Goal: Task Accomplishment & Management: Manage account settings

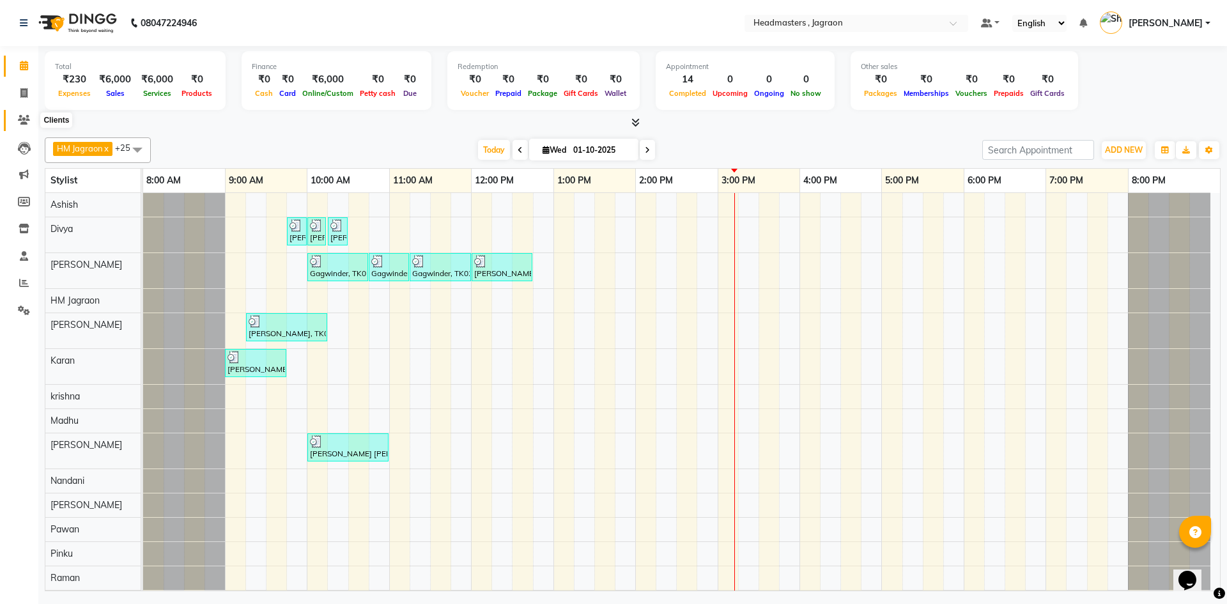
click at [26, 115] on icon at bounding box center [24, 120] width 12 height 10
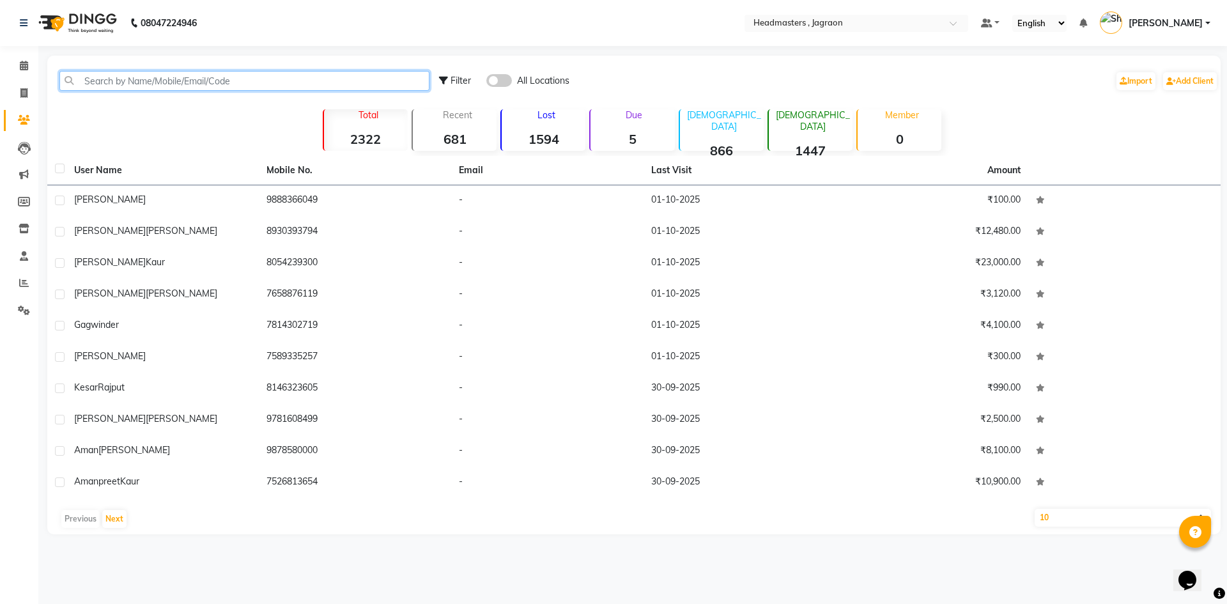
click at [137, 88] on input "text" at bounding box center [244, 81] width 370 height 20
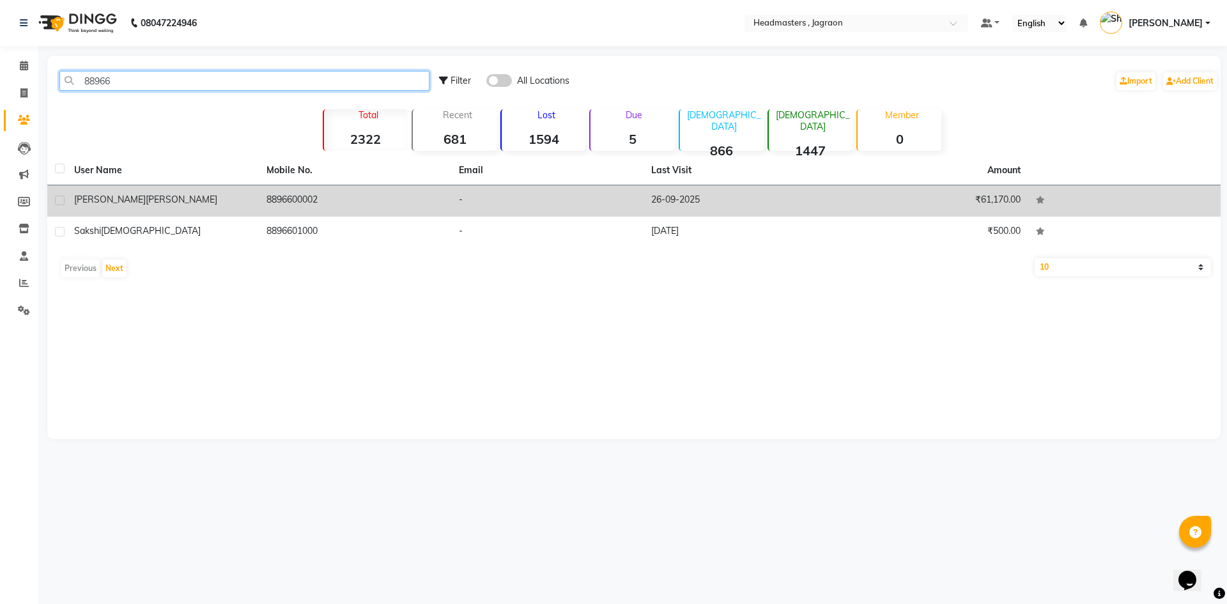
type input "88966"
click at [146, 201] on span "[PERSON_NAME]" at bounding box center [182, 200] width 72 height 12
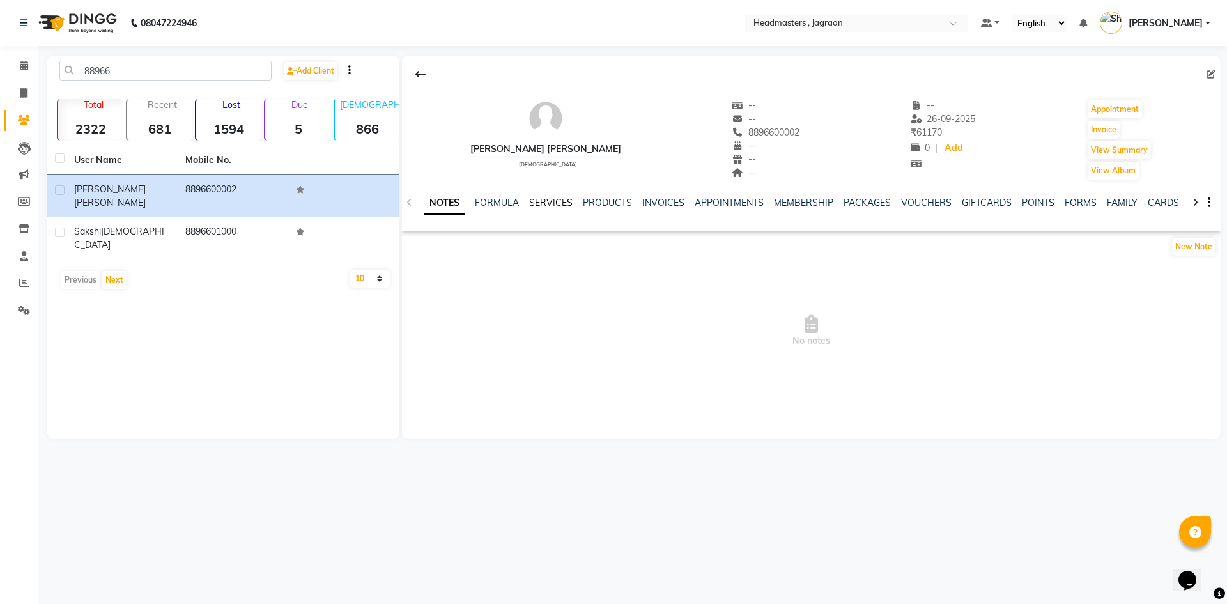
click at [544, 200] on link "SERVICES" at bounding box center [550, 203] width 43 height 12
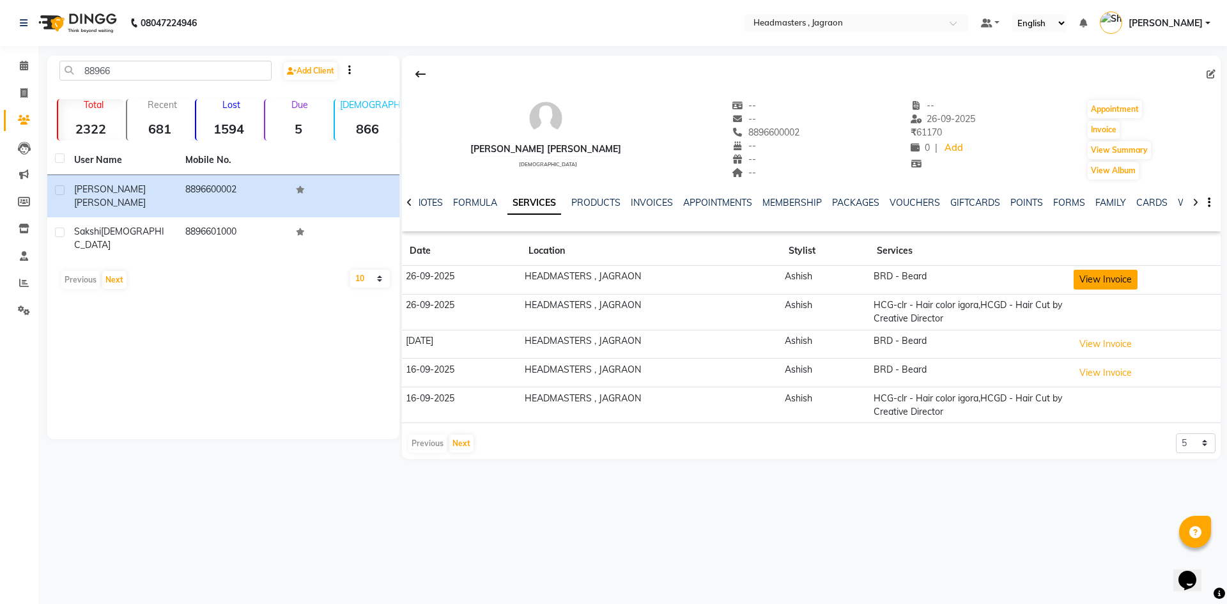
click at [1100, 280] on button "View Invoice" at bounding box center [1105, 280] width 64 height 20
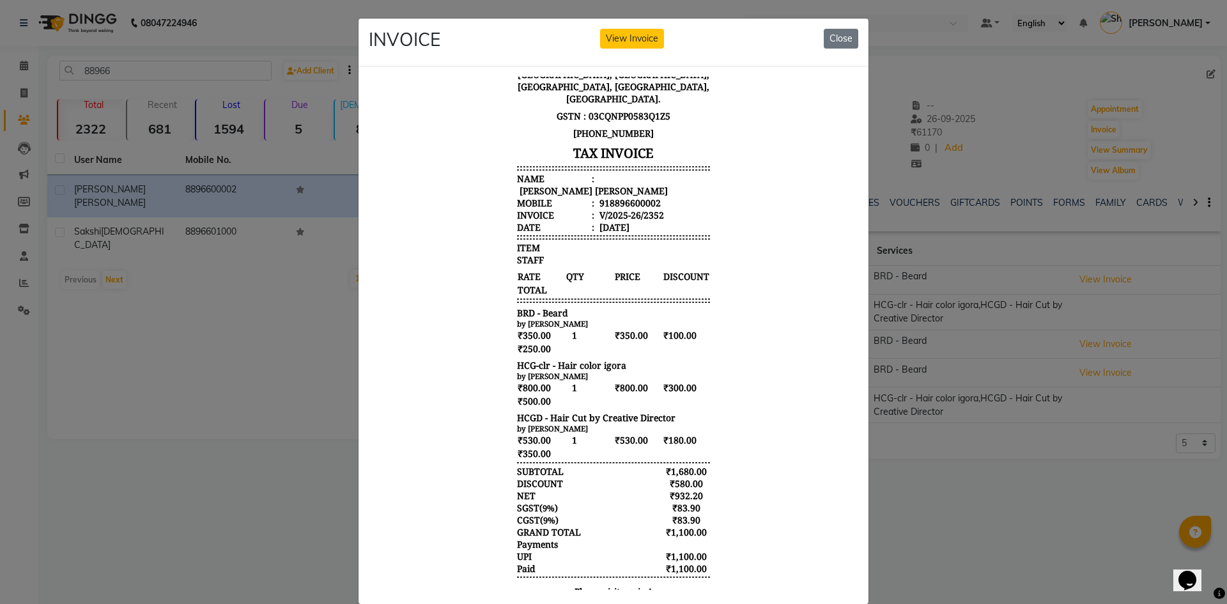
scroll to position [91, 0]
click at [840, 37] on button "Close" at bounding box center [841, 39] width 35 height 20
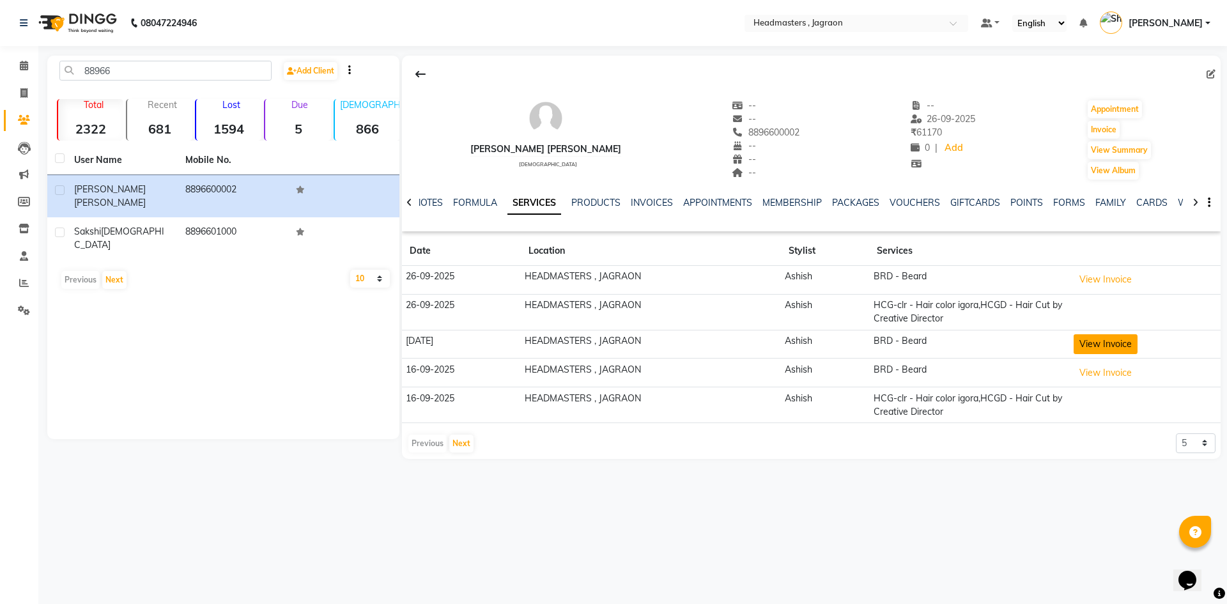
click at [1123, 348] on button "View Invoice" at bounding box center [1105, 344] width 64 height 20
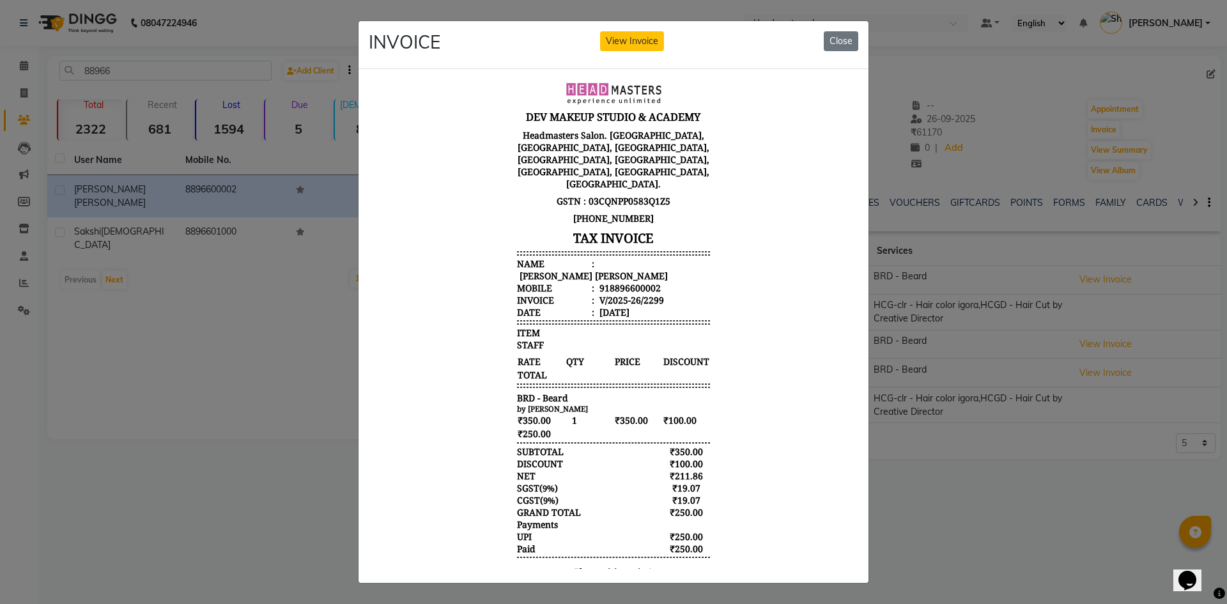
scroll to position [10, 0]
click at [833, 35] on button "Close" at bounding box center [841, 41] width 35 height 20
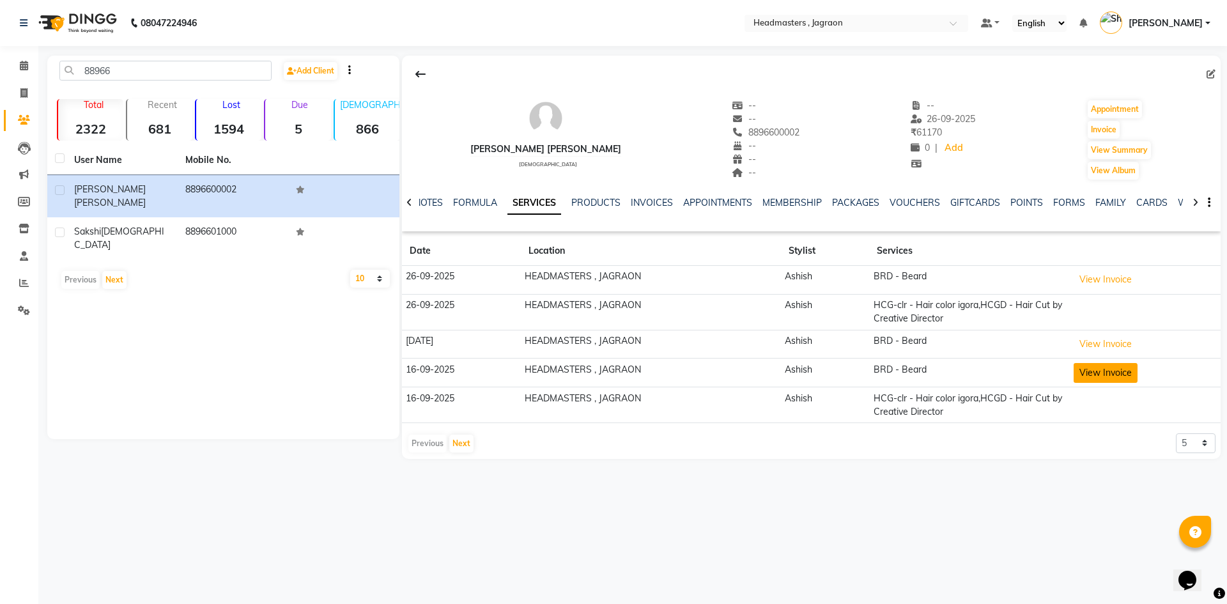
click at [1109, 373] on button "View Invoice" at bounding box center [1105, 373] width 64 height 20
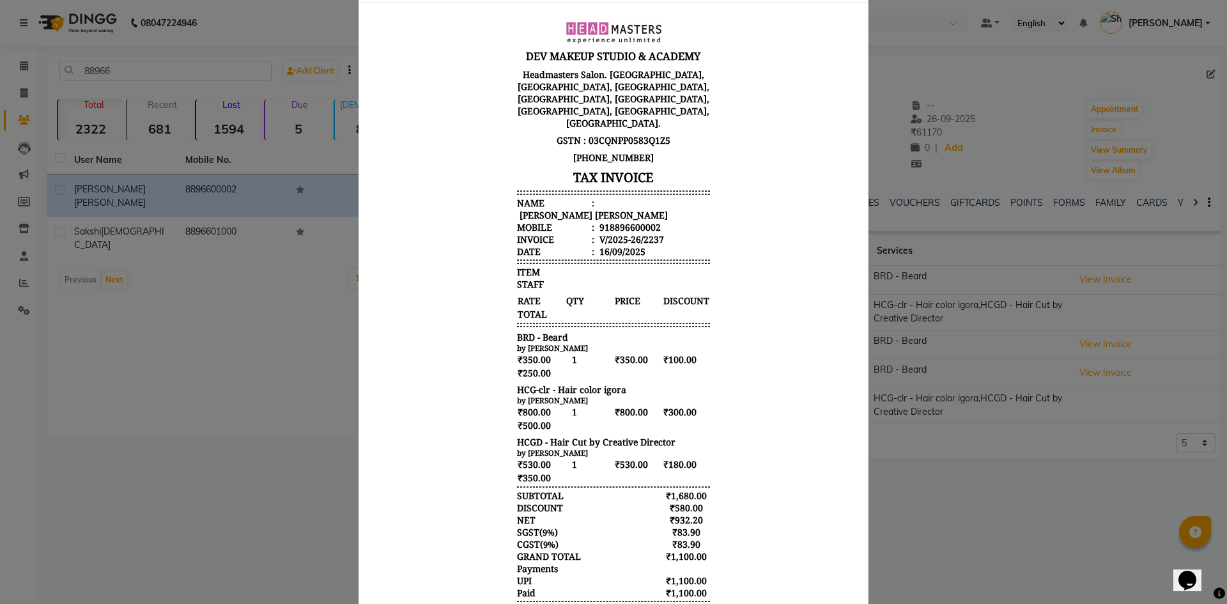
scroll to position [0, 0]
drag, startPoint x: 946, startPoint y: 515, endPoint x: 926, endPoint y: 502, distance: 23.0
click at [944, 514] on ngb-modal-window "INVOICE View Invoice Close" at bounding box center [613, 302] width 1227 height 604
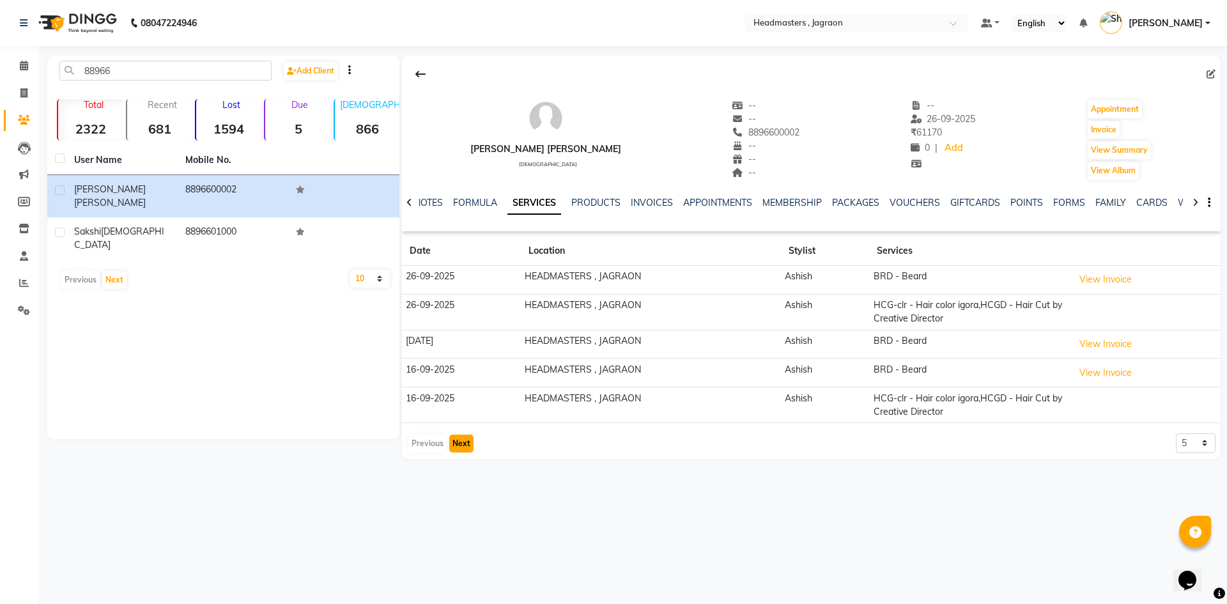
click at [471, 445] on button "Next" at bounding box center [461, 443] width 24 height 18
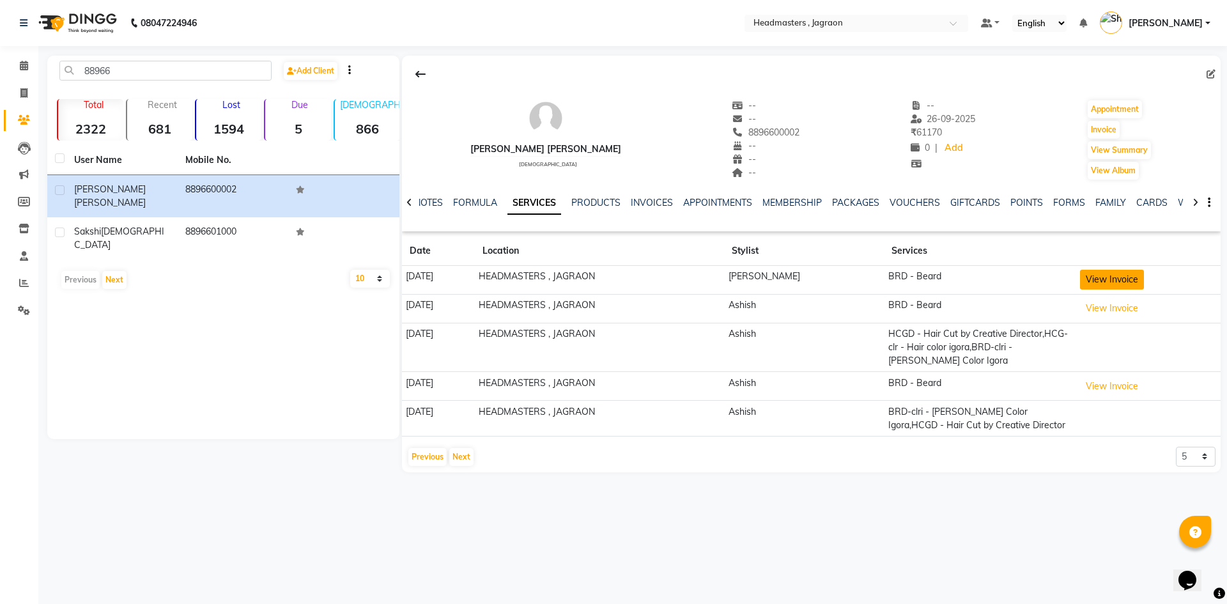
click at [1105, 278] on button "View Invoice" at bounding box center [1112, 280] width 64 height 20
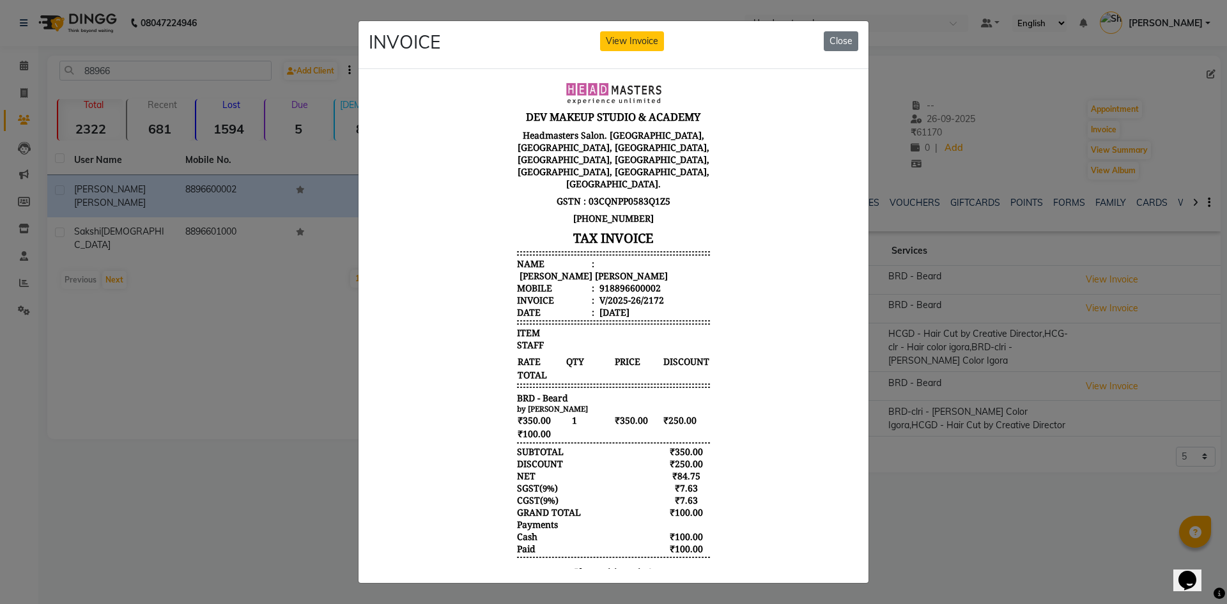
scroll to position [10, 0]
click at [849, 47] on button "Close" at bounding box center [841, 41] width 35 height 20
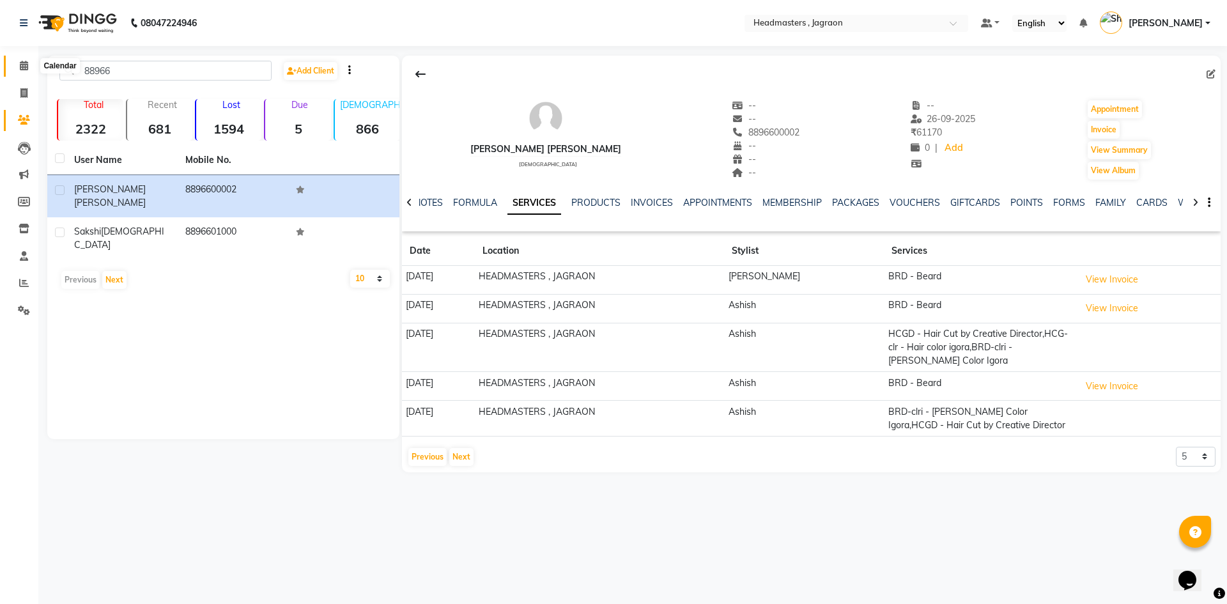
click at [24, 64] on icon at bounding box center [24, 66] width 8 height 10
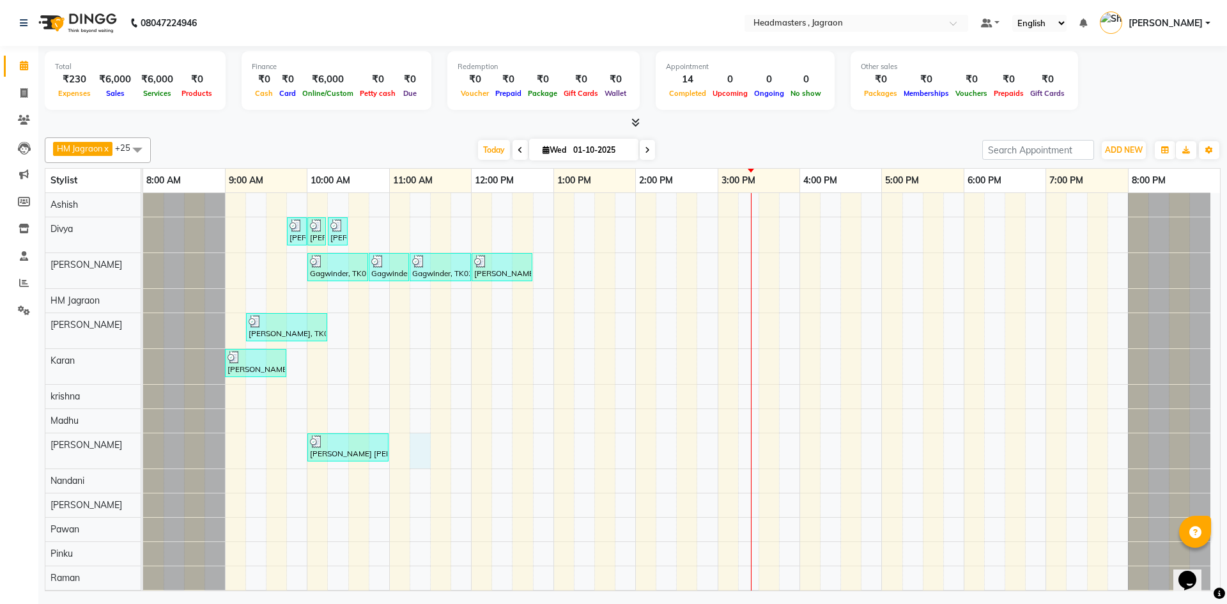
click at [422, 449] on div "[PERSON_NAME] [PERSON_NAME], TK03, 09:45 AM-10:00 AM, TH-EB - Eyebrows [PERSON_…" at bounding box center [681, 530] width 1077 height 674
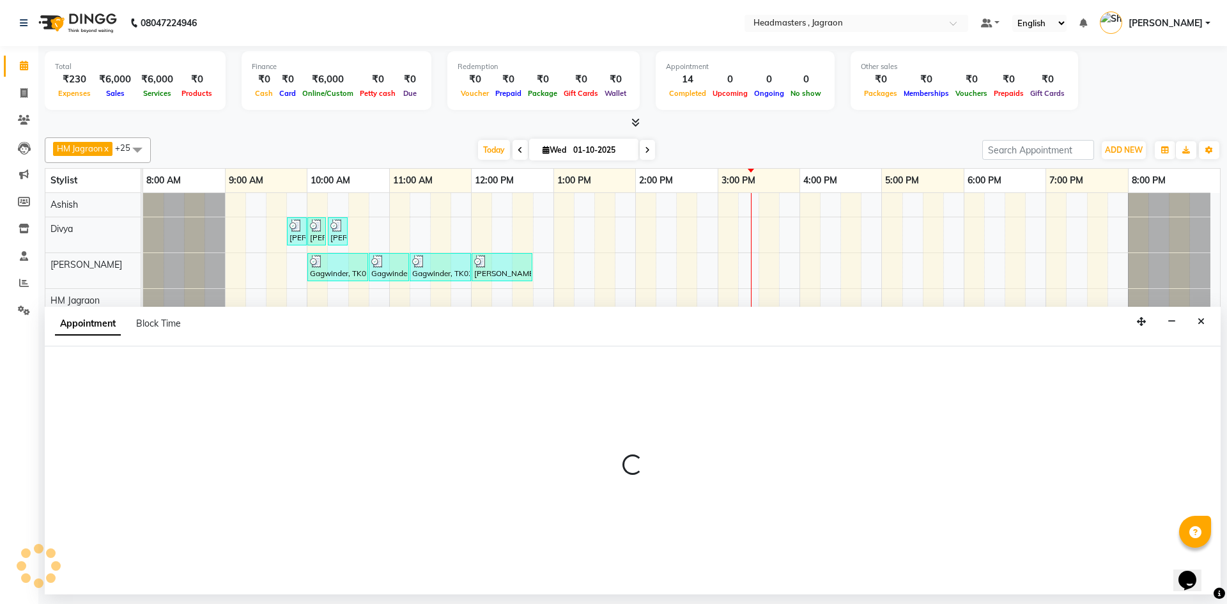
select select "69016"
select select "tentative"
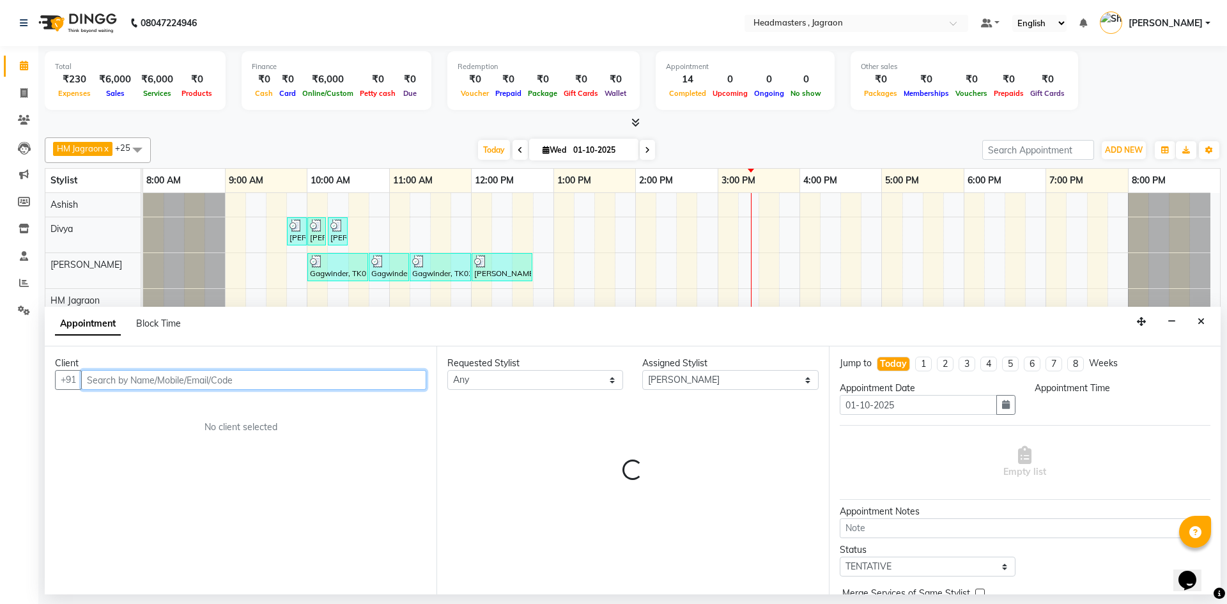
select select "675"
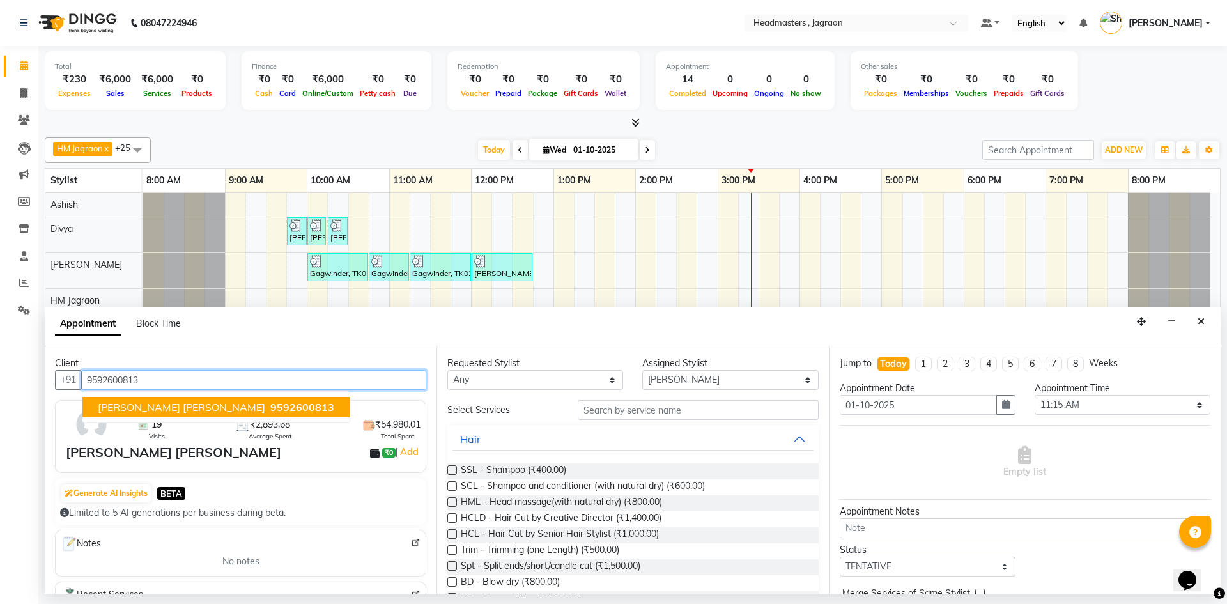
click at [270, 408] on span "9592600813" at bounding box center [302, 407] width 64 height 13
type input "9592600813"
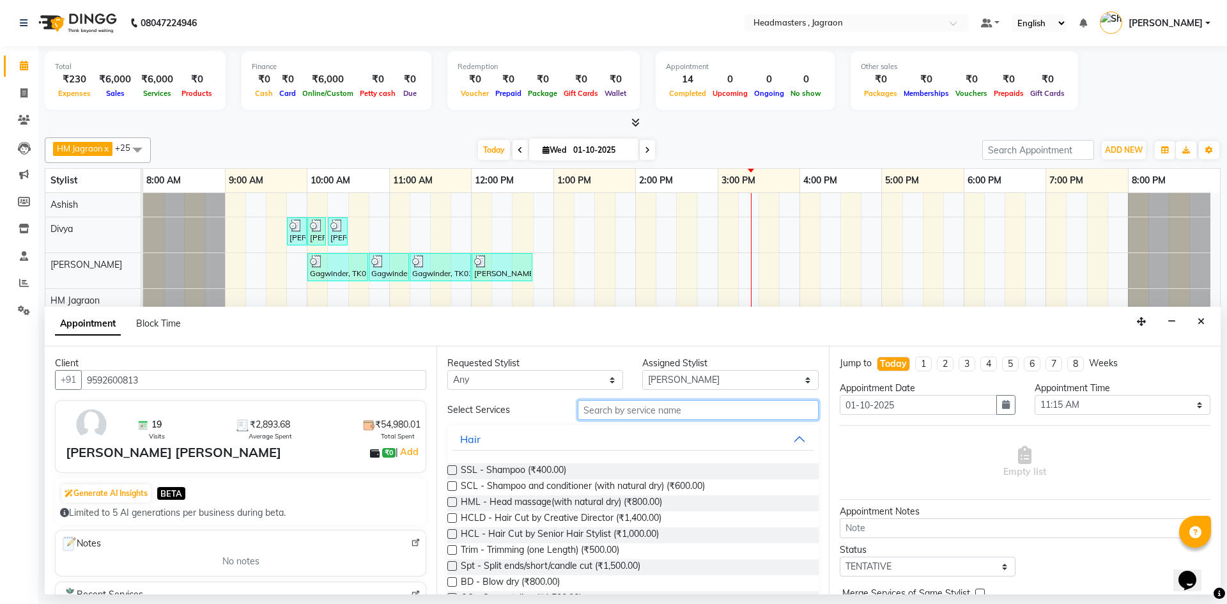
click at [665, 411] on input "text" at bounding box center [698, 410] width 241 height 20
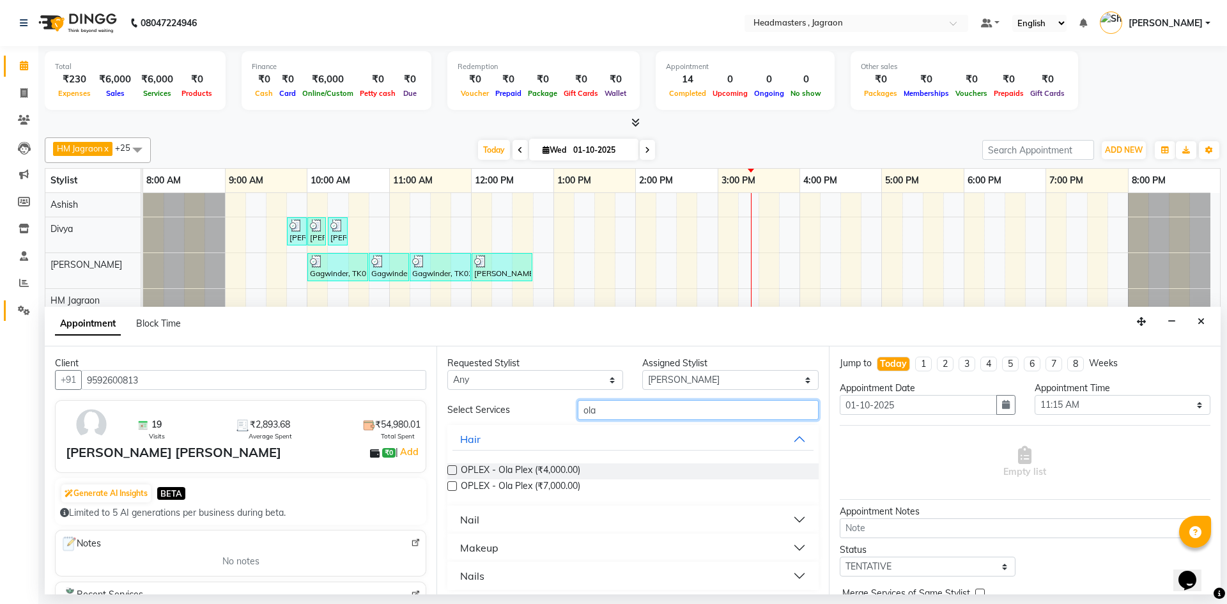
type input "ola"
click at [24, 319] on link "Settings" at bounding box center [19, 310] width 31 height 21
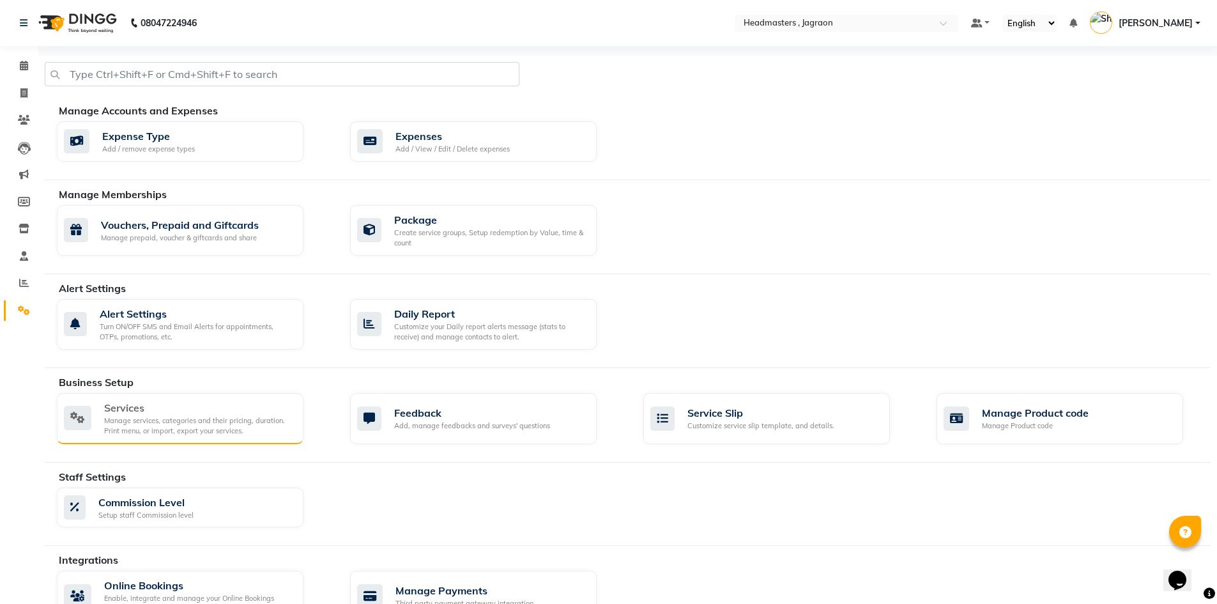
click at [170, 413] on div "Services" at bounding box center [198, 407] width 189 height 15
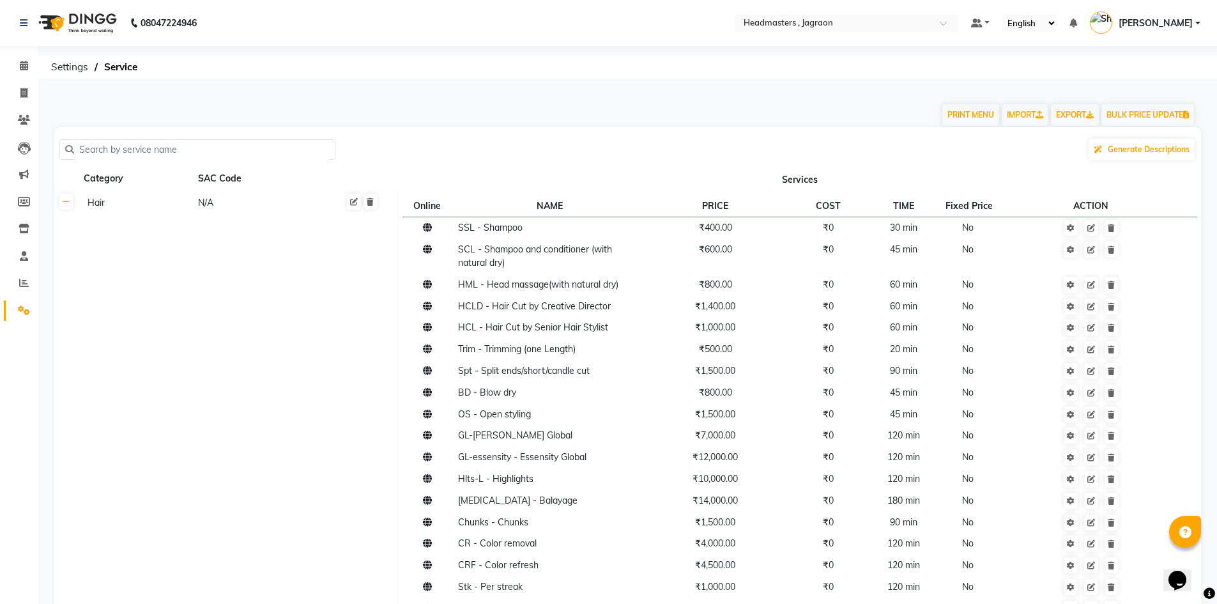
click at [255, 149] on input "text" at bounding box center [202, 150] width 256 height 20
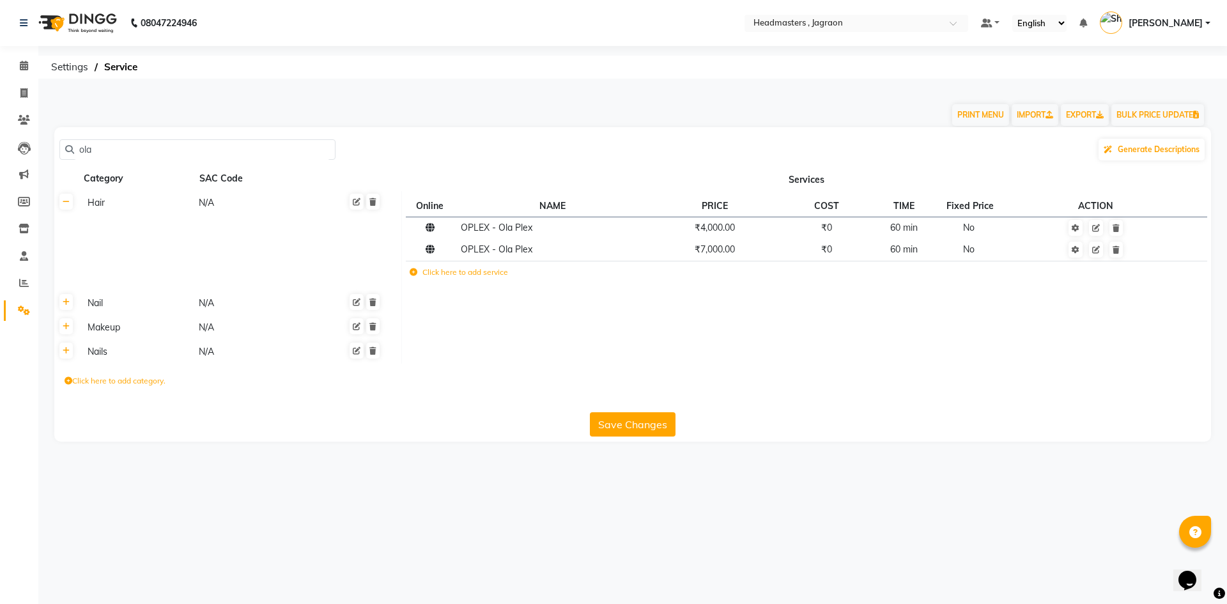
type input "ola"
click at [710, 261] on td "Click here to add service" at bounding box center [639, 274] width 466 height 26
click at [1095, 256] on link at bounding box center [1096, 250] width 14 height 16
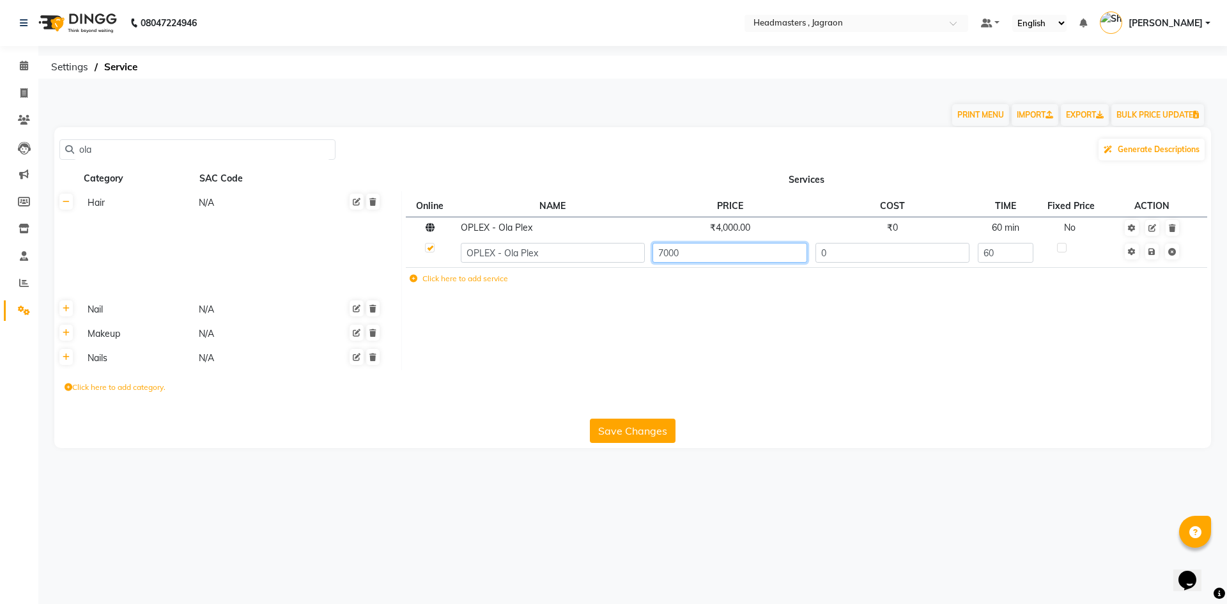
click at [665, 252] on input "7000" at bounding box center [729, 253] width 155 height 20
type input "16000"
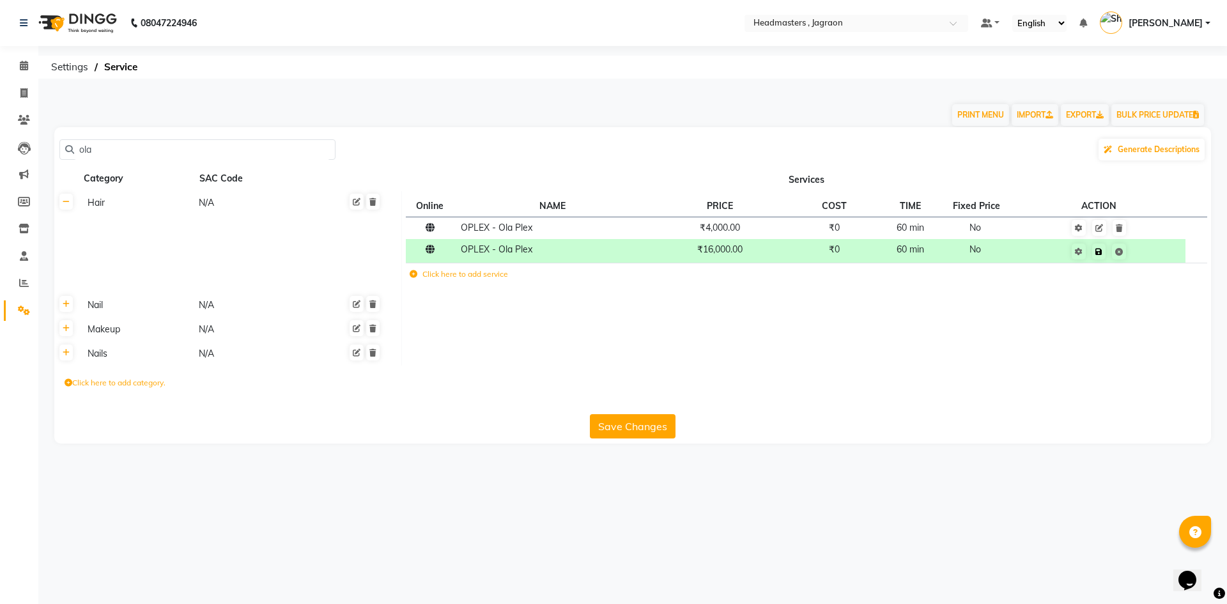
click at [1154, 253] on td "Save" at bounding box center [1099, 251] width 173 height 24
drag, startPoint x: 649, startPoint y: 427, endPoint x: 641, endPoint y: 424, distance: 8.0
click at [646, 427] on button "Save Changes" at bounding box center [633, 426] width 86 height 24
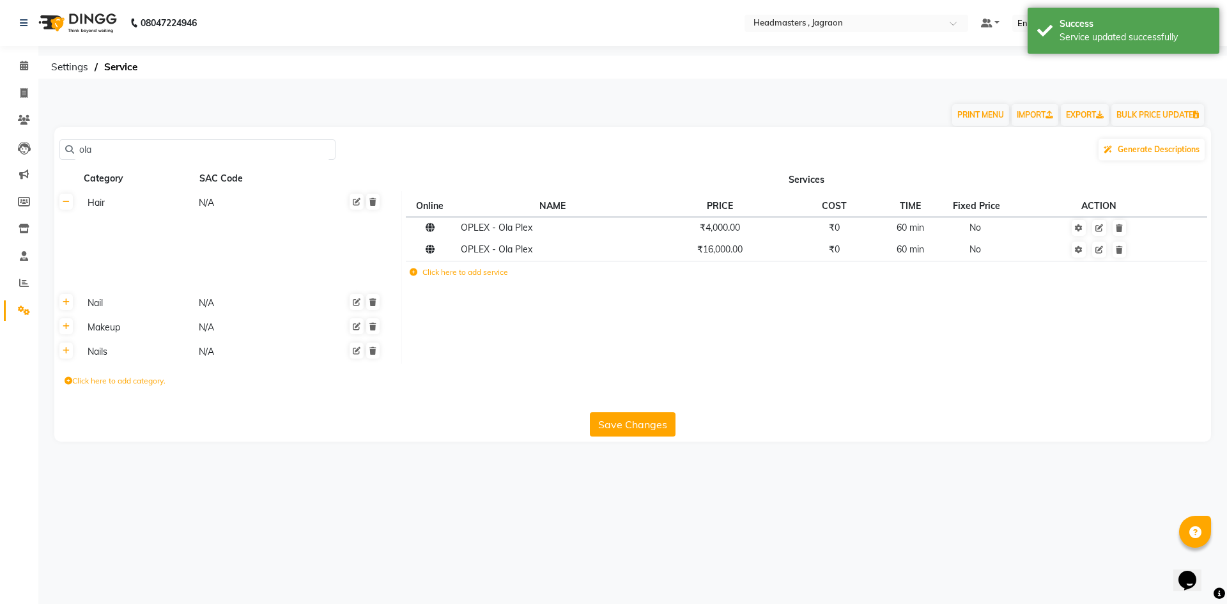
click at [606, 426] on button "Save Changes" at bounding box center [633, 424] width 86 height 24
click at [626, 419] on button "Save Changes" at bounding box center [633, 424] width 86 height 24
click at [26, 62] on icon at bounding box center [24, 66] width 8 height 10
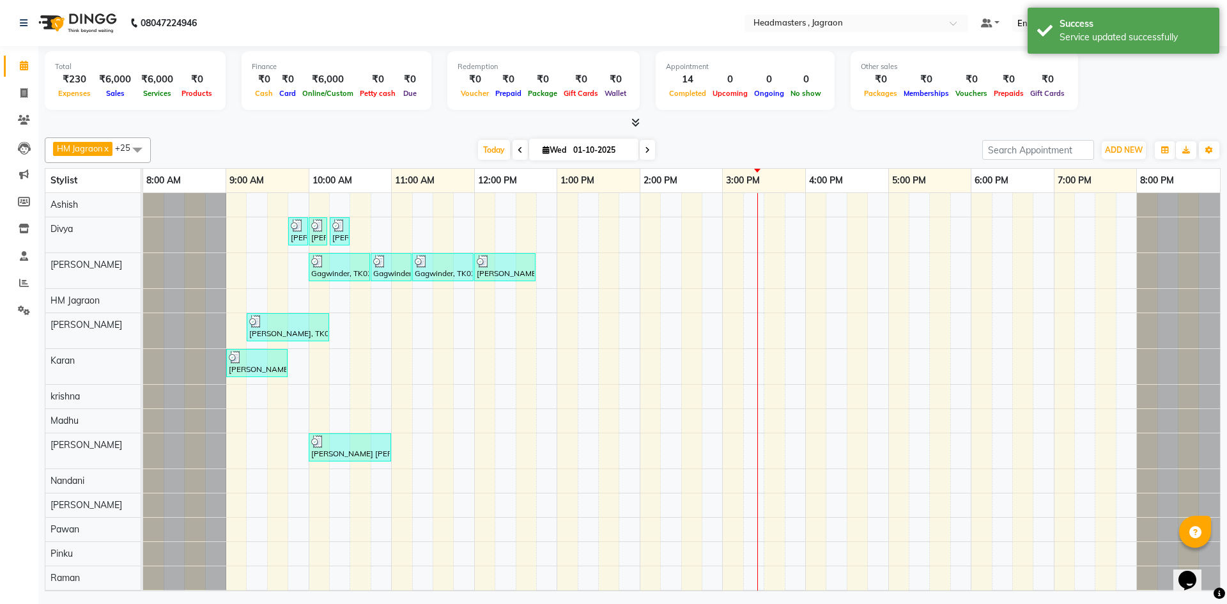
click at [410, 448] on tr at bounding box center [681, 530] width 1077 height 674
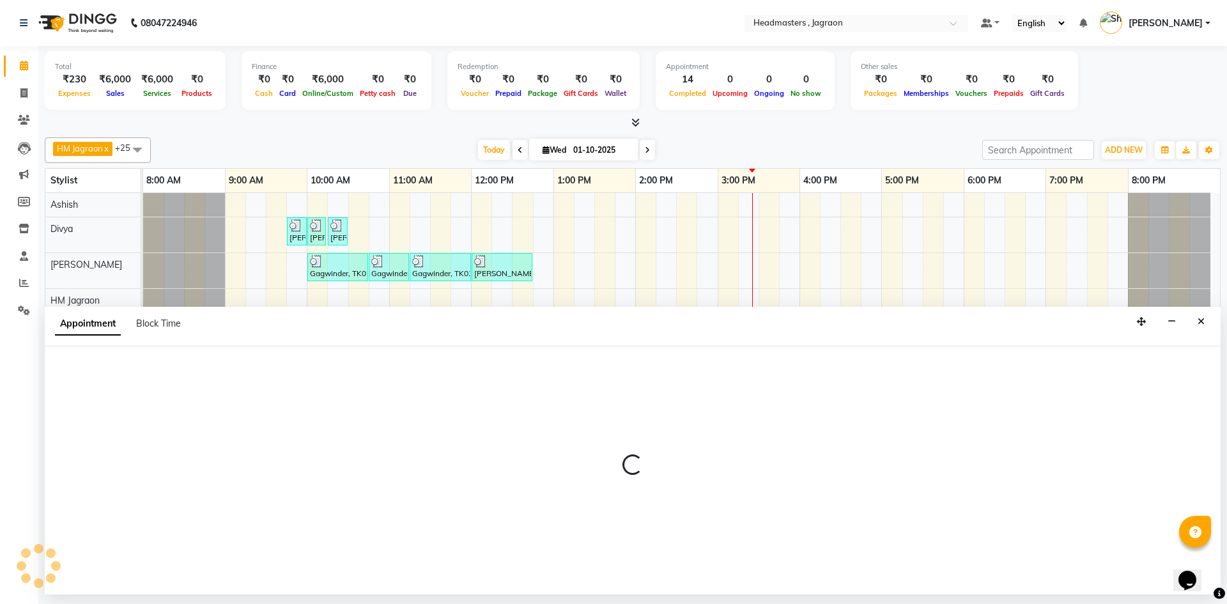
select select "69016"
select select "660"
select select "tentative"
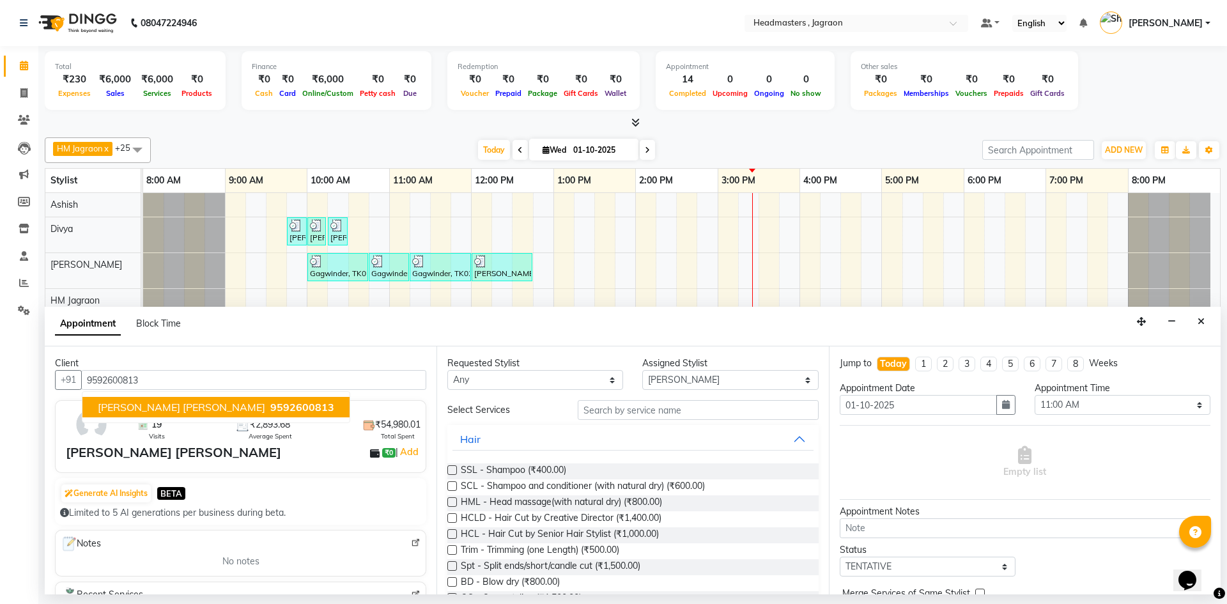
click at [163, 407] on span "[PERSON_NAME] [PERSON_NAME]" at bounding box center [181, 407] width 167 height 13
type input "9592600813"
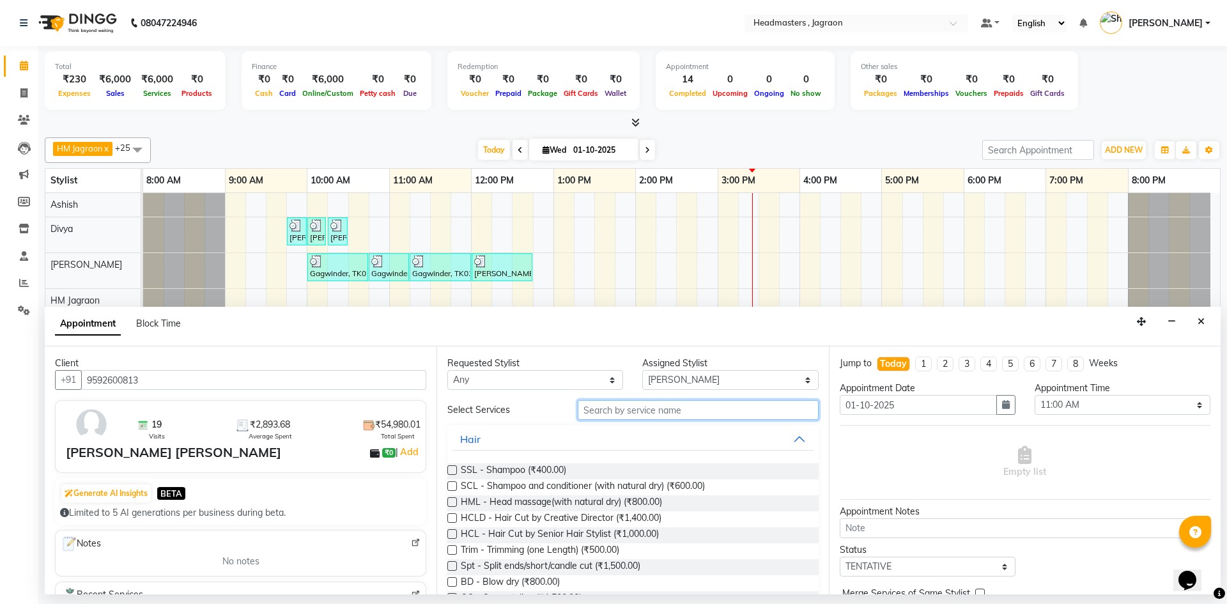
click at [670, 410] on input "text" at bounding box center [698, 410] width 241 height 20
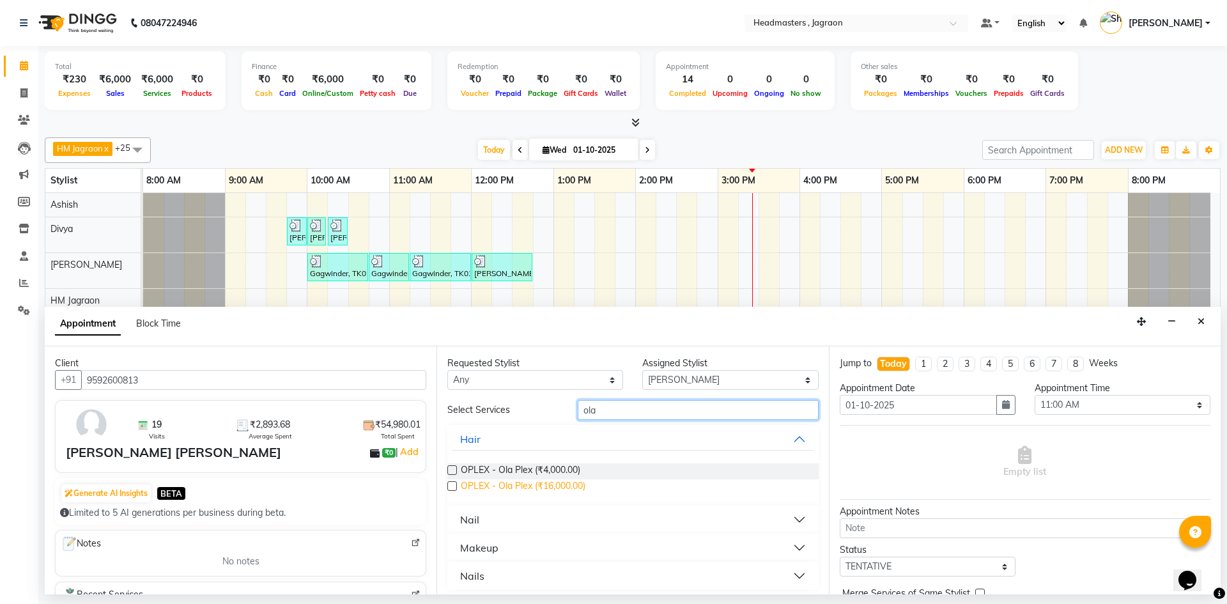
type input "ola"
click at [569, 486] on span "OPLEX - Ola Plex (₹16,000.00)" at bounding box center [523, 487] width 125 height 16
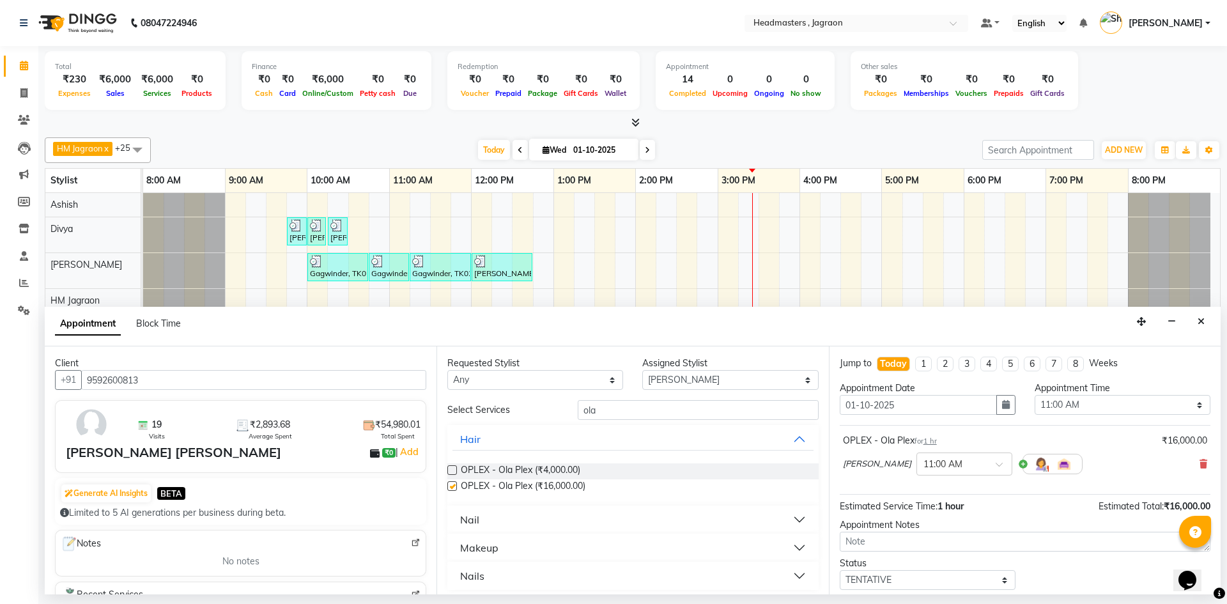
checkbox input "false"
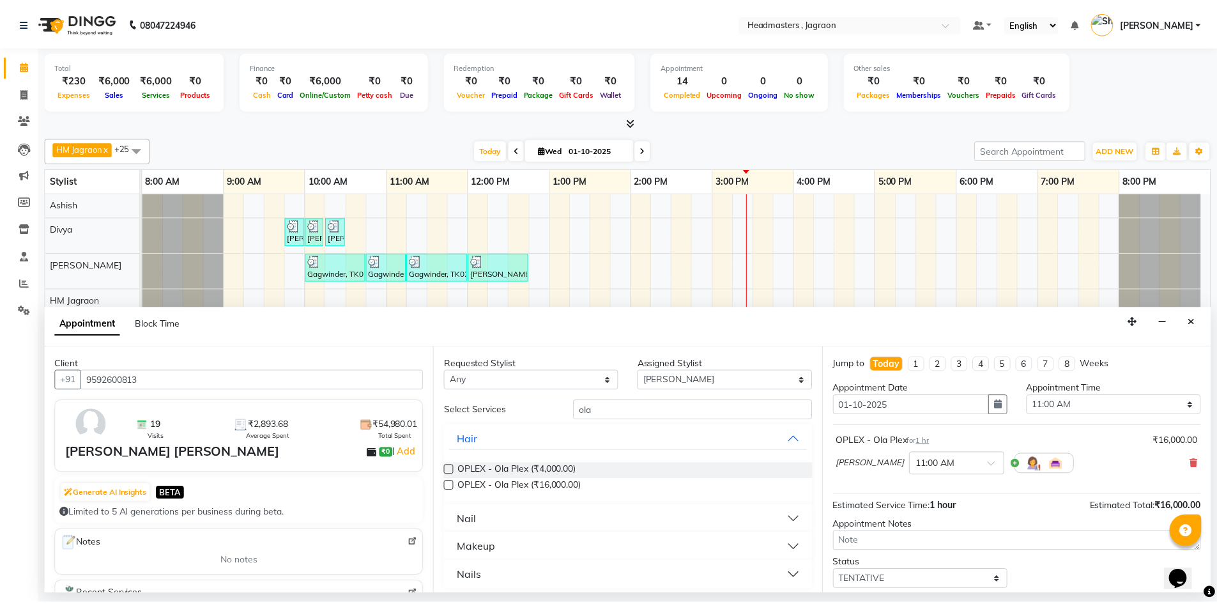
scroll to position [76, 0]
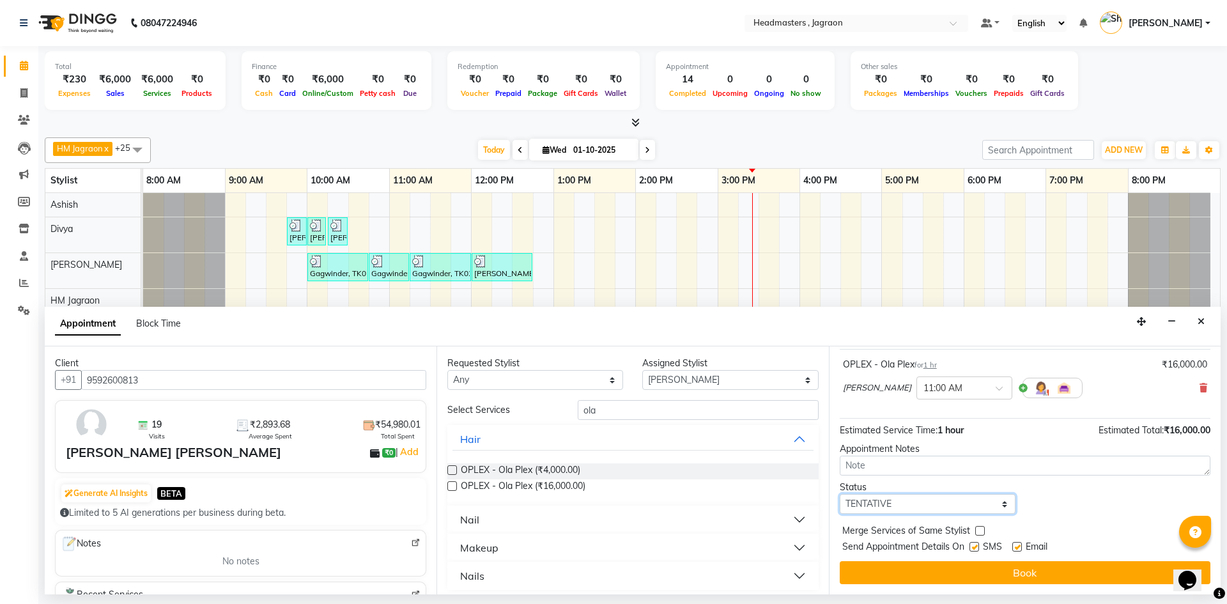
drag, startPoint x: 892, startPoint y: 504, endPoint x: 889, endPoint y: 519, distance: 15.7
click at [891, 507] on select "Select TENTATIVE CONFIRM CHECK-IN UPCOMING" at bounding box center [928, 504] width 176 height 20
click at [910, 502] on select "Select TENTATIVE CONFIRM CHECK-IN UPCOMING" at bounding box center [928, 504] width 176 height 20
select select "confirm booking"
click at [840, 494] on select "Select TENTATIVE CONFIRM CHECK-IN UPCOMING" at bounding box center [928, 504] width 176 height 20
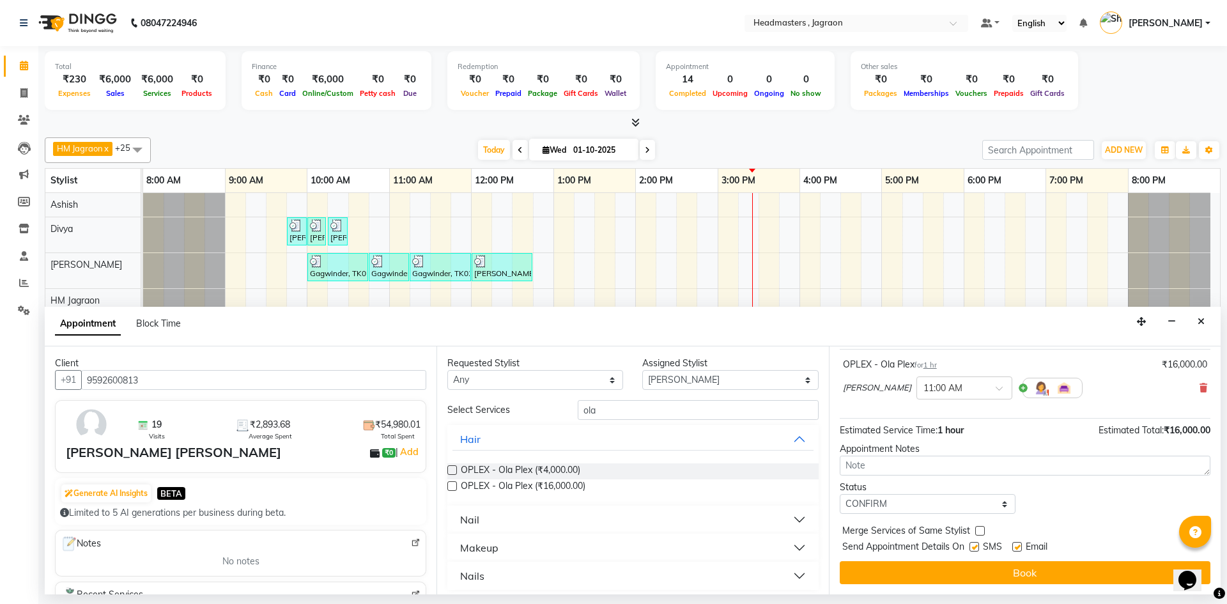
click at [977, 548] on label at bounding box center [974, 547] width 10 height 10
click at [977, 548] on input "checkbox" at bounding box center [973, 548] width 8 height 8
checkbox input "false"
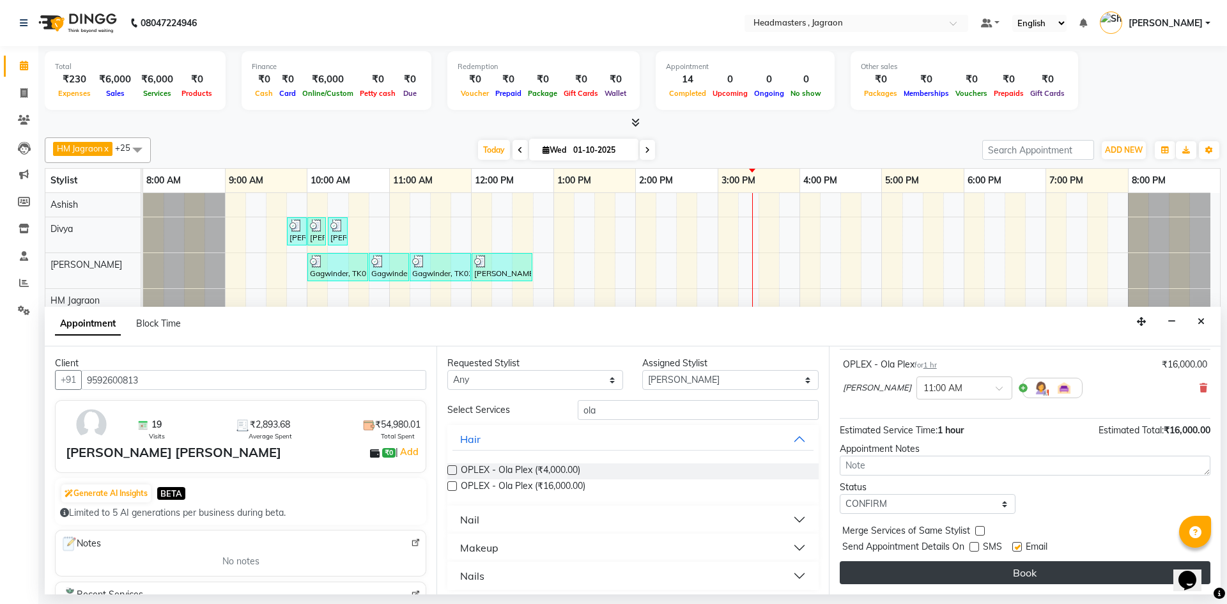
click at [964, 572] on button "Book" at bounding box center [1025, 572] width 371 height 23
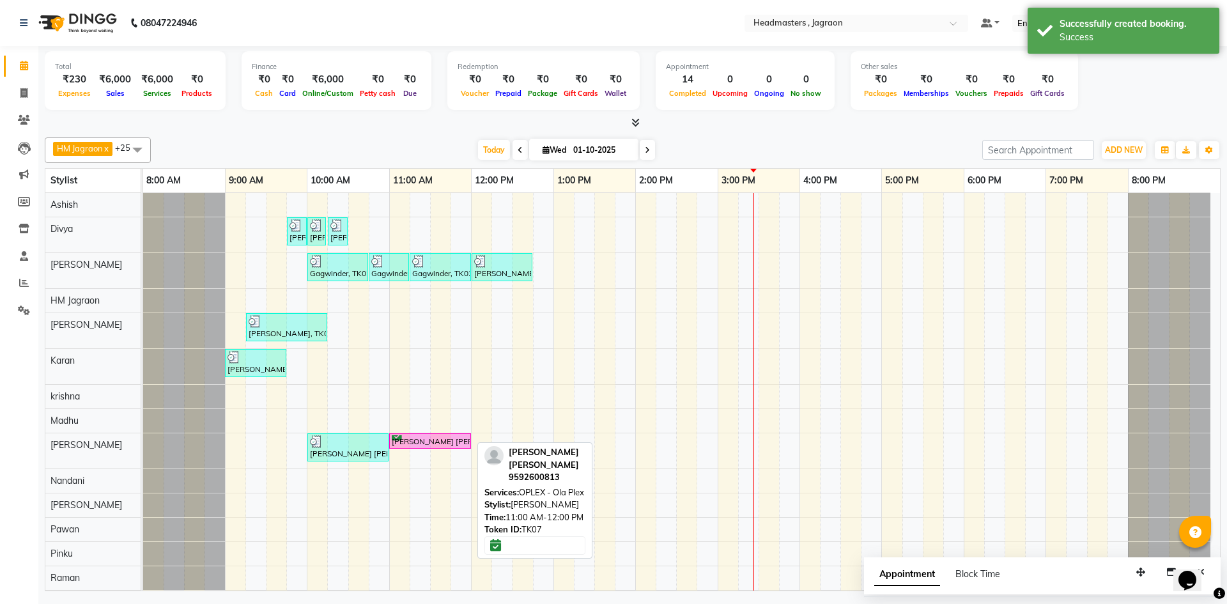
click at [408, 438] on div "[PERSON_NAME] [PERSON_NAME], TK07, 11:00 AM-12:00 PM, OPLEX - Ola Plex" at bounding box center [429, 441] width 79 height 12
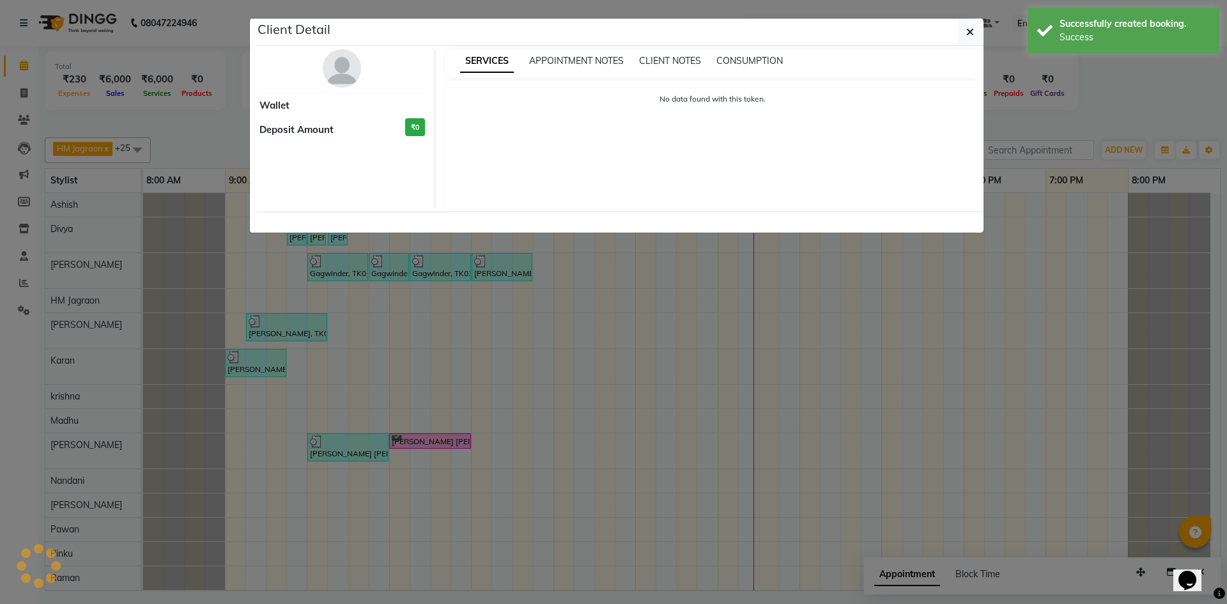
select select "6"
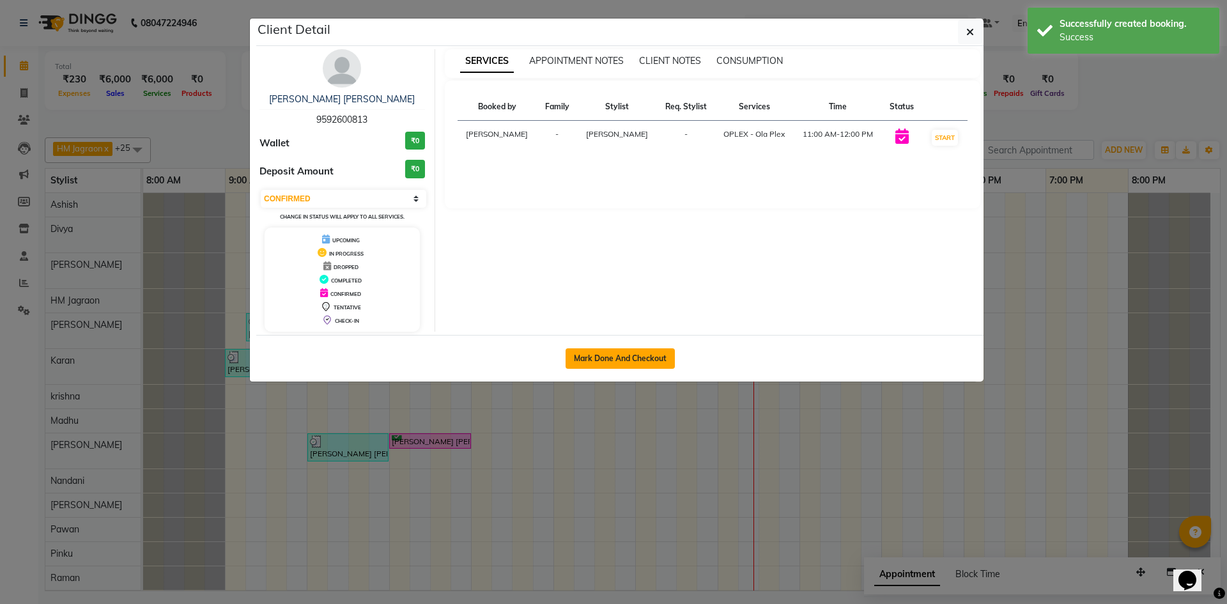
click at [600, 356] on button "Mark Done And Checkout" at bounding box center [619, 358] width 109 height 20
select select "6935"
select select "service"
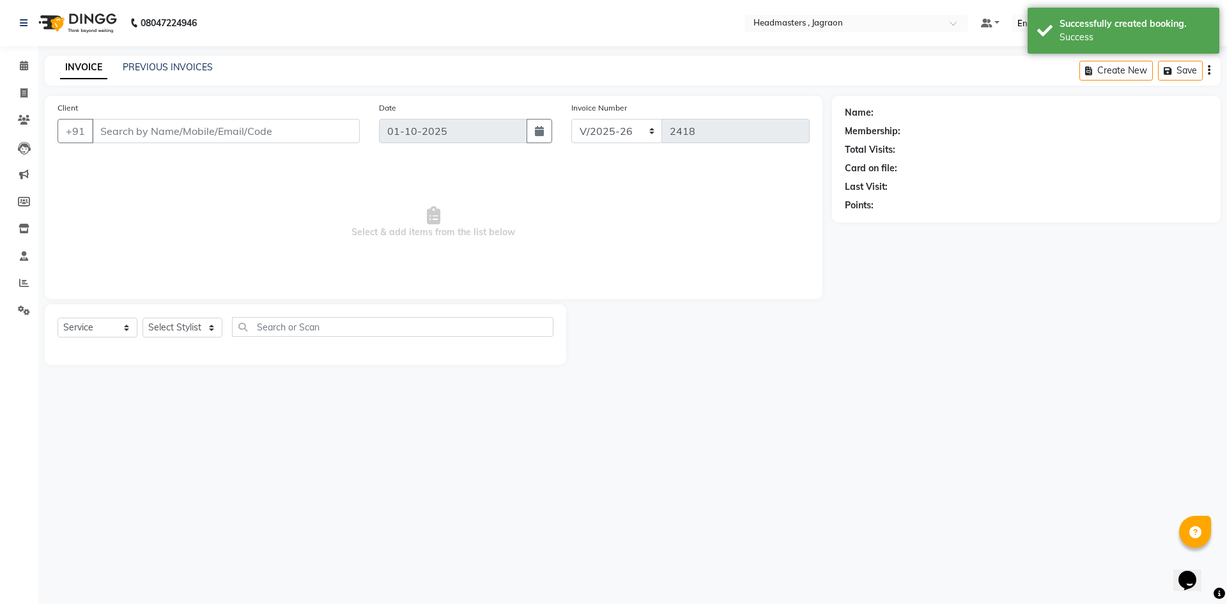
type input "9592600813"
select select "69016"
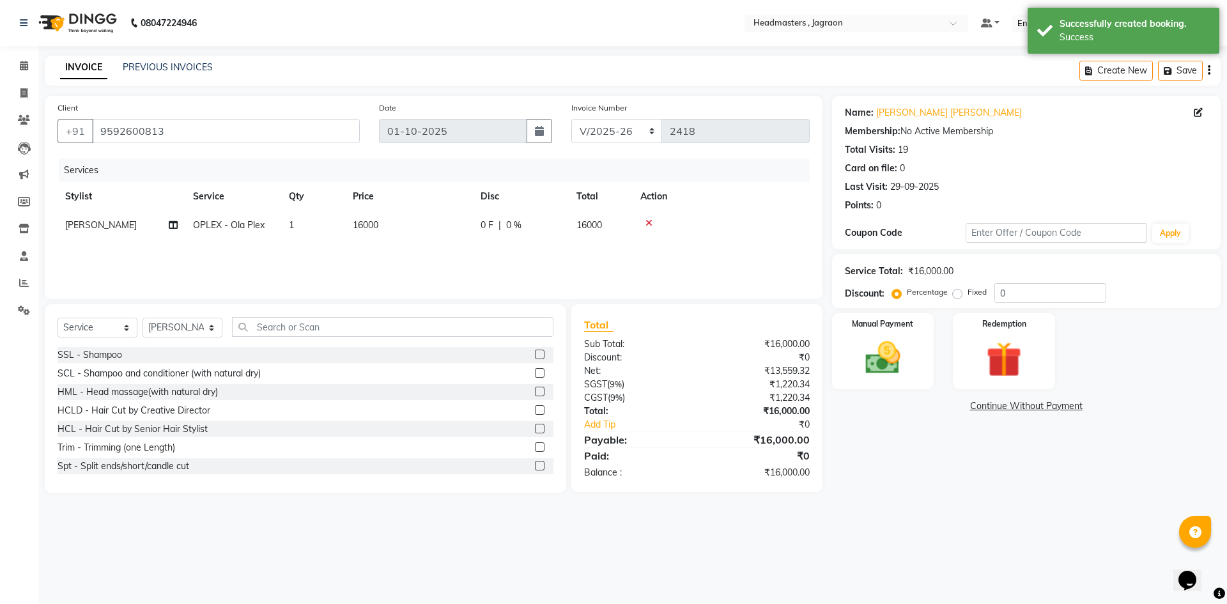
click at [498, 222] on span "|" at bounding box center [499, 225] width 3 height 13
select select "69016"
click at [557, 230] on input "0" at bounding box center [560, 229] width 38 height 20
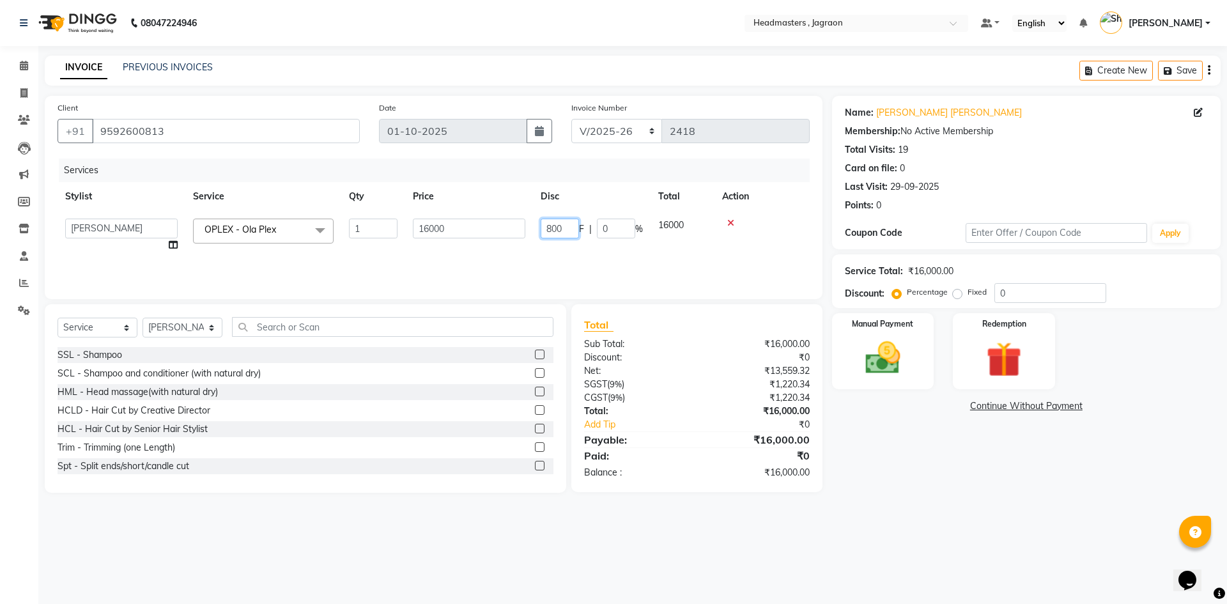
type input "8000"
click at [587, 254] on div "Services Stylist Service Qty Price Disc Total Action Ashish Divya [PERSON_NAME]…" at bounding box center [434, 222] width 752 height 128
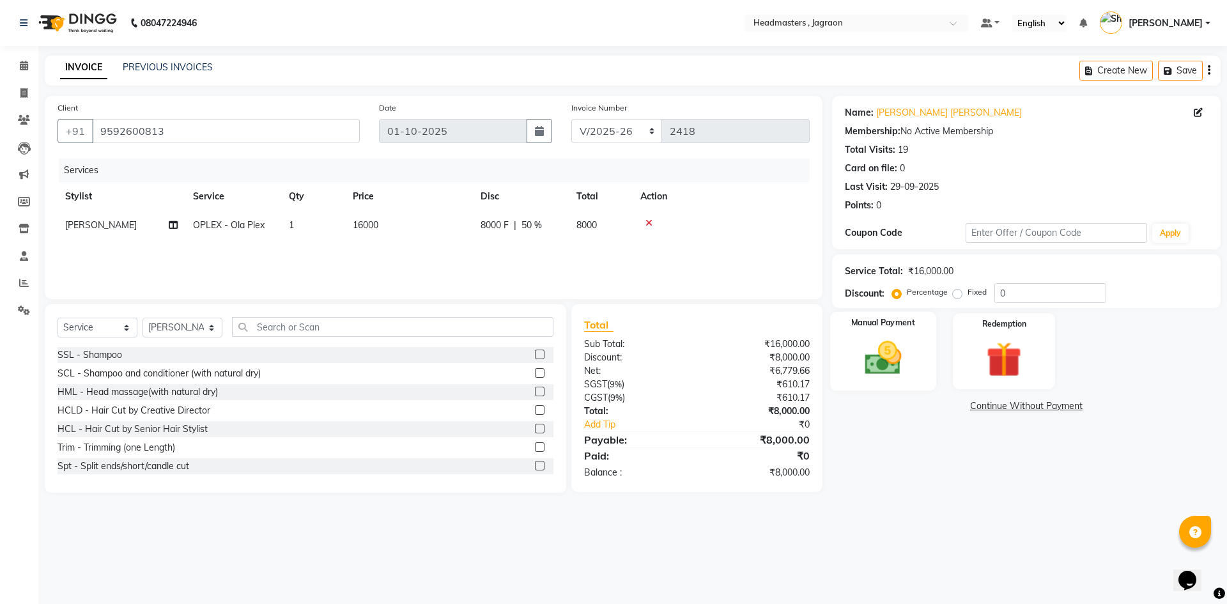
click at [887, 364] on img at bounding box center [882, 358] width 59 height 42
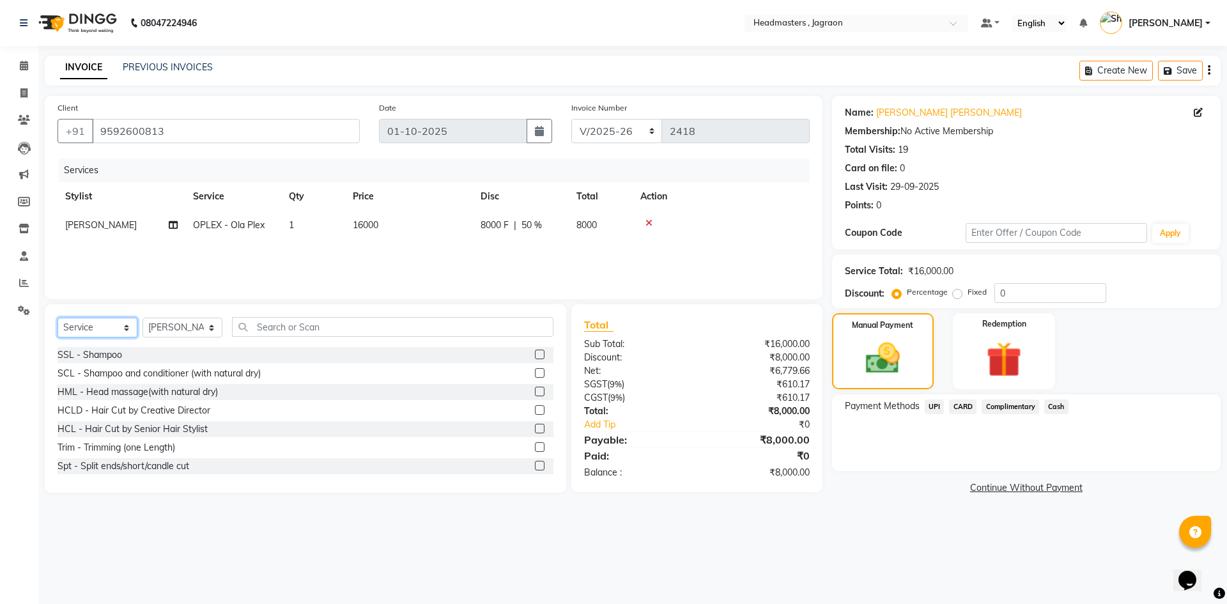
click at [118, 329] on select "Select Service Product Membership Package Voucher Prepaid Gift Card" at bounding box center [98, 328] width 80 height 20
select select "product"
click at [58, 318] on select "Select Service Product Membership Package Voucher Prepaid Gift Card" at bounding box center [98, 328] width 80 height 20
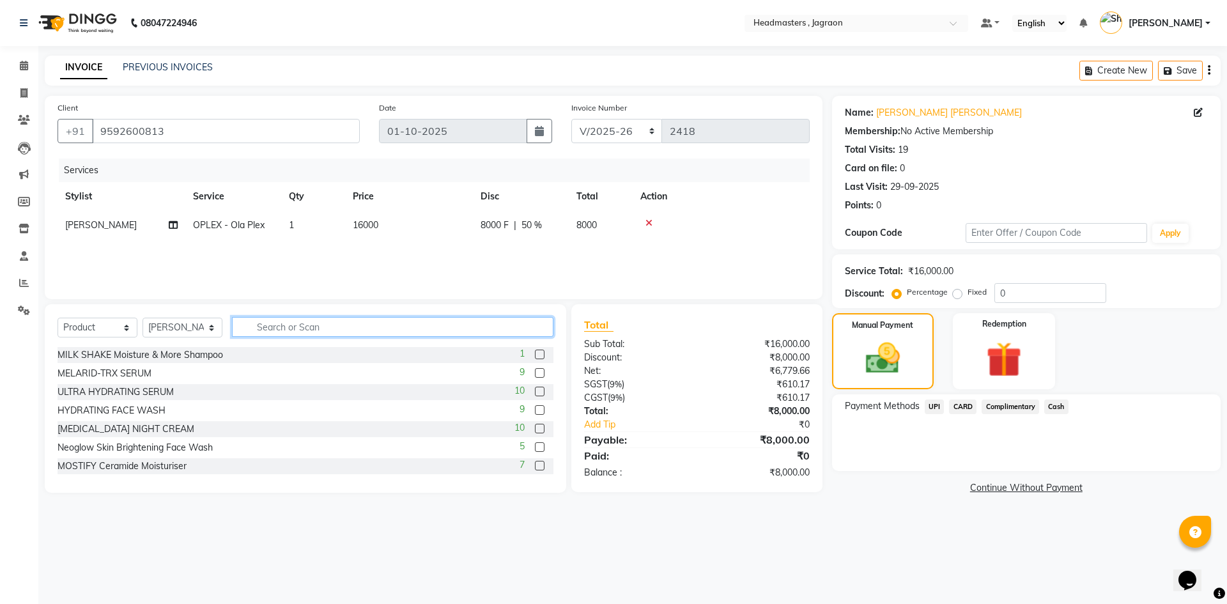
click at [302, 319] on input "text" at bounding box center [392, 327] width 321 height 20
type input "repair"
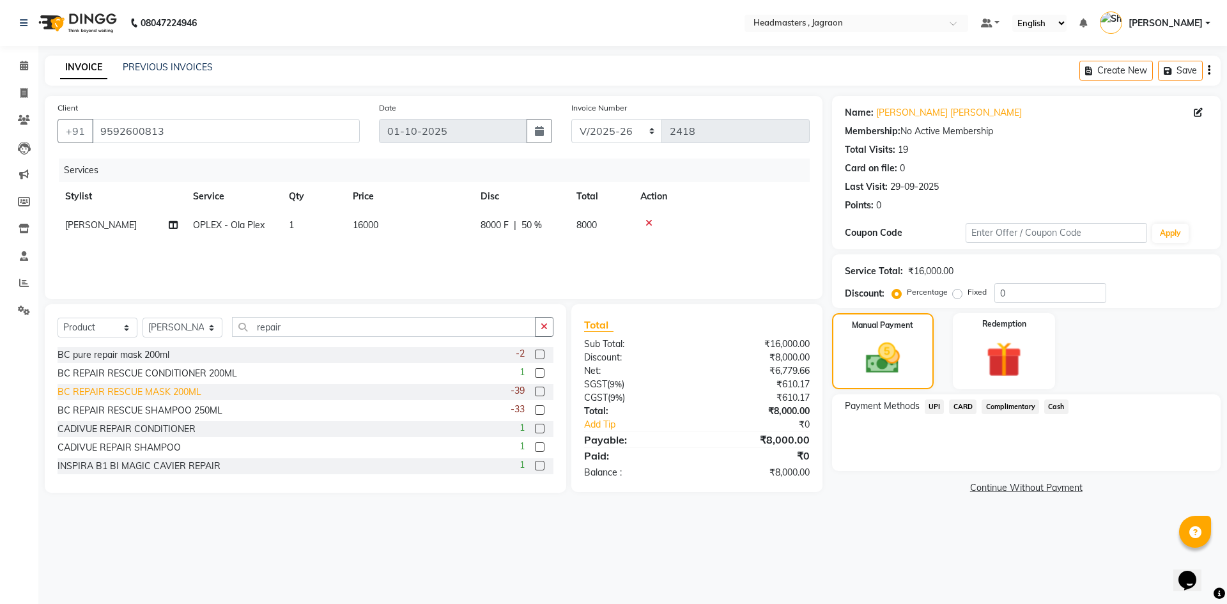
click at [160, 388] on div "BC REPAIR RESCUE MASK 200ML" at bounding box center [130, 391] width 144 height 13
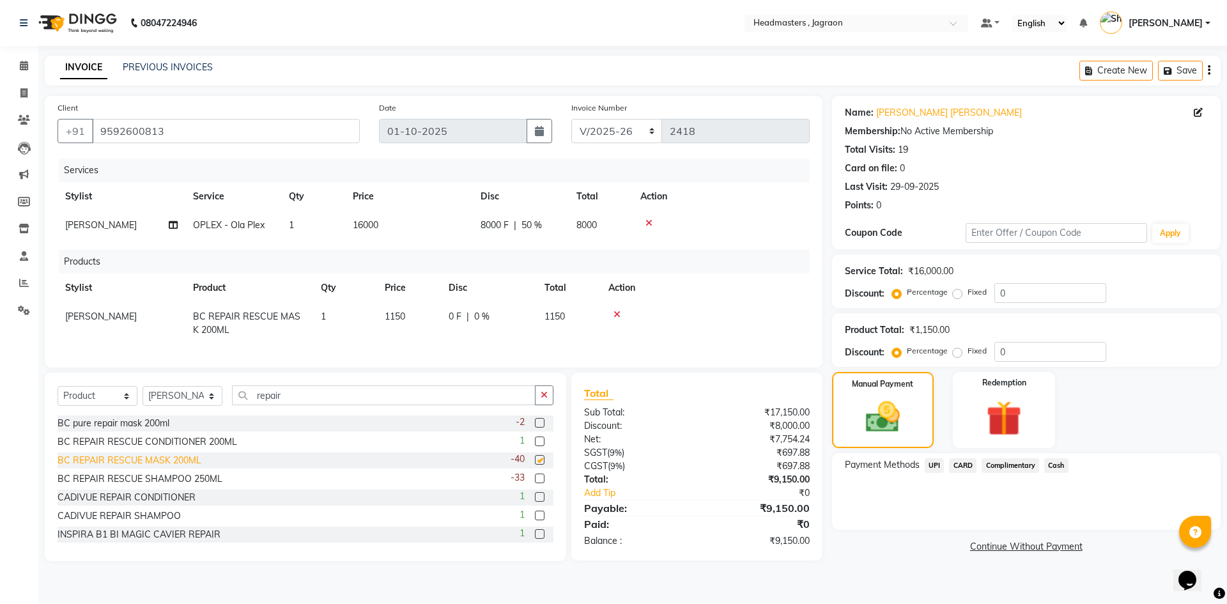
checkbox input "false"
click at [170, 486] on div "BC REPAIR RESCUE SHAMPOO 250ML" at bounding box center [140, 478] width 165 height 13
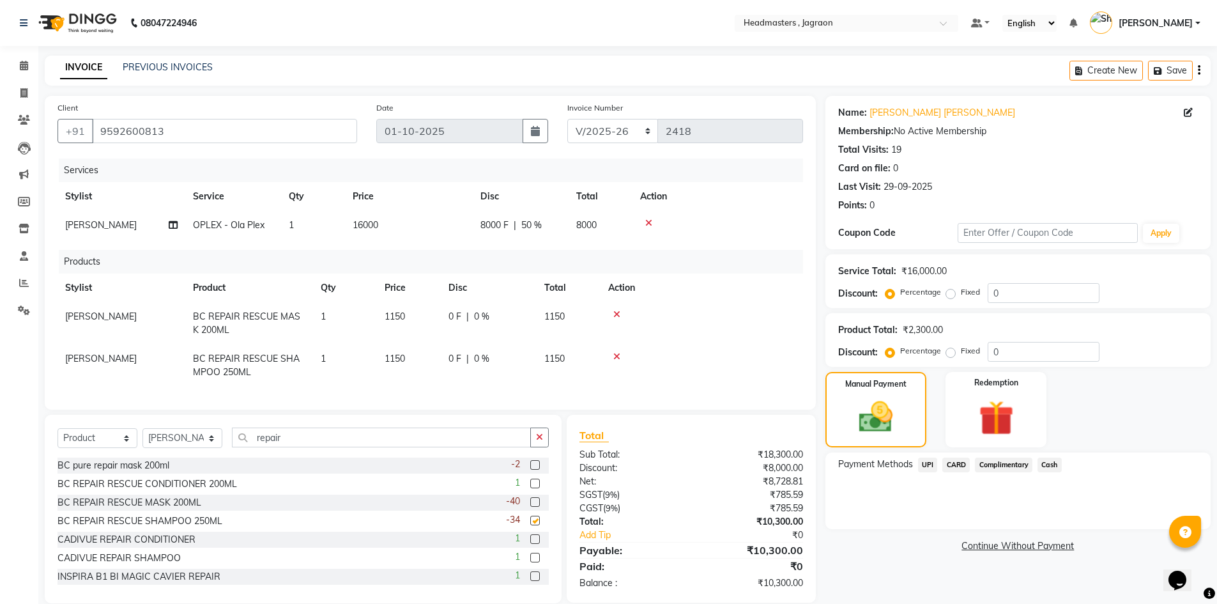
checkbox input "false"
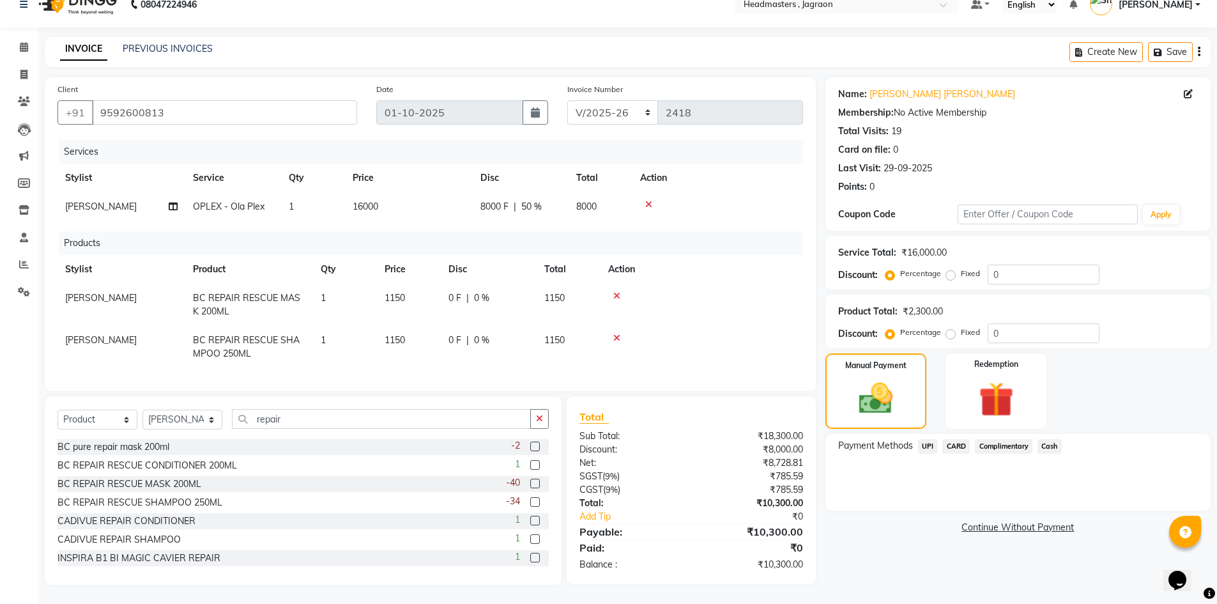
scroll to position [28, 0]
click at [956, 439] on span "CARD" at bounding box center [955, 446] width 27 height 15
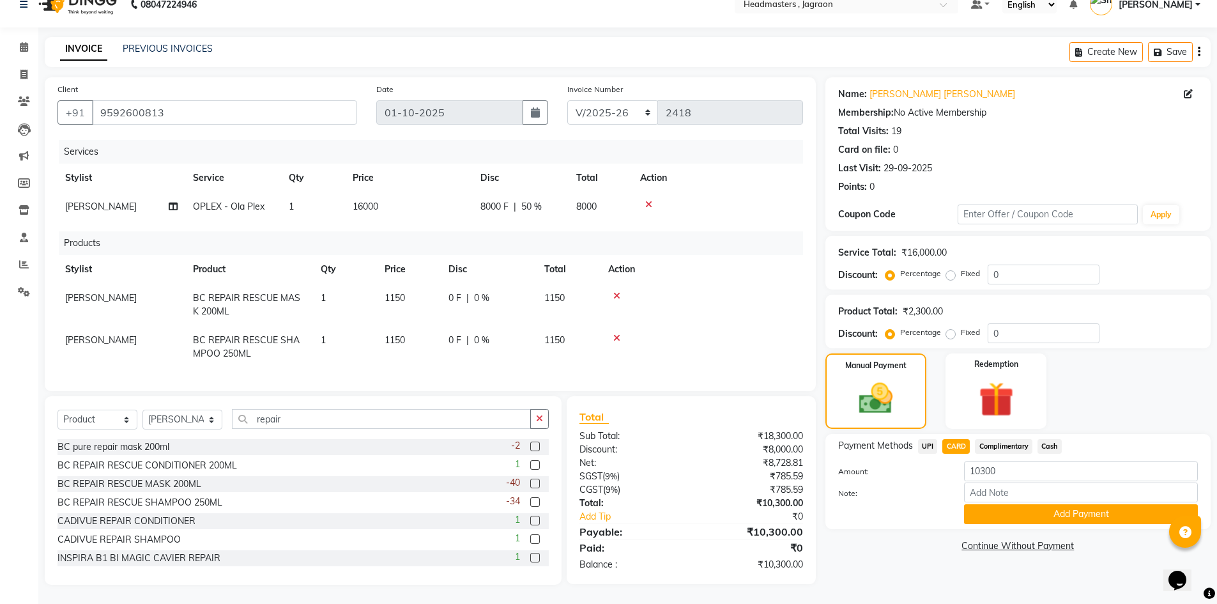
click at [1038, 504] on button "Add Payment" at bounding box center [1081, 514] width 234 height 20
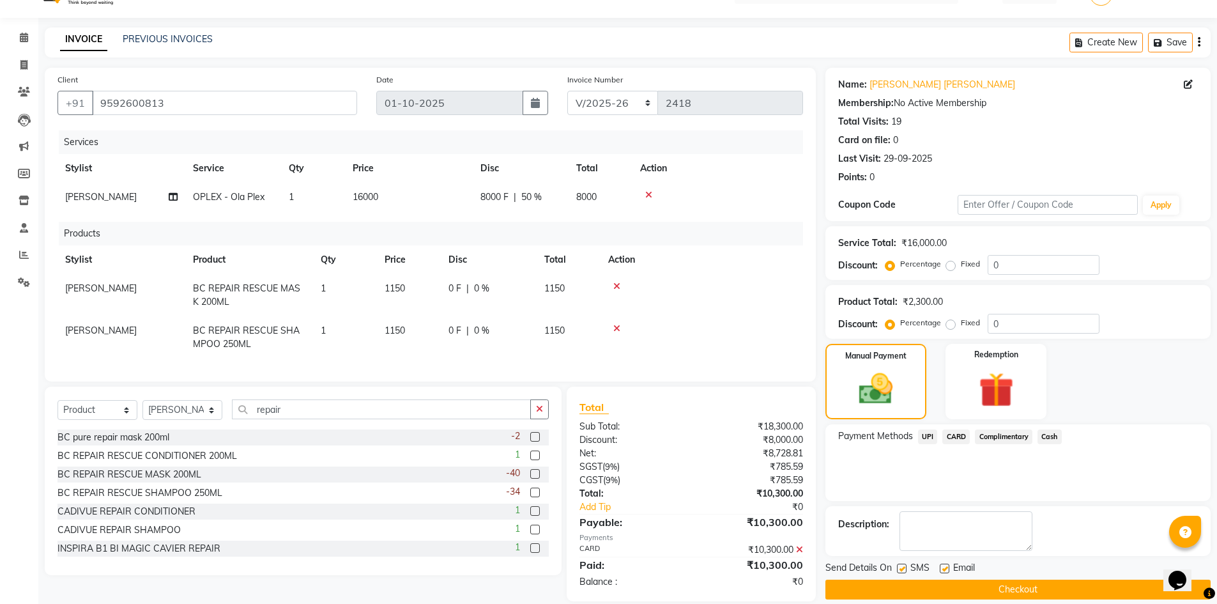
click at [988, 583] on button "Checkout" at bounding box center [1018, 590] width 385 height 20
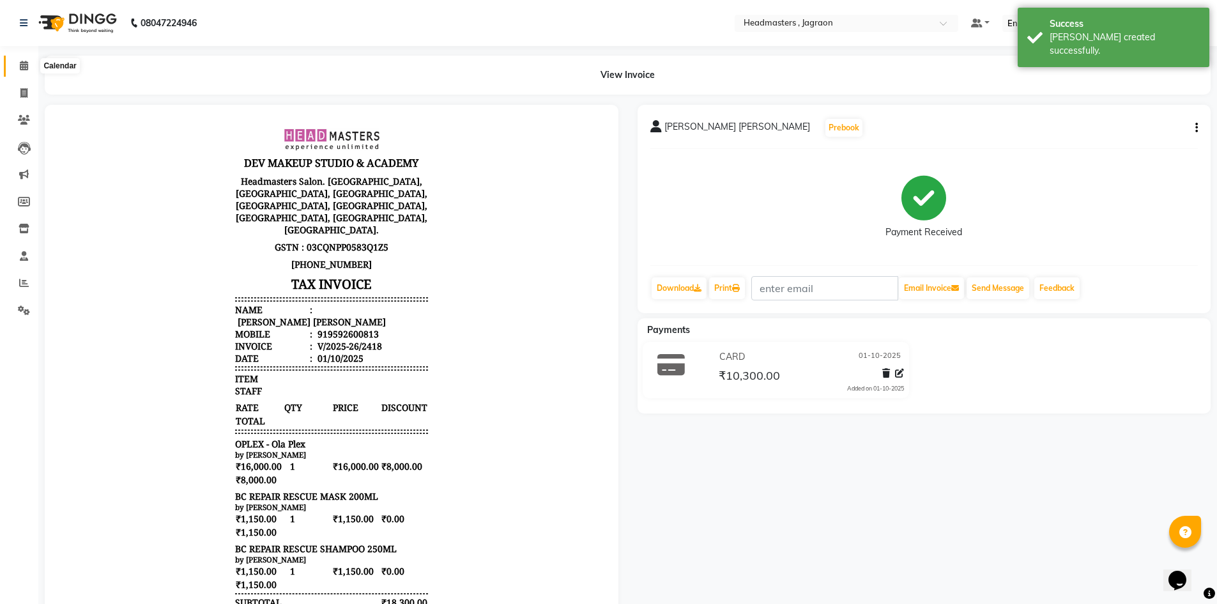
click at [21, 66] on icon at bounding box center [24, 66] width 8 height 10
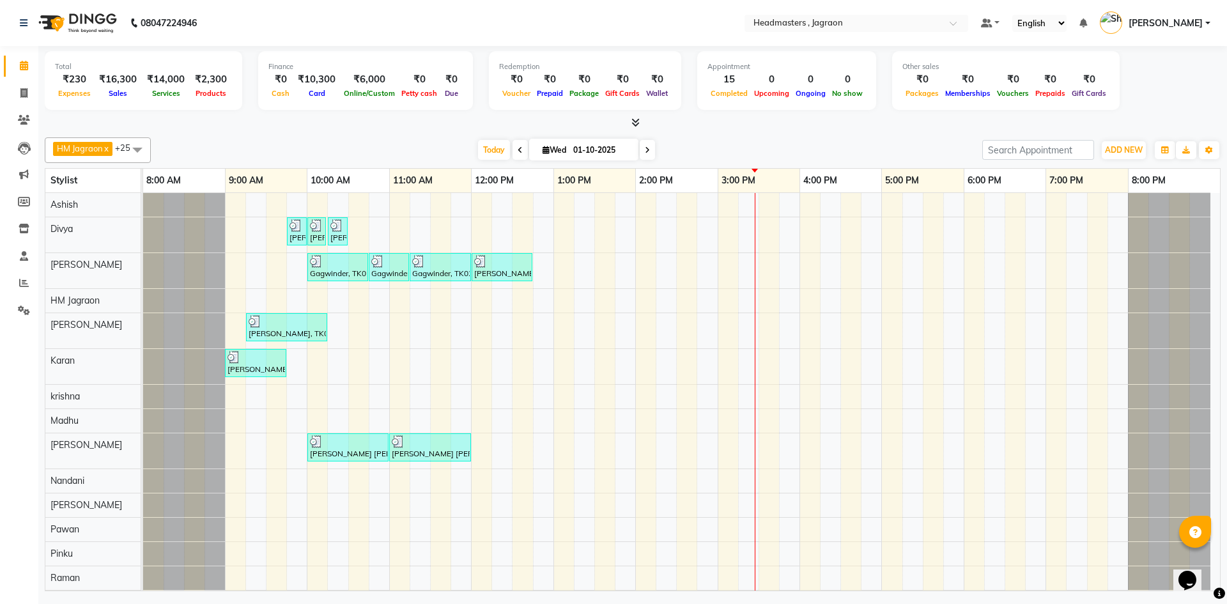
click at [397, 201] on div "[PERSON_NAME] [PERSON_NAME], TK03, 09:45 AM-10:00 AM, TH-EB - Eyebrows [PERSON_…" at bounding box center [681, 530] width 1077 height 674
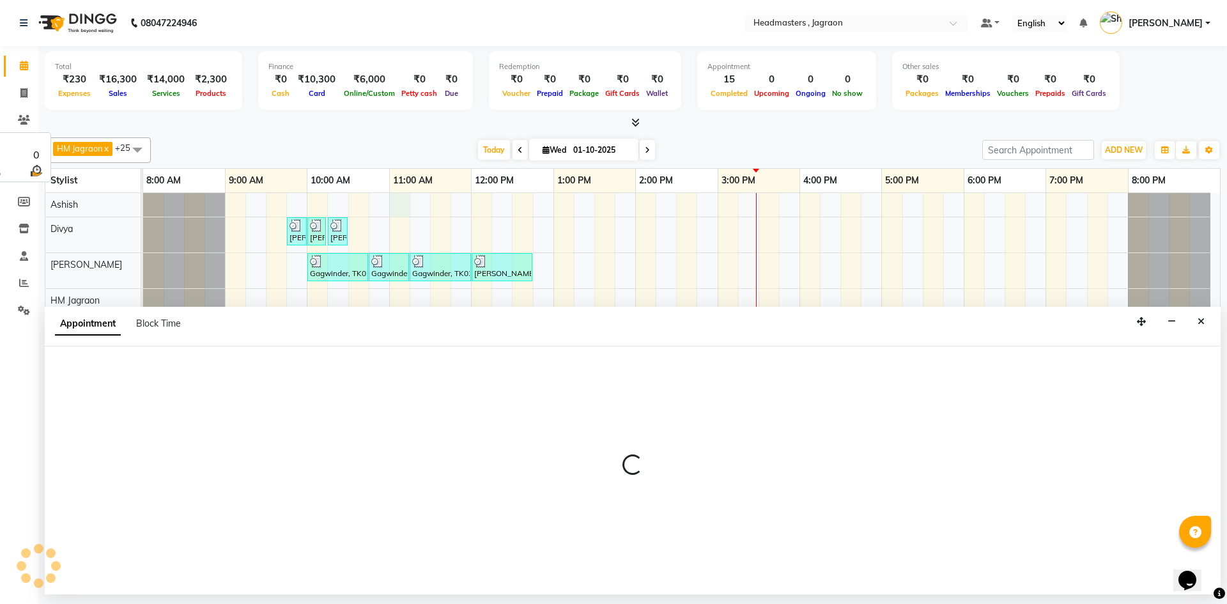
select select "54702"
select select "660"
select select "tentative"
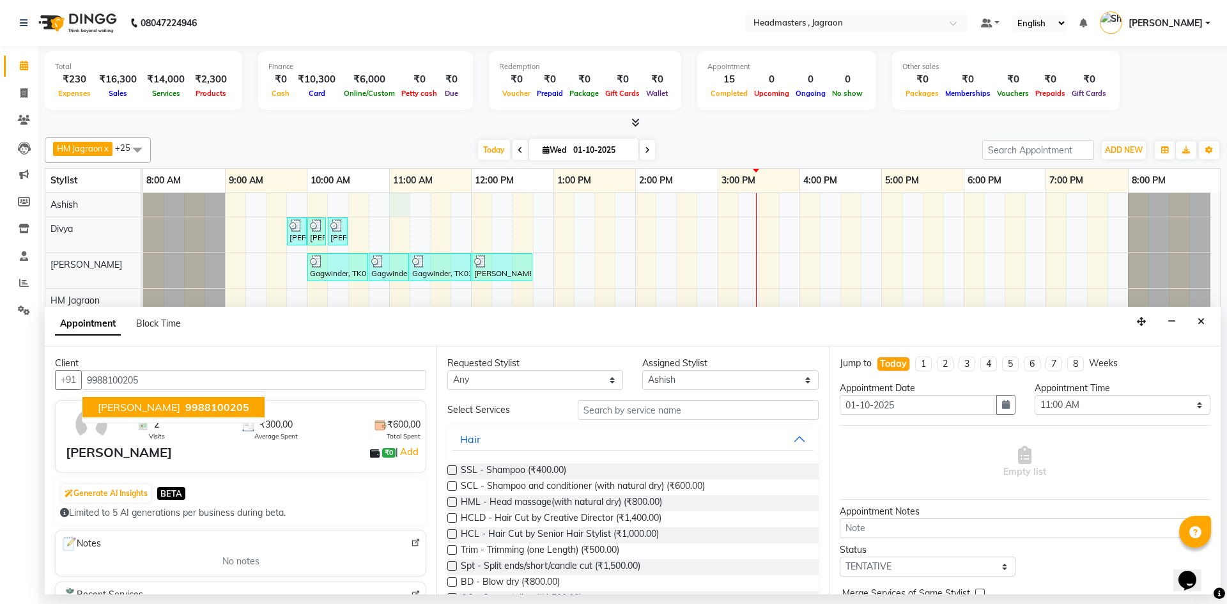
click at [237, 414] on button "[PERSON_NAME] 9988100205" at bounding box center [173, 407] width 182 height 20
type input "9988100205"
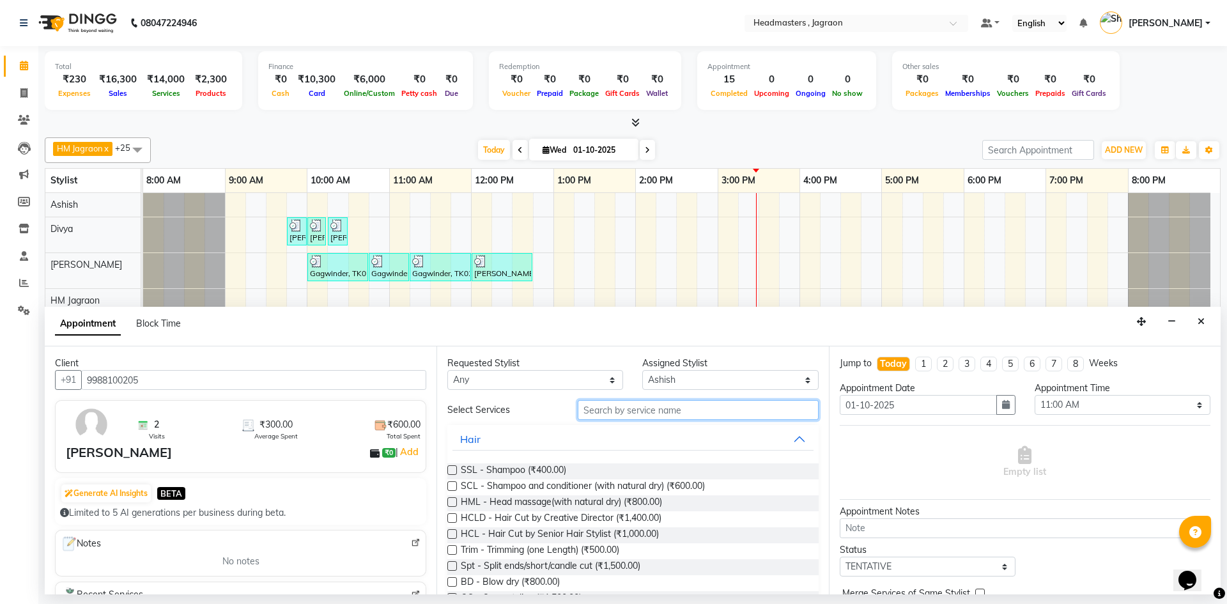
click at [669, 415] on input "text" at bounding box center [698, 410] width 241 height 20
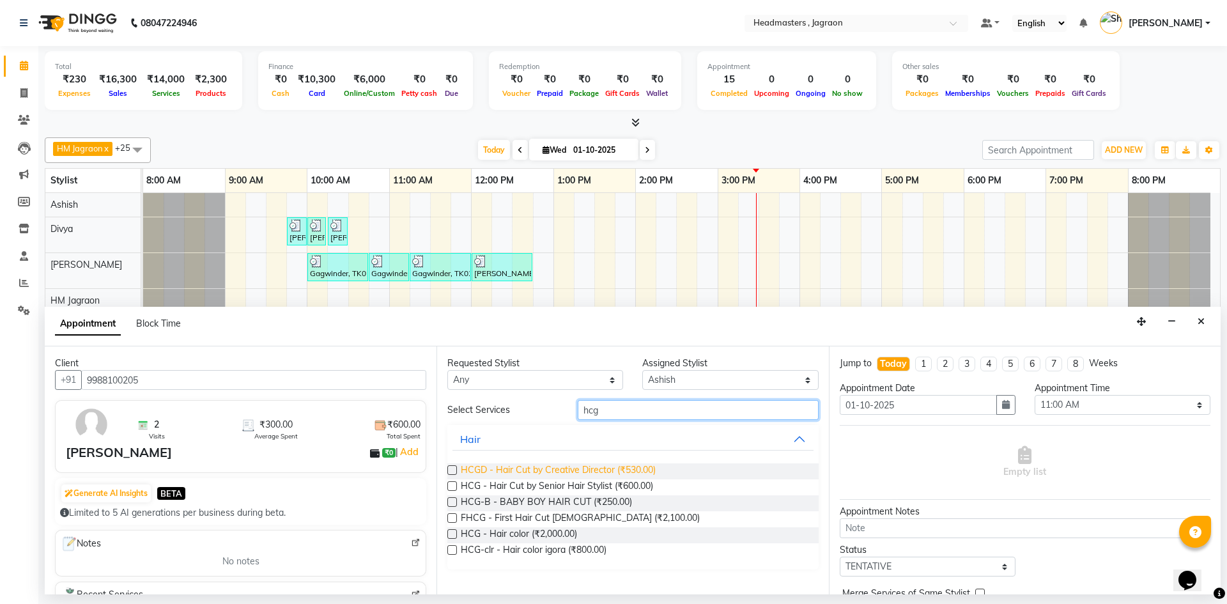
type input "hcg"
click at [636, 469] on span "HCGD - Hair Cut by Creative Director (₹530.00)" at bounding box center [558, 471] width 195 height 16
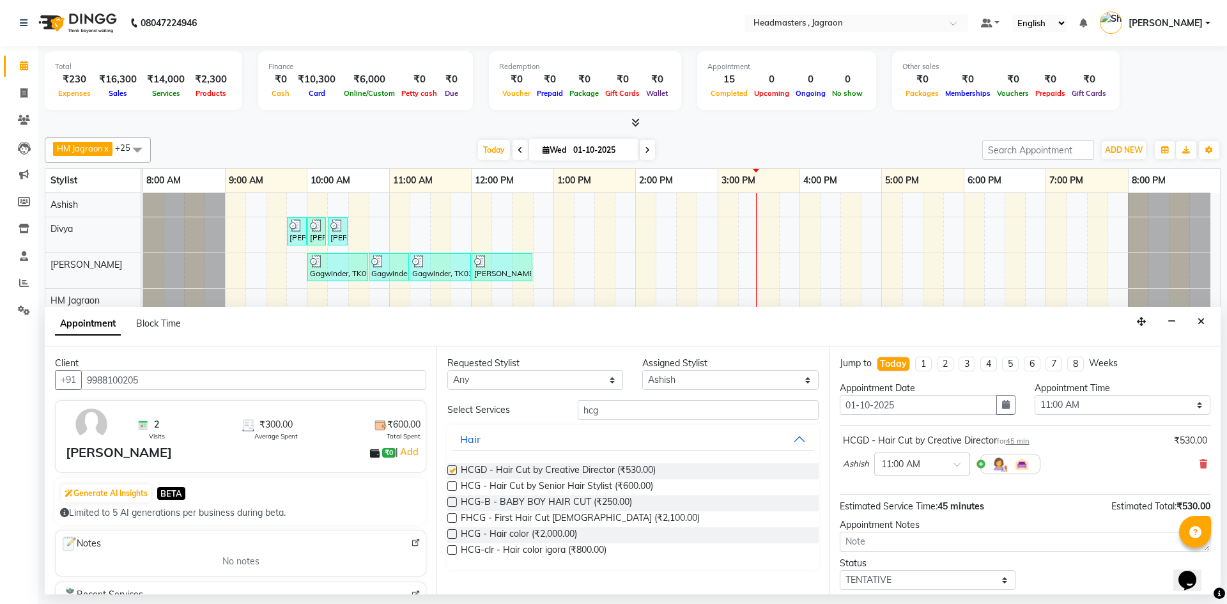
checkbox input "false"
click at [623, 401] on input "hcg" at bounding box center [698, 410] width 241 height 20
type input "h"
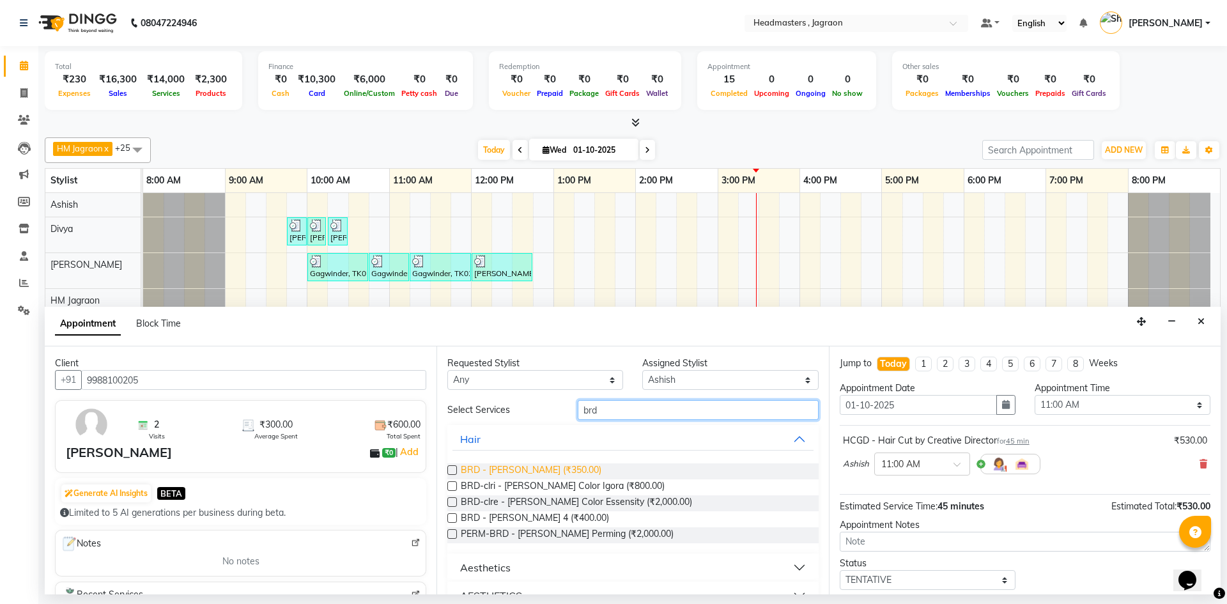
type input "brd"
click at [513, 474] on span "BRD - [PERSON_NAME] (₹350.00)" at bounding box center [531, 471] width 141 height 16
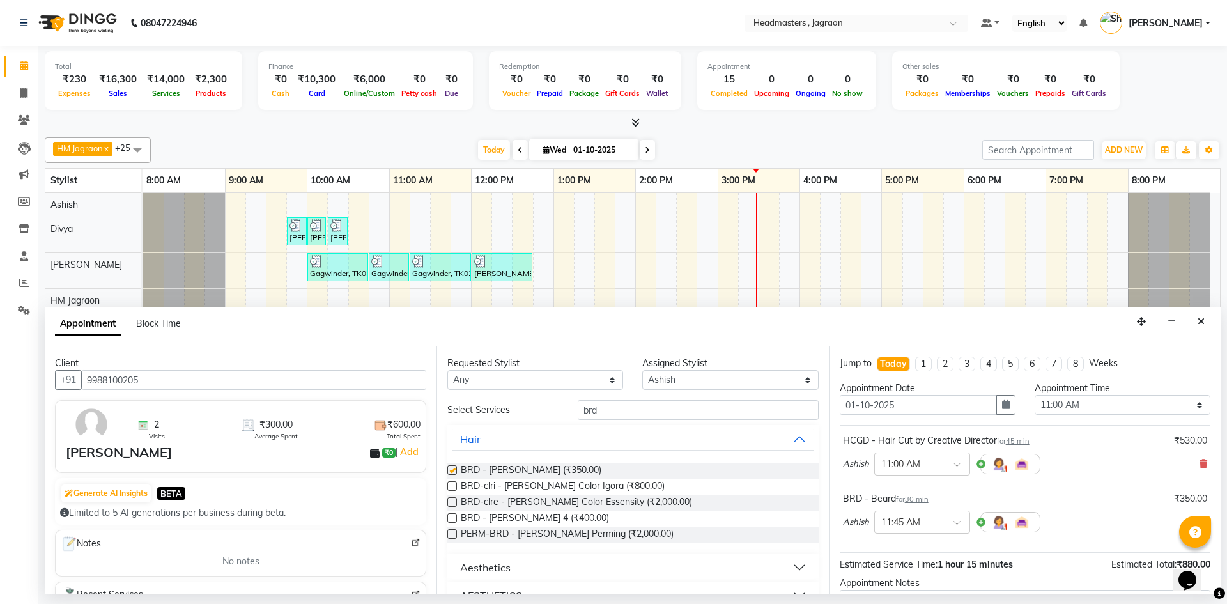
checkbox input "false"
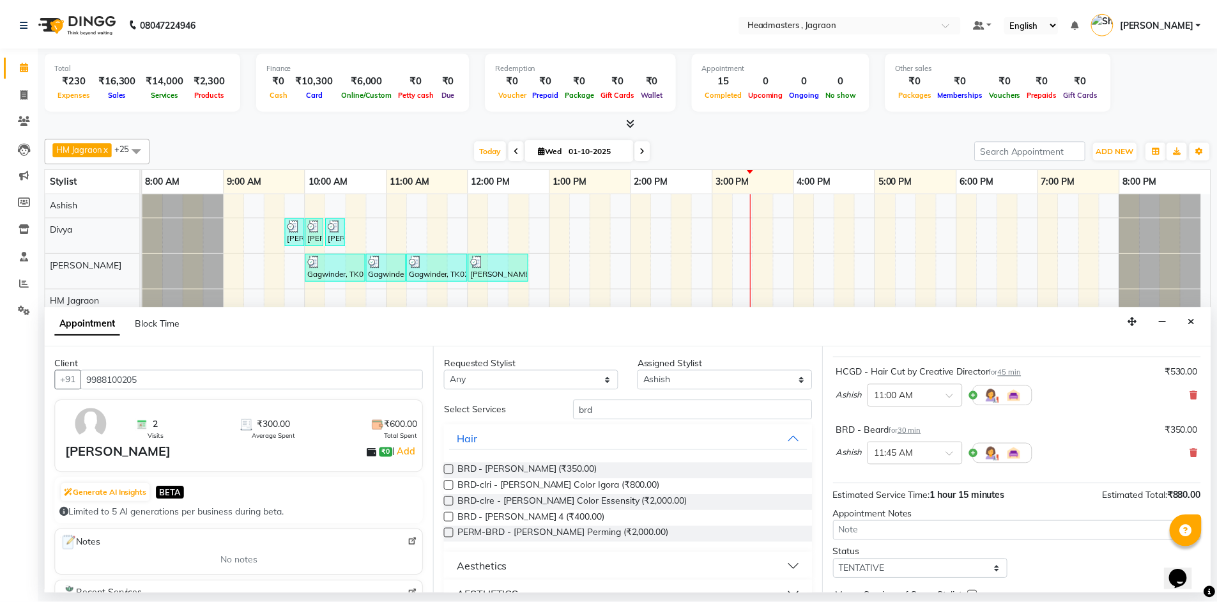
scroll to position [134, 0]
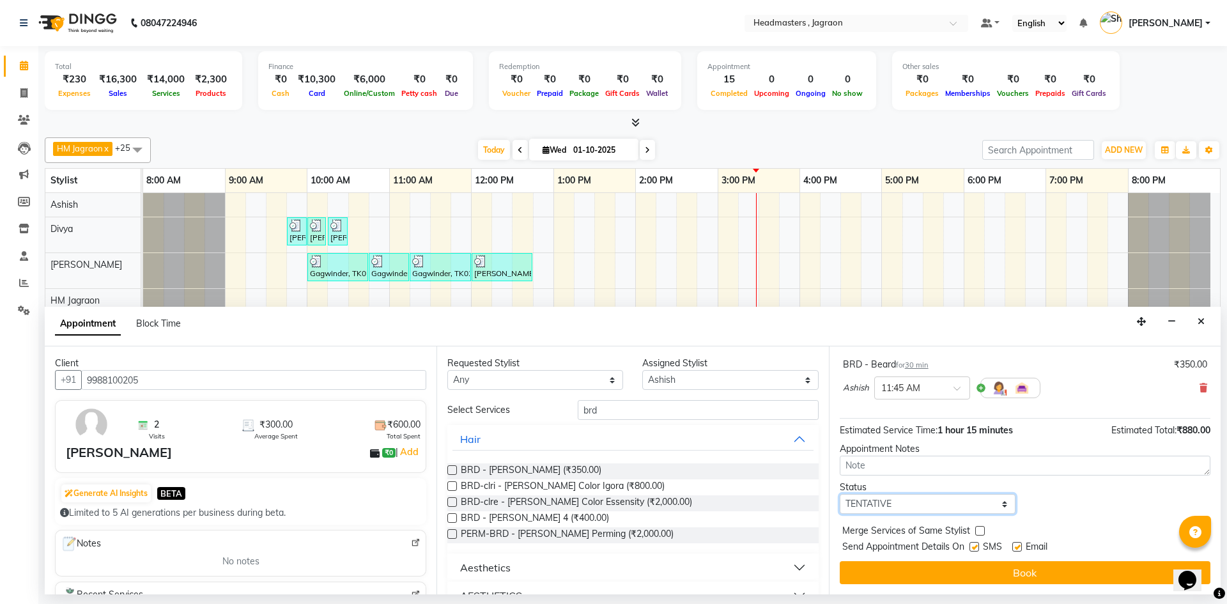
click at [929, 503] on select "Select TENTATIVE CONFIRM CHECK-IN UPCOMING" at bounding box center [928, 504] width 176 height 20
select select "confirm booking"
click at [840, 494] on select "Select TENTATIVE CONFIRM CHECK-IN UPCOMING" at bounding box center [928, 504] width 176 height 20
click at [975, 547] on label at bounding box center [974, 547] width 10 height 10
click at [975, 547] on input "checkbox" at bounding box center [973, 548] width 8 height 8
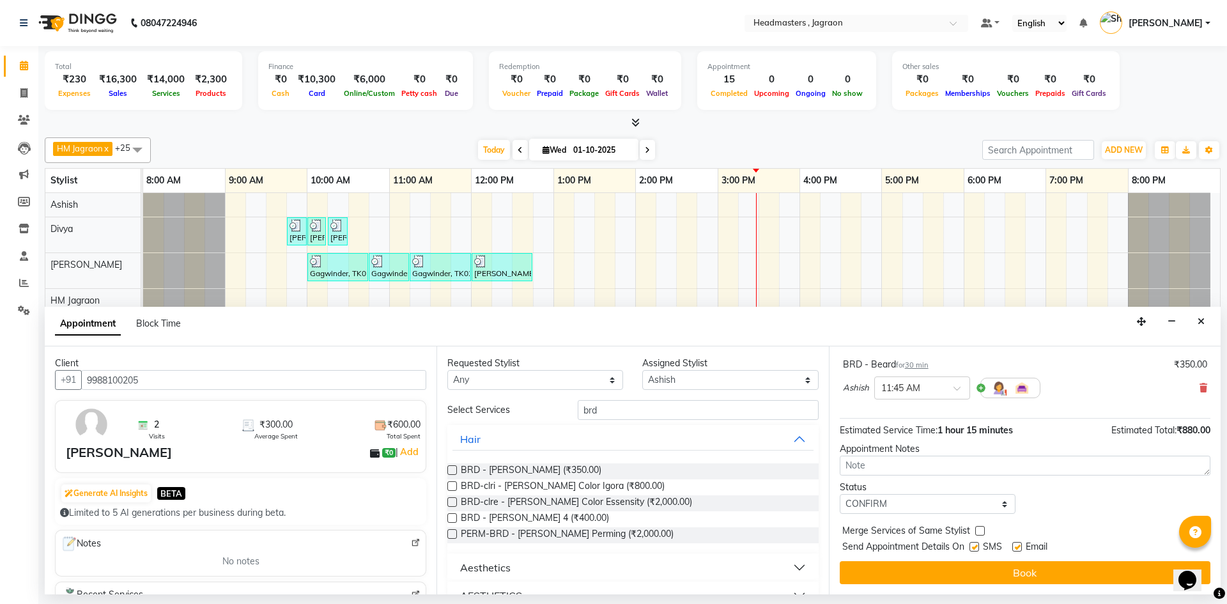
checkbox input "false"
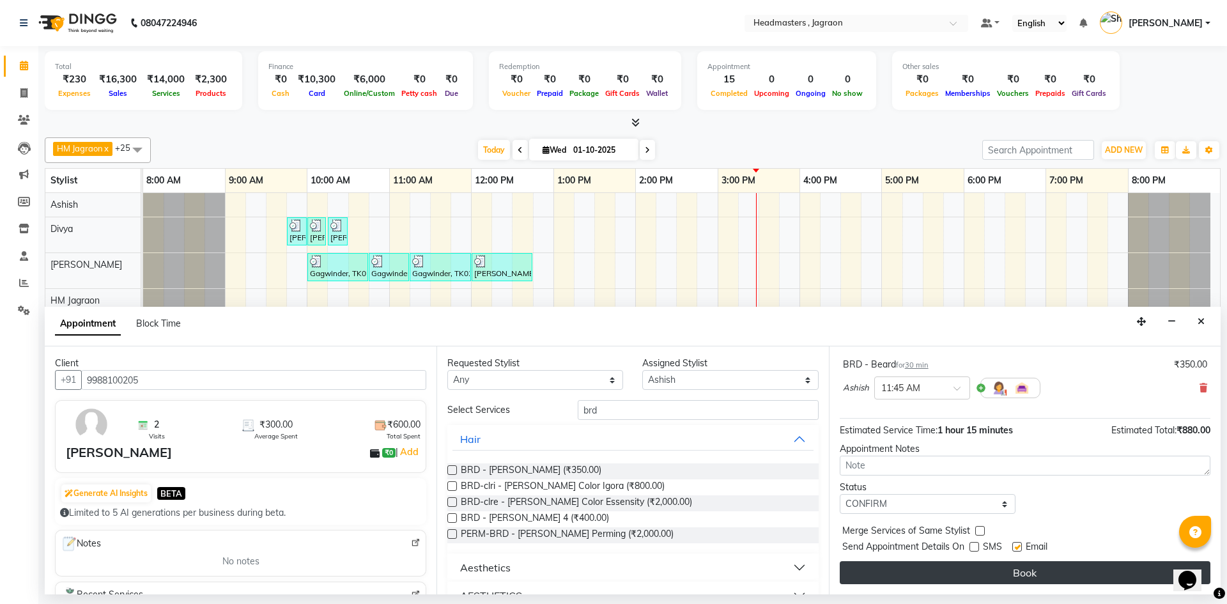
click at [979, 577] on button "Book" at bounding box center [1025, 572] width 371 height 23
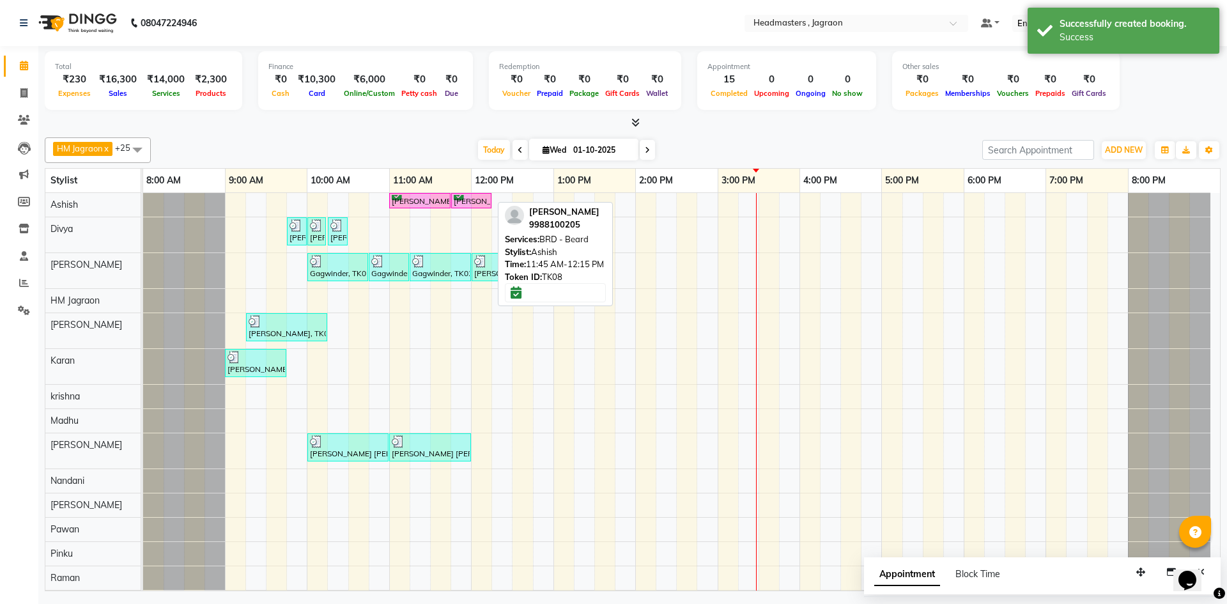
click at [483, 198] on div "[PERSON_NAME], TK08, 11:45 AM-12:15 PM, BRD - [PERSON_NAME]" at bounding box center [471, 201] width 38 height 12
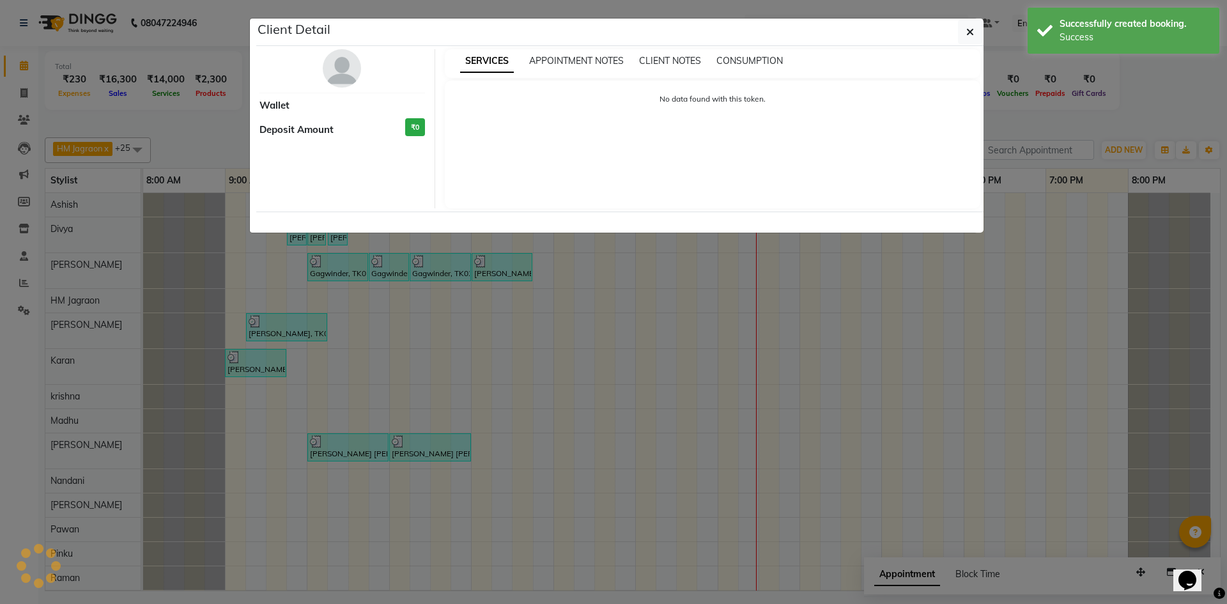
select select "6"
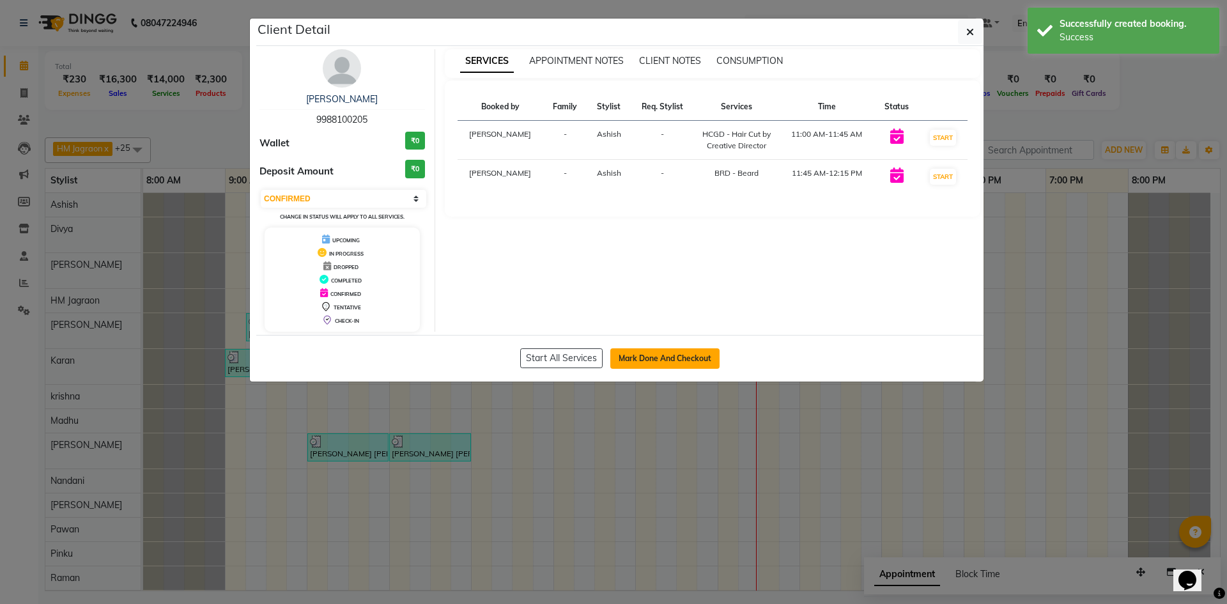
click at [681, 360] on button "Mark Done And Checkout" at bounding box center [664, 358] width 109 height 20
select select "service"
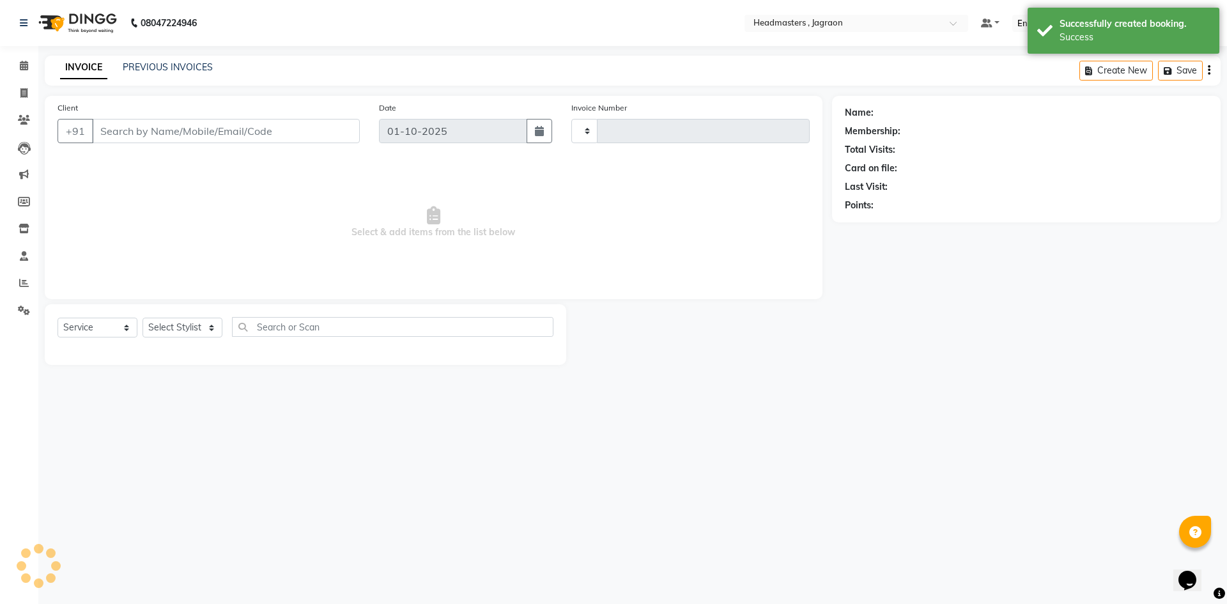
type input "2419"
select select "6935"
type input "9988100205"
select select "54702"
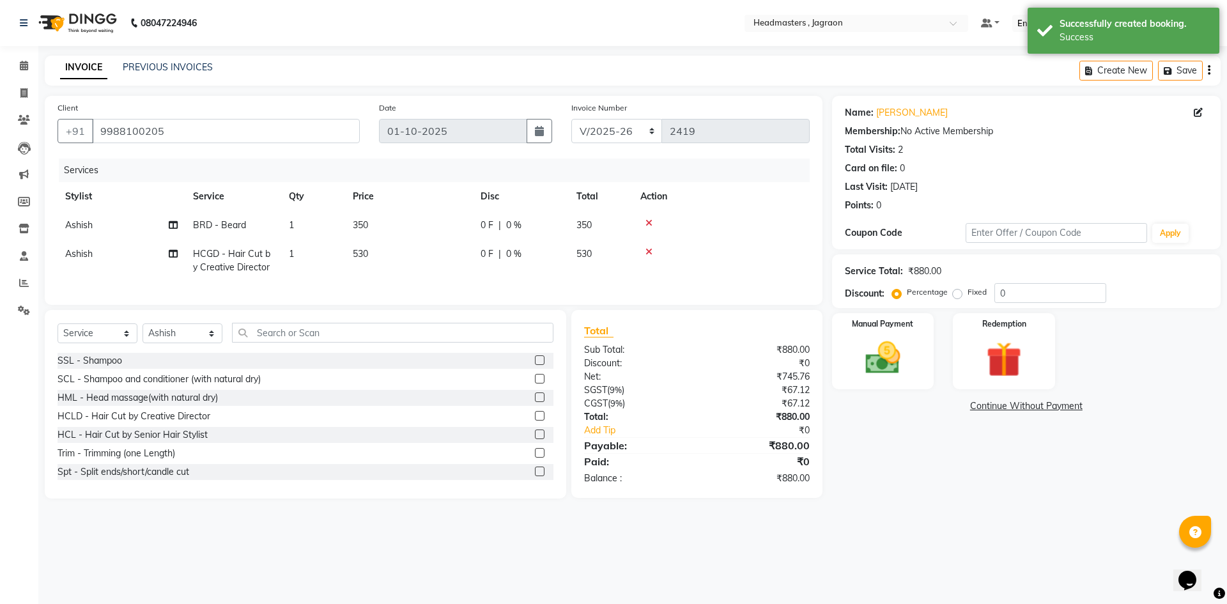
click at [498, 226] on span "|" at bounding box center [499, 225] width 3 height 13
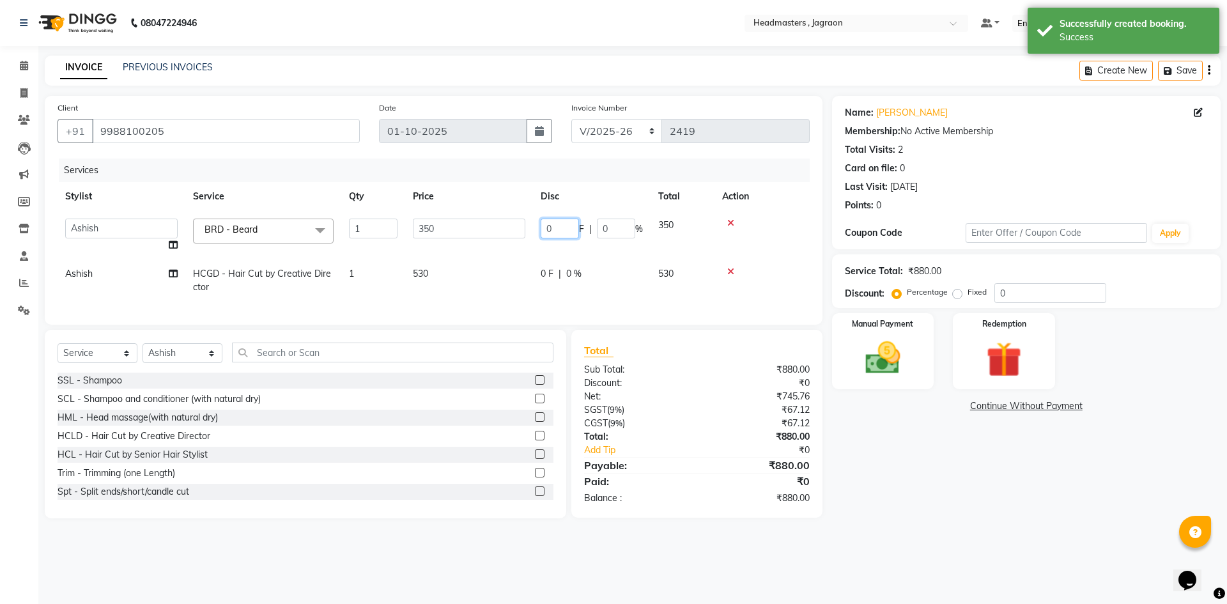
click at [552, 226] on input "0" at bounding box center [560, 229] width 38 height 20
type input "100"
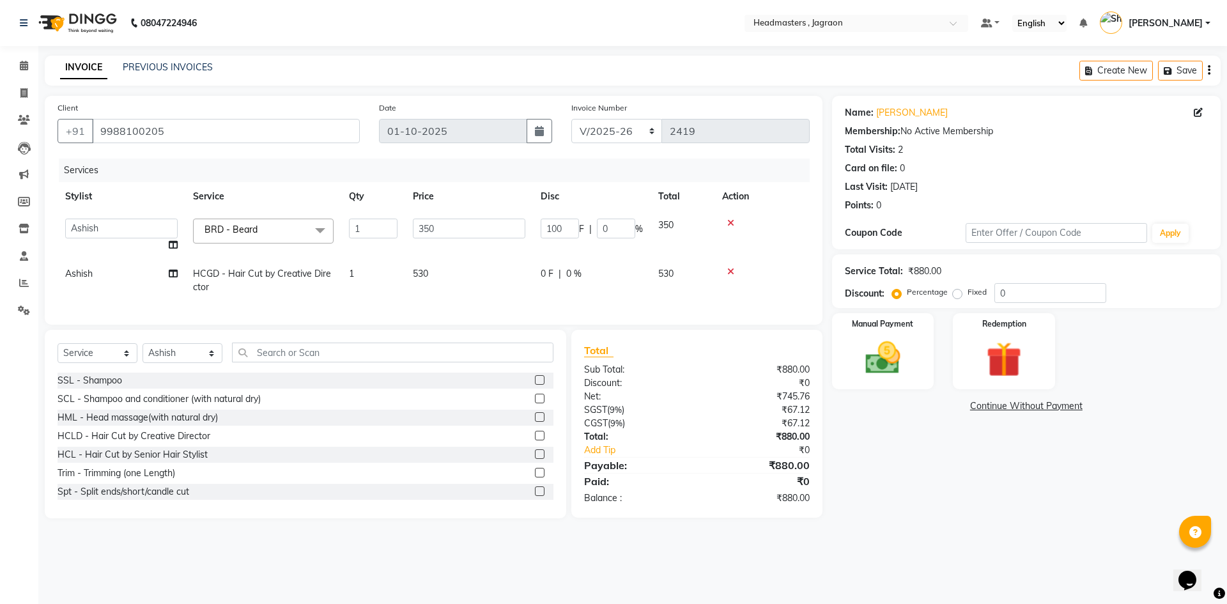
click at [549, 273] on td "0 F | 0 %" at bounding box center [592, 280] width 118 height 42
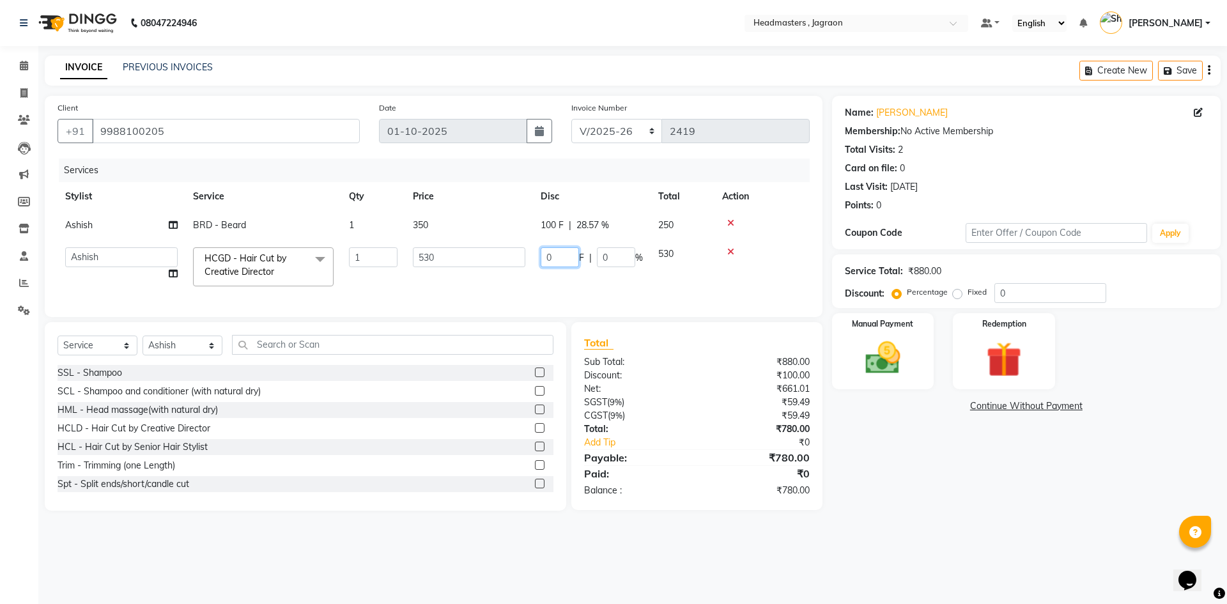
click at [571, 255] on input "0" at bounding box center [560, 257] width 38 height 20
type input "180"
click at [583, 274] on tr "[PERSON_NAME] Divya [PERSON_NAME] [PERSON_NAME] Jagraon [PERSON_NAME] [PERSON_N…" at bounding box center [434, 267] width 752 height 54
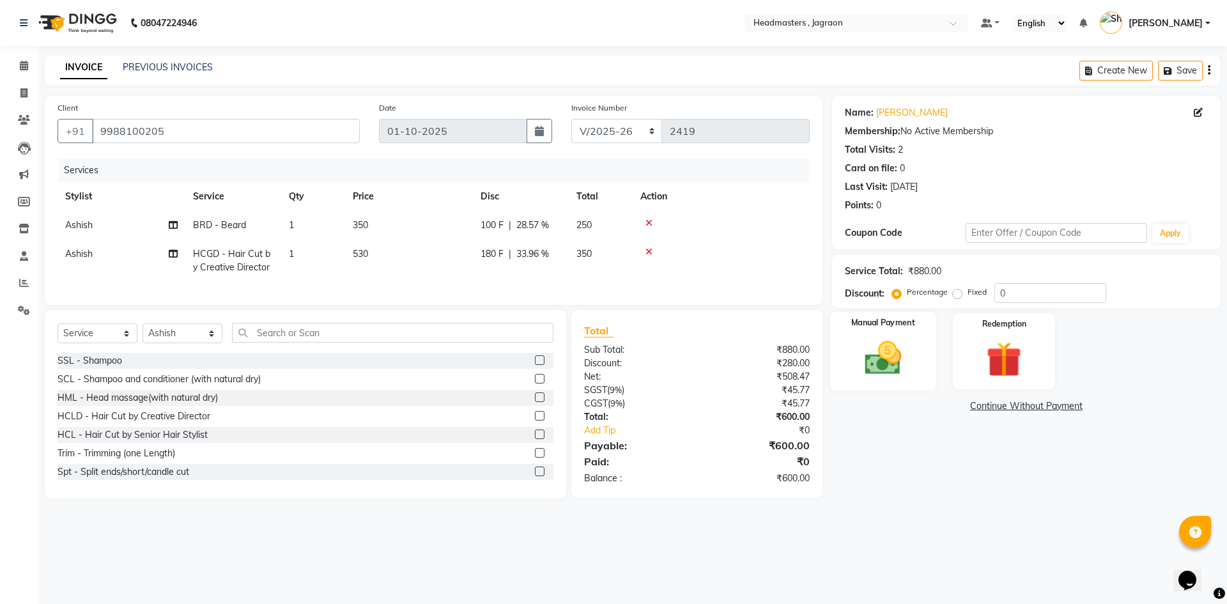
click at [861, 339] on img at bounding box center [882, 358] width 59 height 42
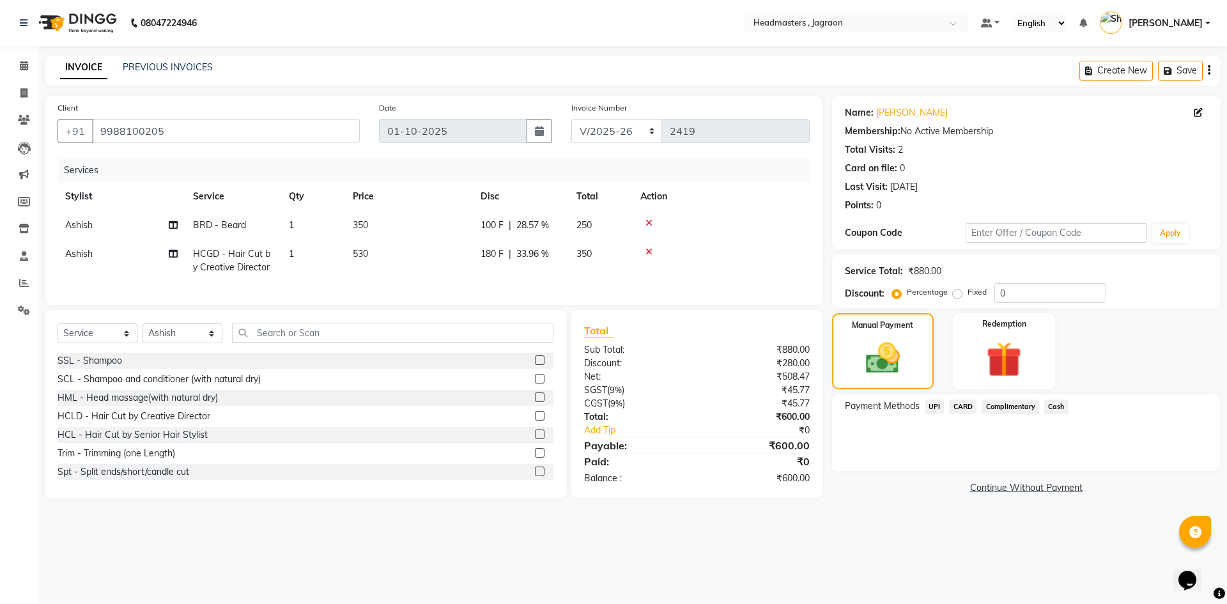
click at [1061, 406] on span "Cash" at bounding box center [1056, 406] width 24 height 15
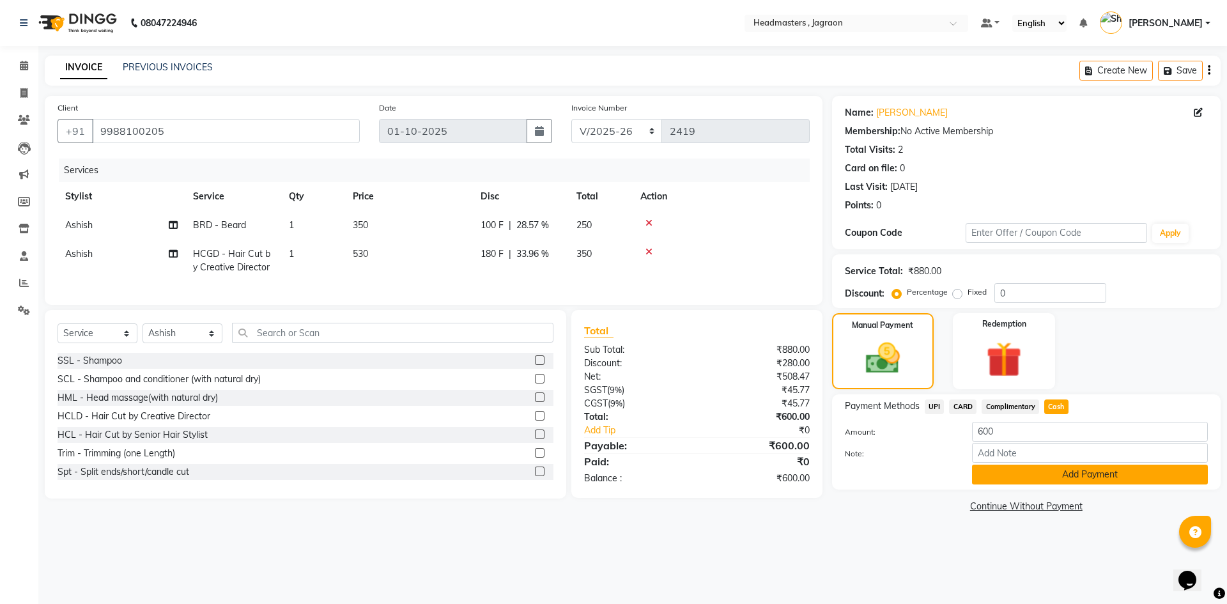
click at [1050, 472] on button "Add Payment" at bounding box center [1090, 475] width 236 height 20
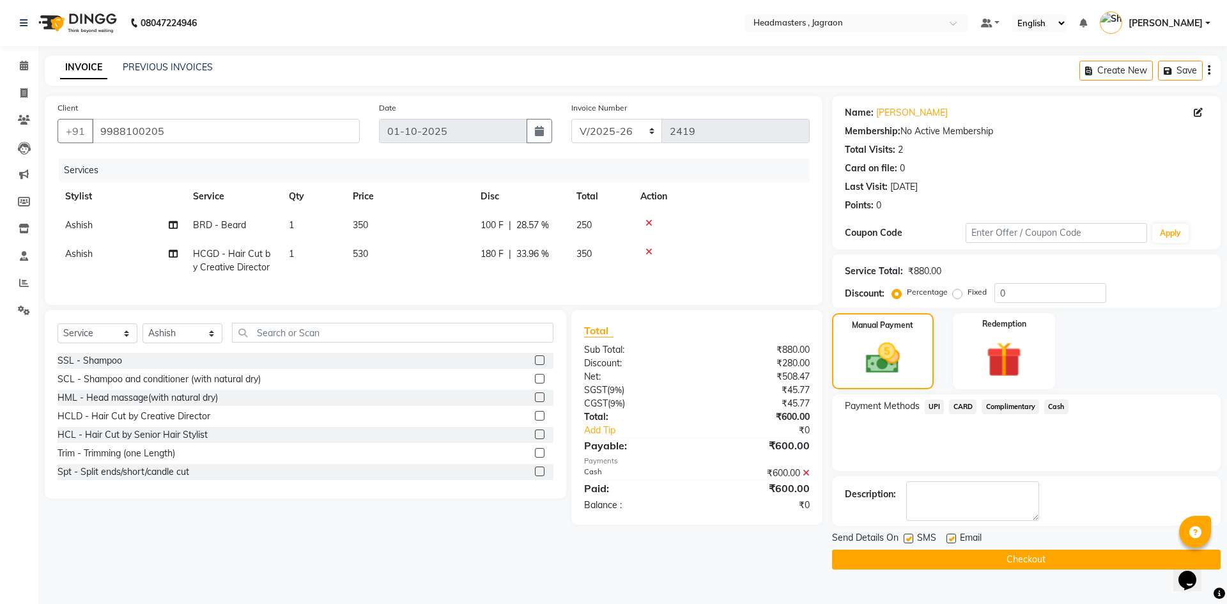
click at [928, 558] on button "Checkout" at bounding box center [1026, 559] width 388 height 20
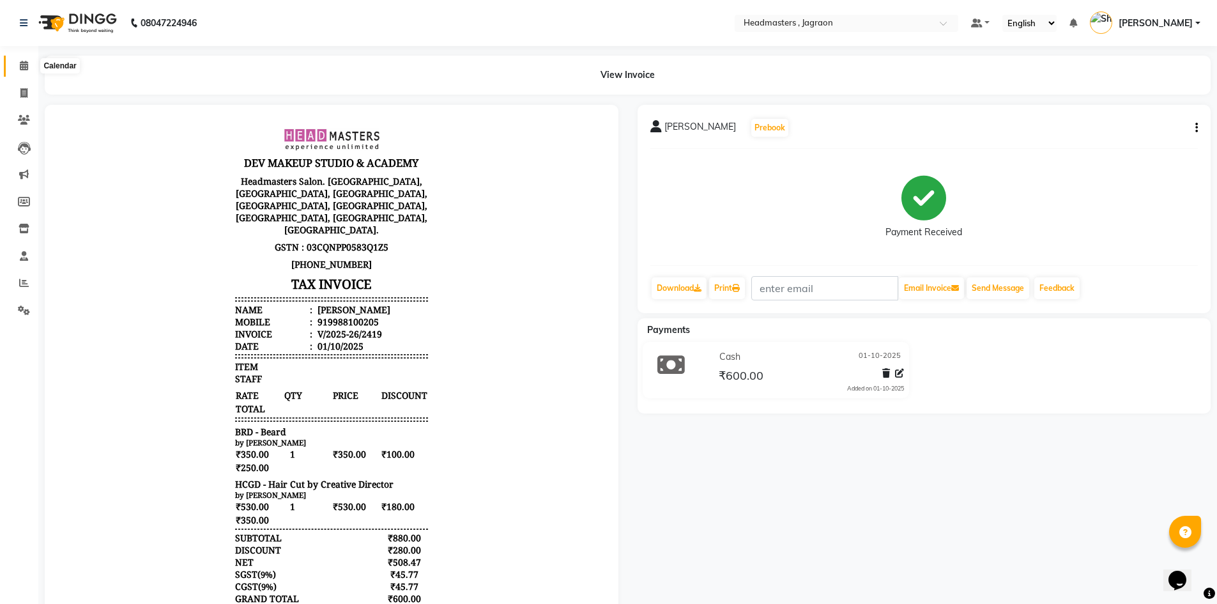
drag, startPoint x: 20, startPoint y: 72, endPoint x: 17, endPoint y: 81, distance: 9.1
click at [19, 73] on span at bounding box center [24, 66] width 22 height 15
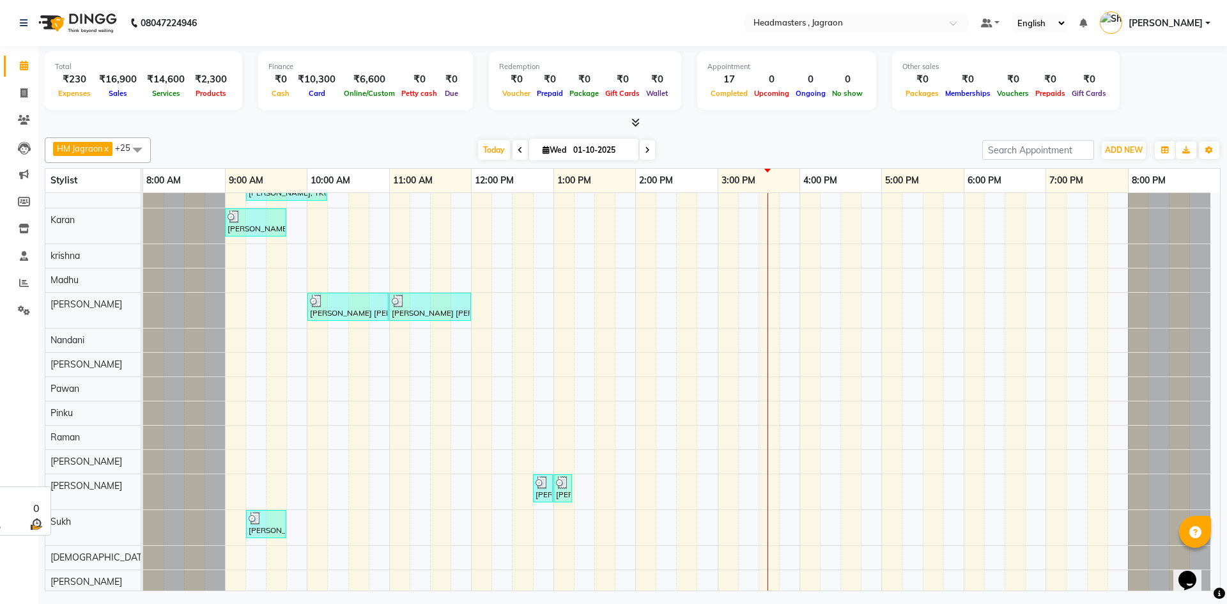
scroll to position [192, 0]
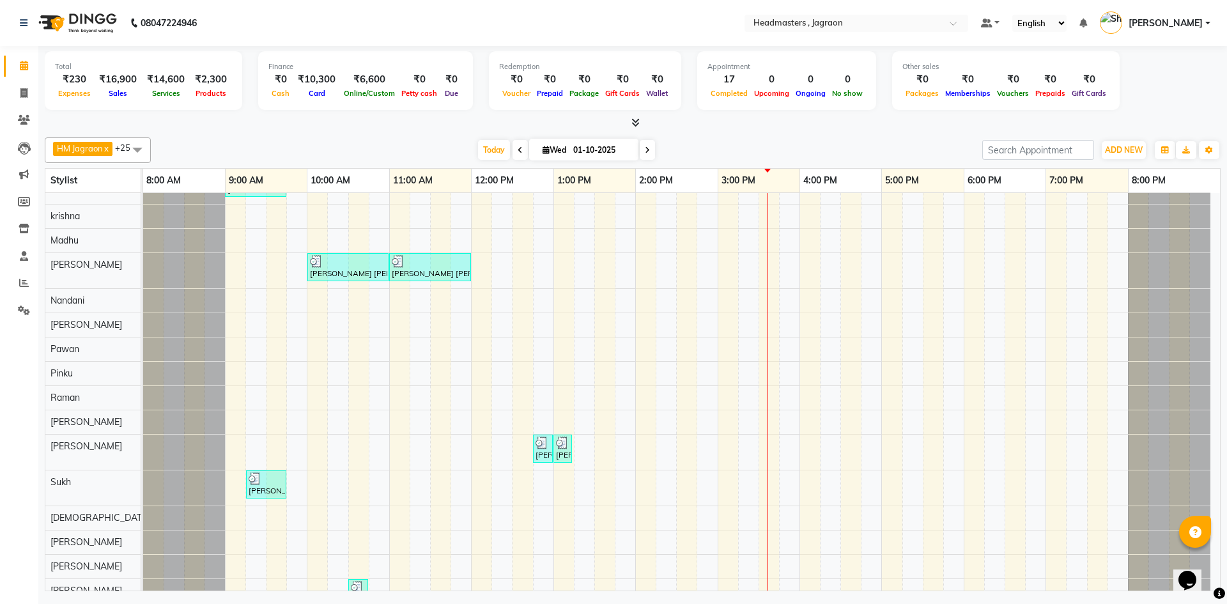
click at [314, 452] on div "[PERSON_NAME], TK08, 11:00 AM-11:45 AM, HCGD - Hair Cut by Creative Director [P…" at bounding box center [681, 344] width 1077 height 686
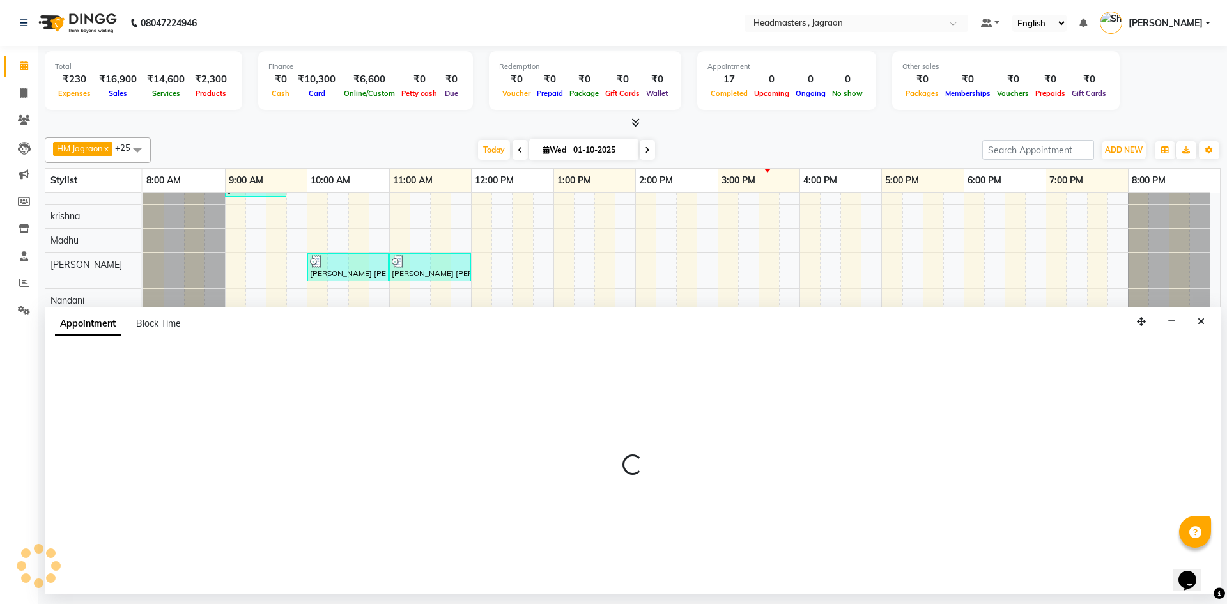
select select "87712"
select select "tentative"
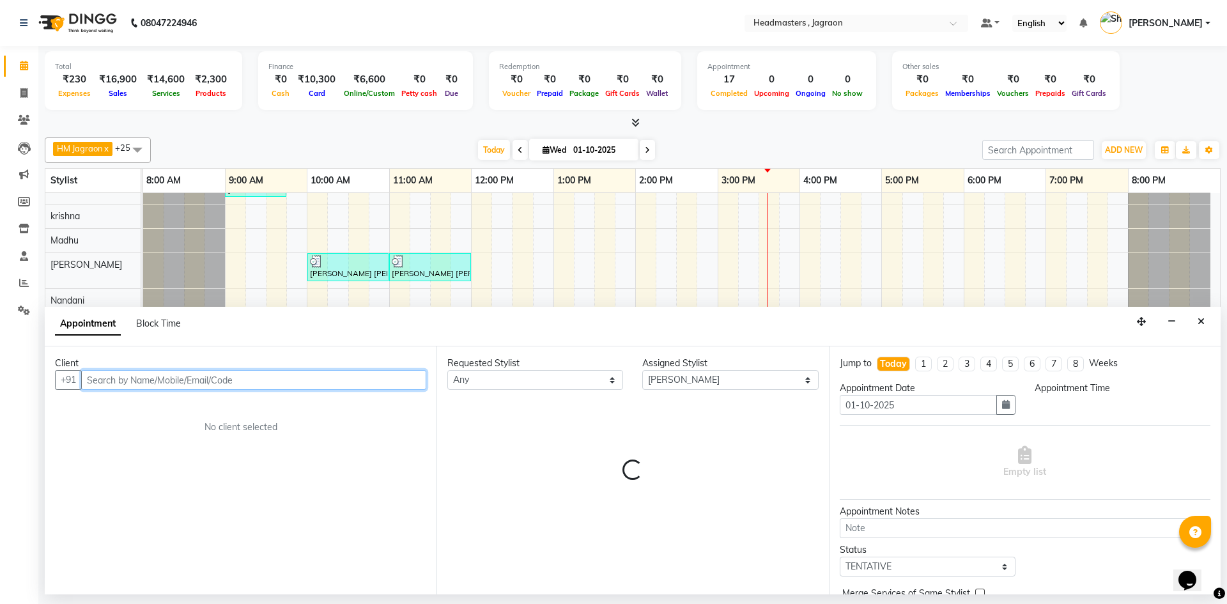
select select "600"
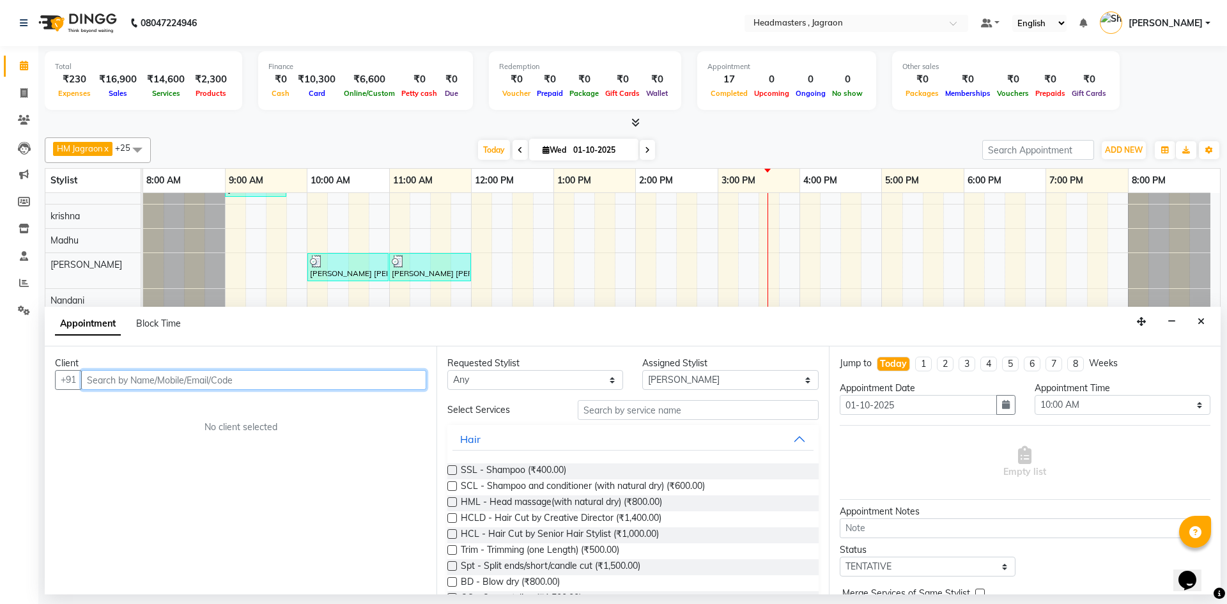
type input "8"
type input "7889113309"
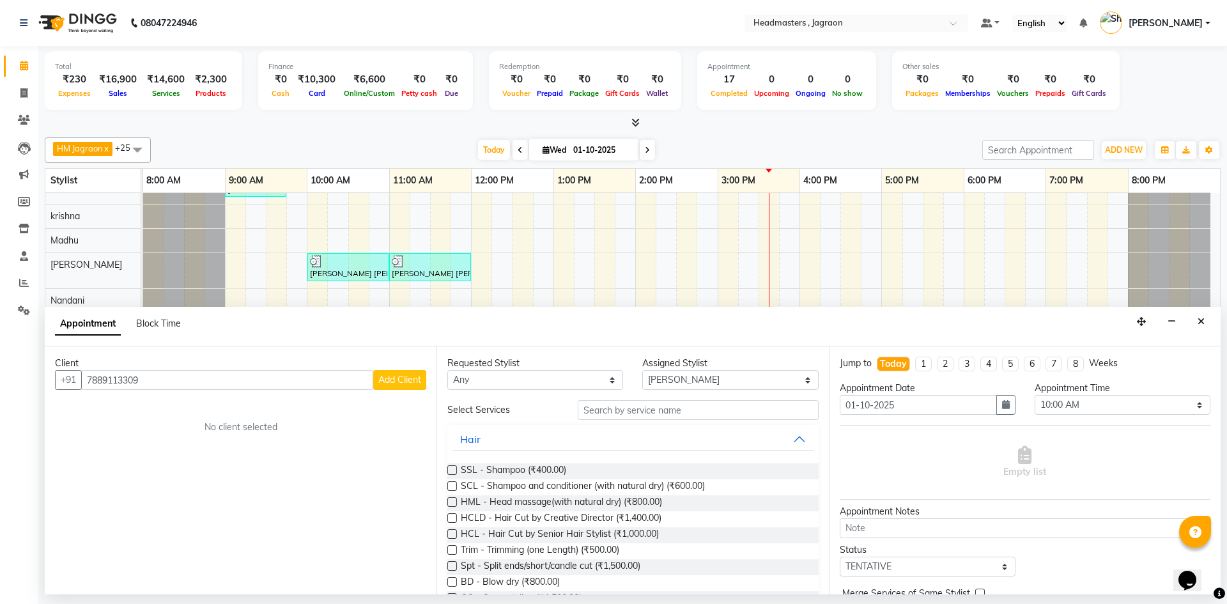
click at [403, 376] on span "Add Client" at bounding box center [399, 380] width 43 height 12
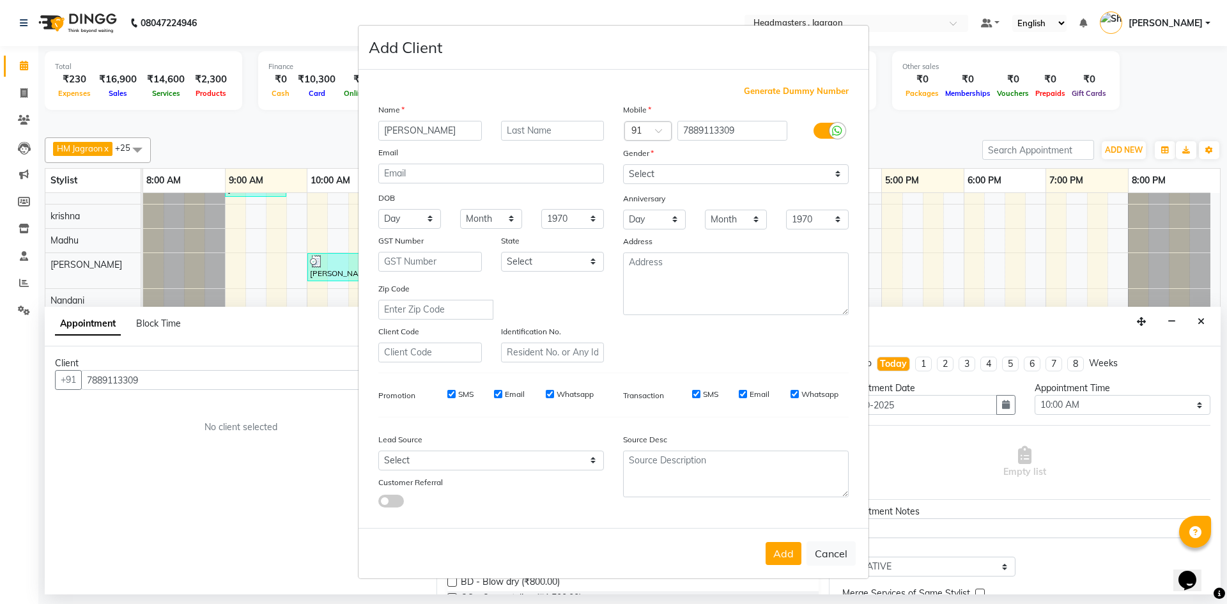
type input "[PERSON_NAME]"
click at [702, 173] on select "Select [DEMOGRAPHIC_DATA] [DEMOGRAPHIC_DATA] Other Prefer Not To Say" at bounding box center [736, 174] width 226 height 20
select select "[DEMOGRAPHIC_DATA]"
click at [623, 164] on select "Select [DEMOGRAPHIC_DATA] [DEMOGRAPHIC_DATA] Other Prefer Not To Say" at bounding box center [736, 174] width 226 height 20
click at [783, 555] on button "Add" at bounding box center [783, 553] width 36 height 23
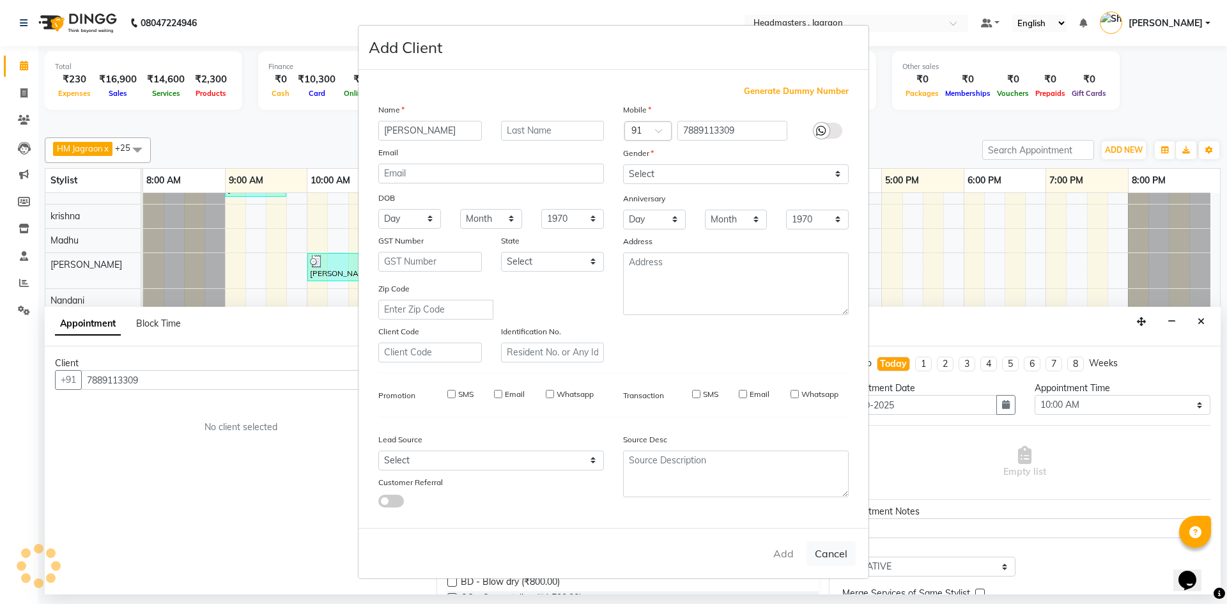
select select
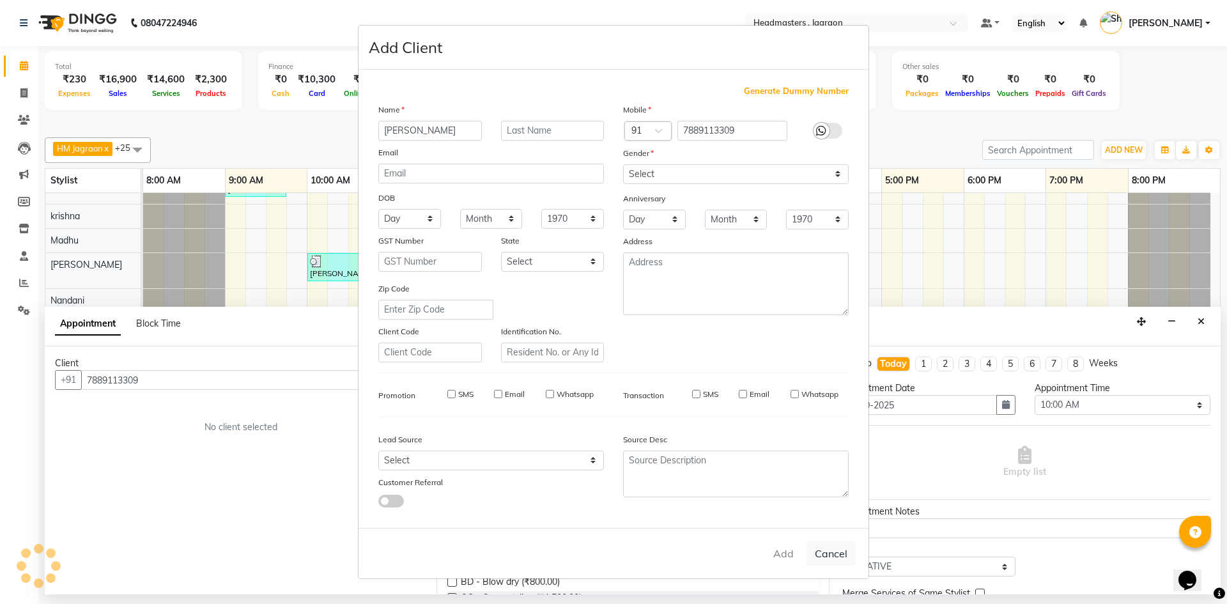
select select
checkbox input "false"
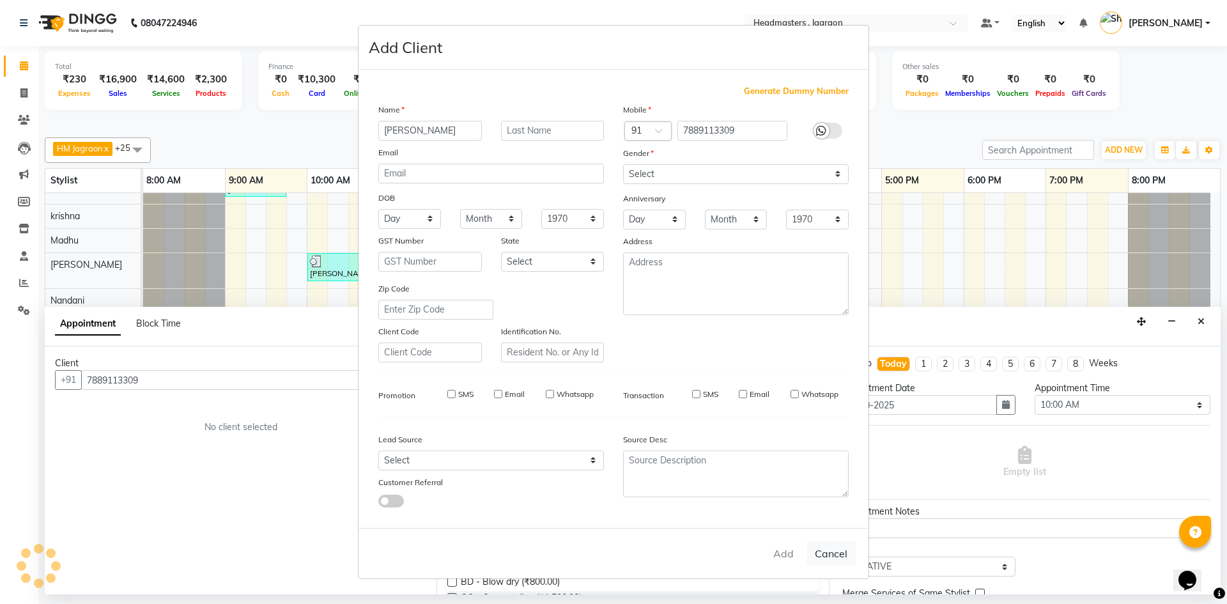
checkbox input "false"
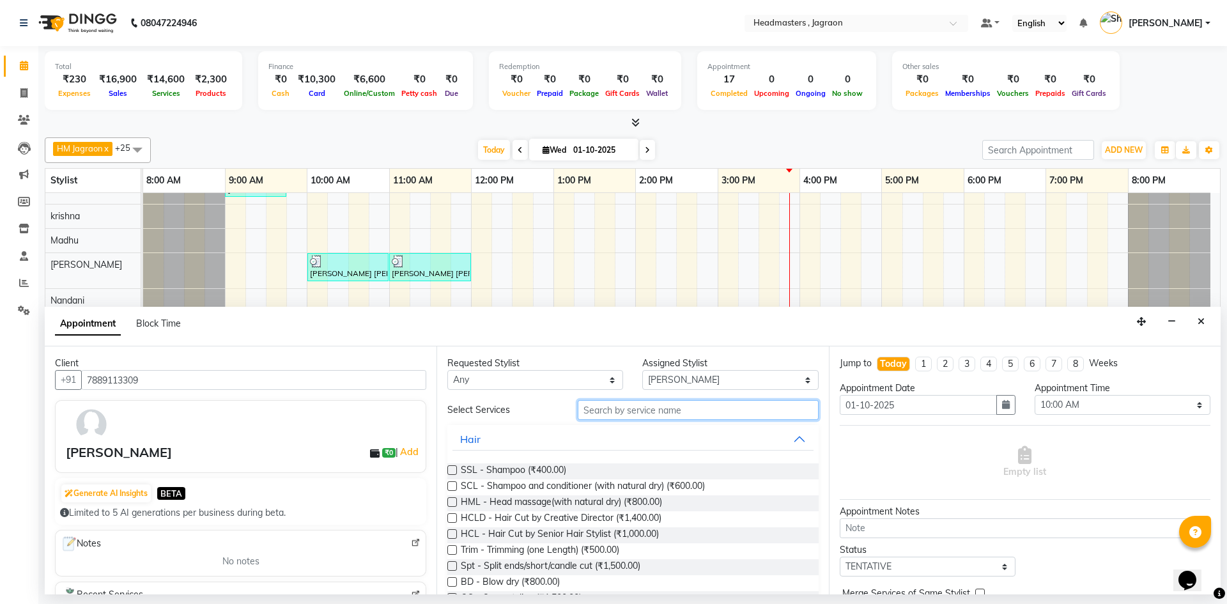
click at [649, 412] on input "text" at bounding box center [698, 410] width 241 height 20
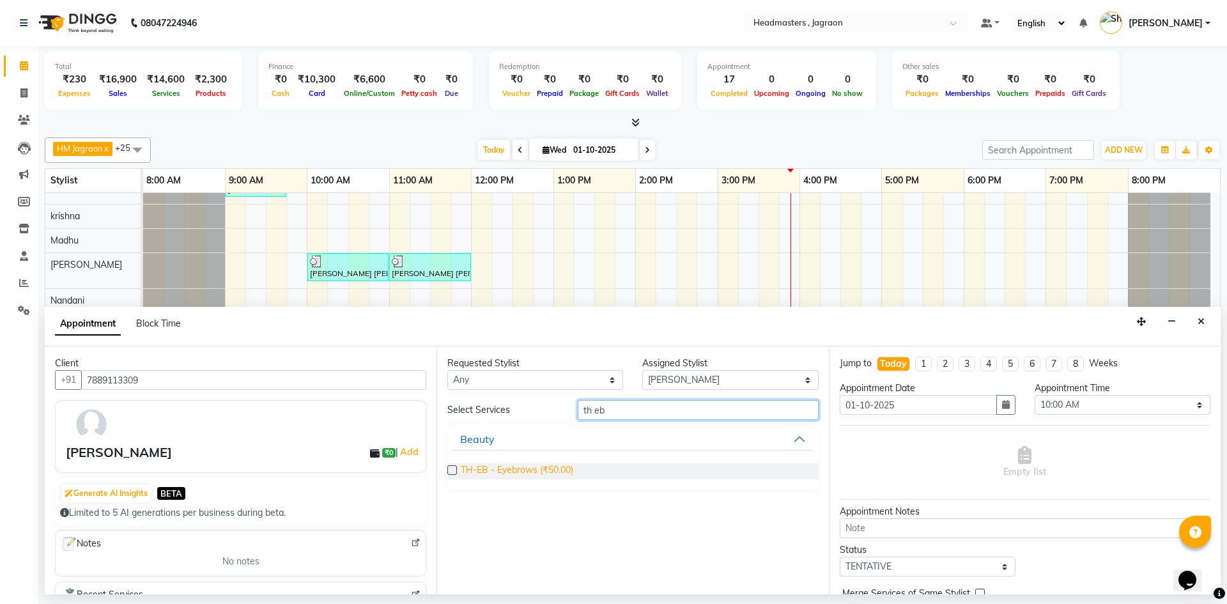
type input "th eb"
click at [545, 472] on span "TH-EB - Eyebrows (₹50.00)" at bounding box center [517, 471] width 112 height 16
checkbox input "false"
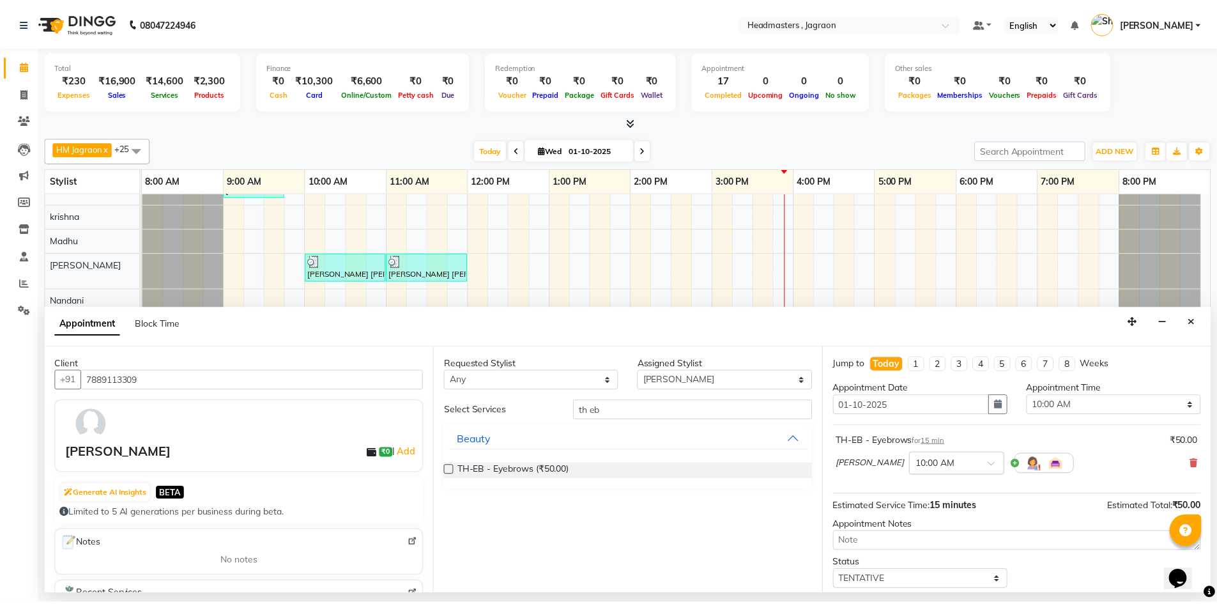
scroll to position [76, 0]
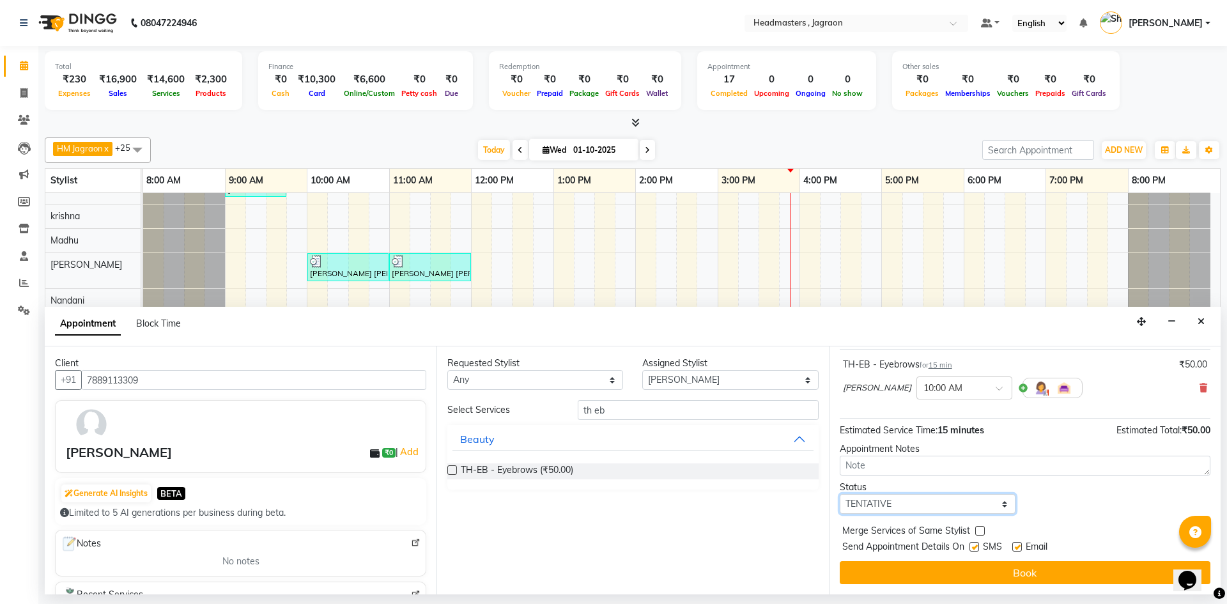
click at [890, 507] on select "Select TENTATIVE CONFIRM CHECK-IN UPCOMING" at bounding box center [928, 504] width 176 height 20
select select "confirm booking"
click at [840, 494] on select "Select TENTATIVE CONFIRM CHECK-IN UPCOMING" at bounding box center [928, 504] width 176 height 20
click at [976, 546] on label at bounding box center [974, 547] width 10 height 10
click at [976, 546] on input "checkbox" at bounding box center [973, 548] width 8 height 8
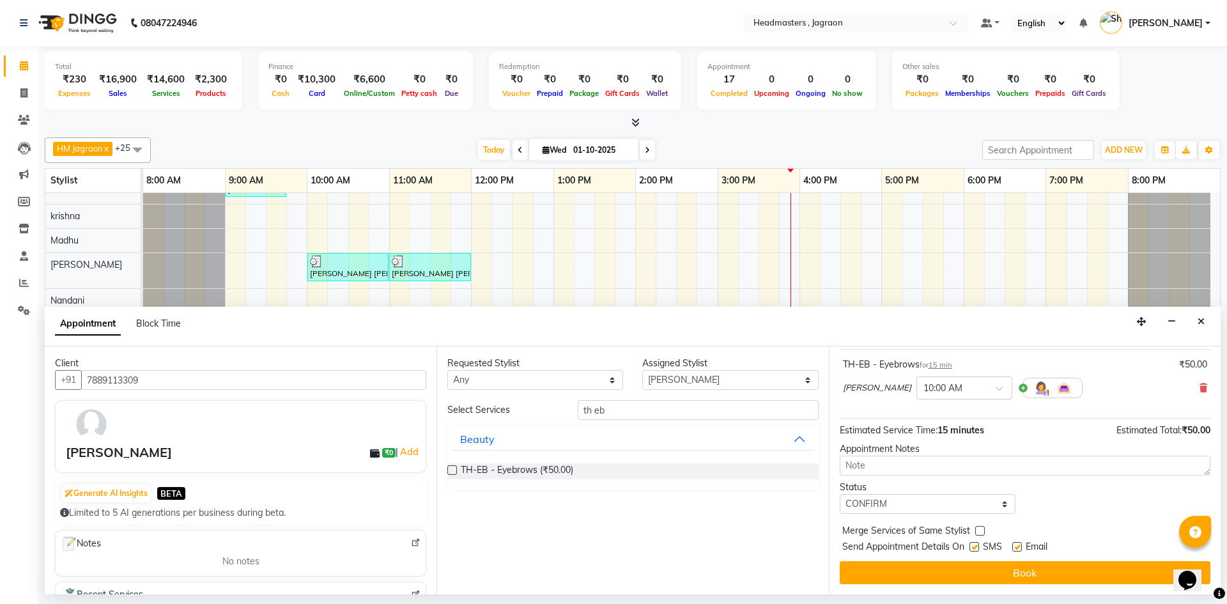
checkbox input "false"
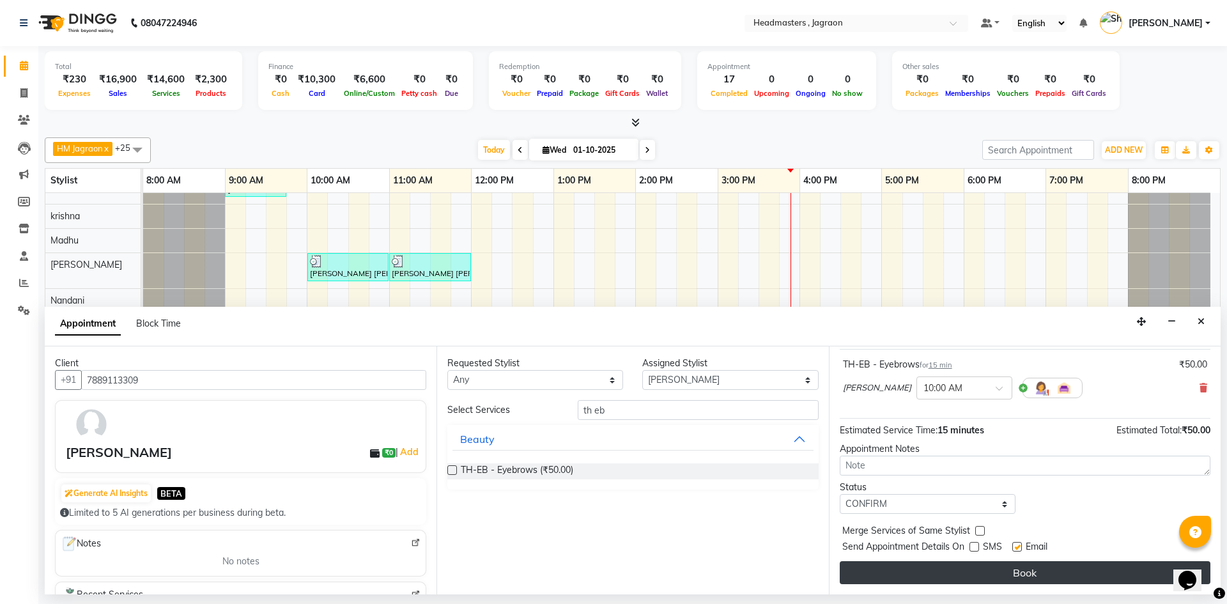
click at [979, 568] on button "Book" at bounding box center [1025, 572] width 371 height 23
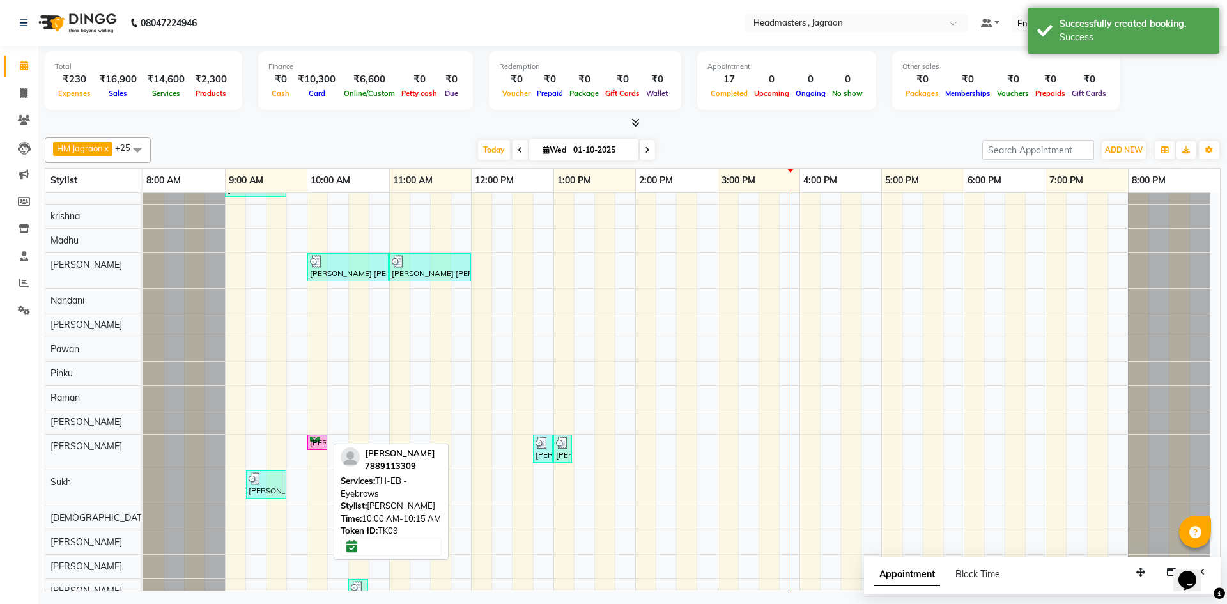
click at [314, 443] on div "[PERSON_NAME], TK09, 10:00 AM-10:15 AM, TH-EB - Eyebrows" at bounding box center [317, 442] width 17 height 12
select select "6"
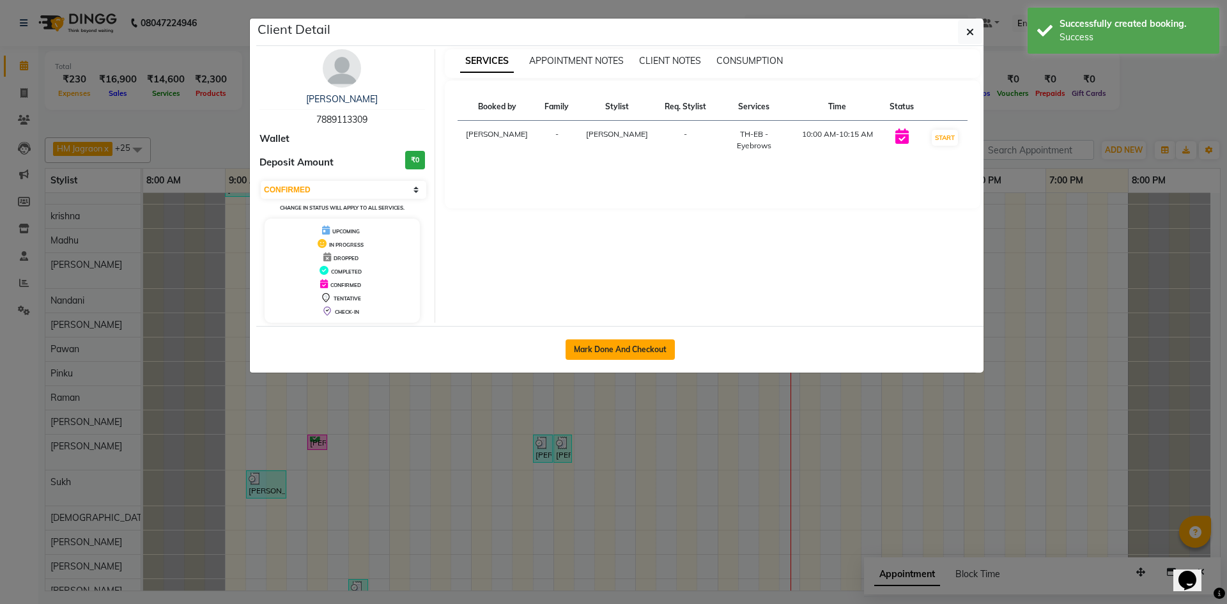
click at [589, 349] on button "Mark Done And Checkout" at bounding box center [619, 349] width 109 height 20
select select "6935"
select select "service"
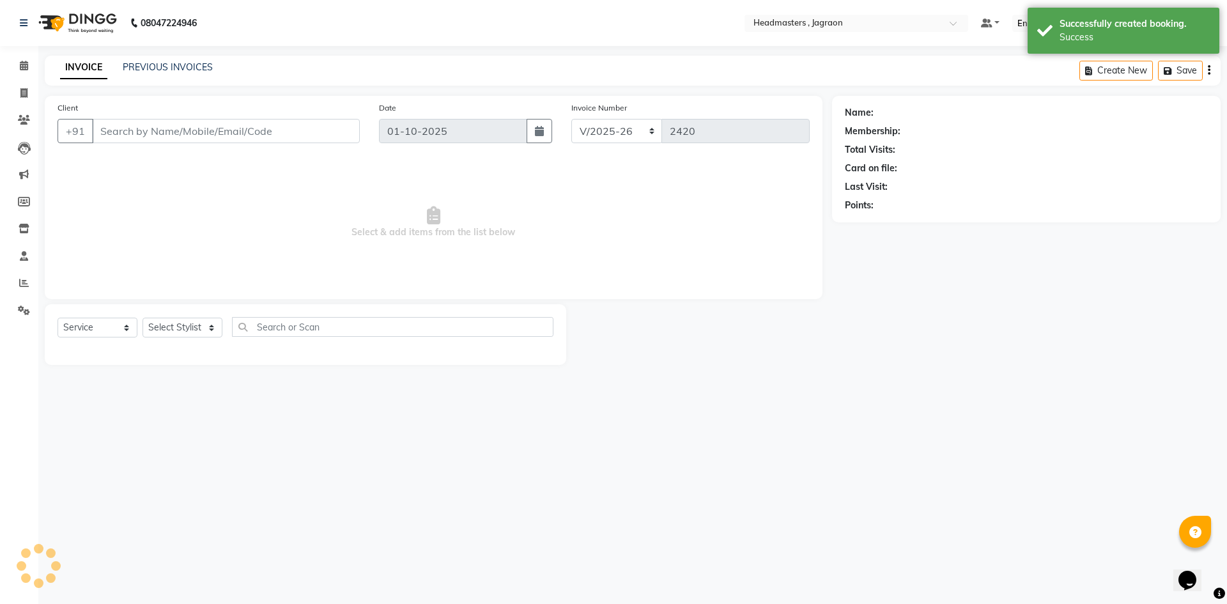
type input "7889113309"
select select "87712"
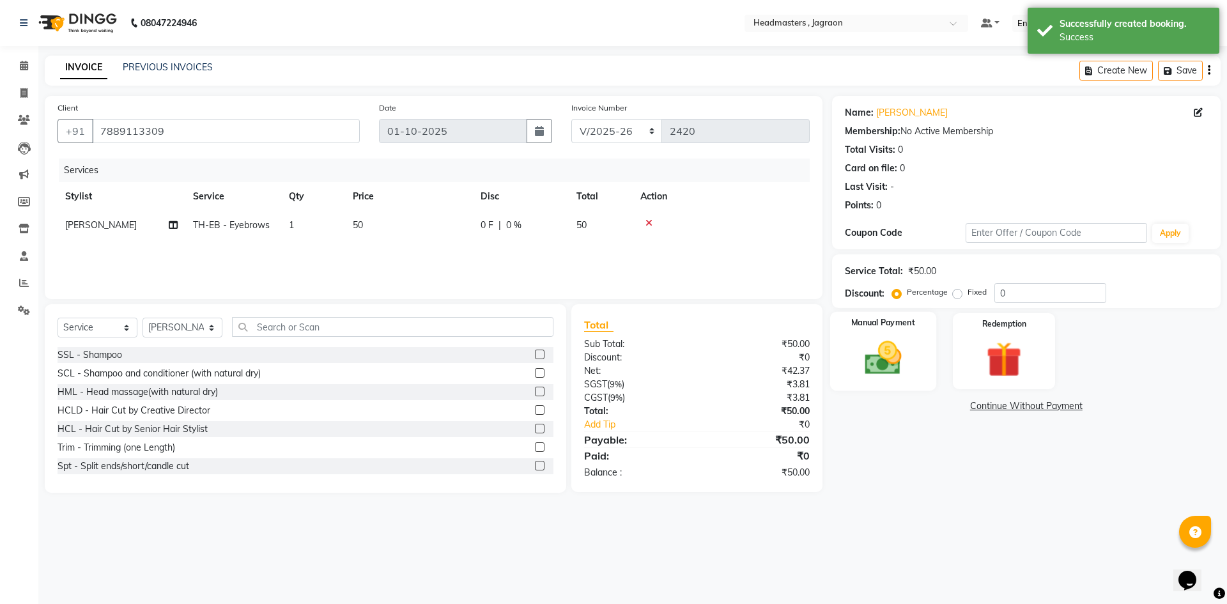
click at [880, 352] on img at bounding box center [882, 358] width 59 height 42
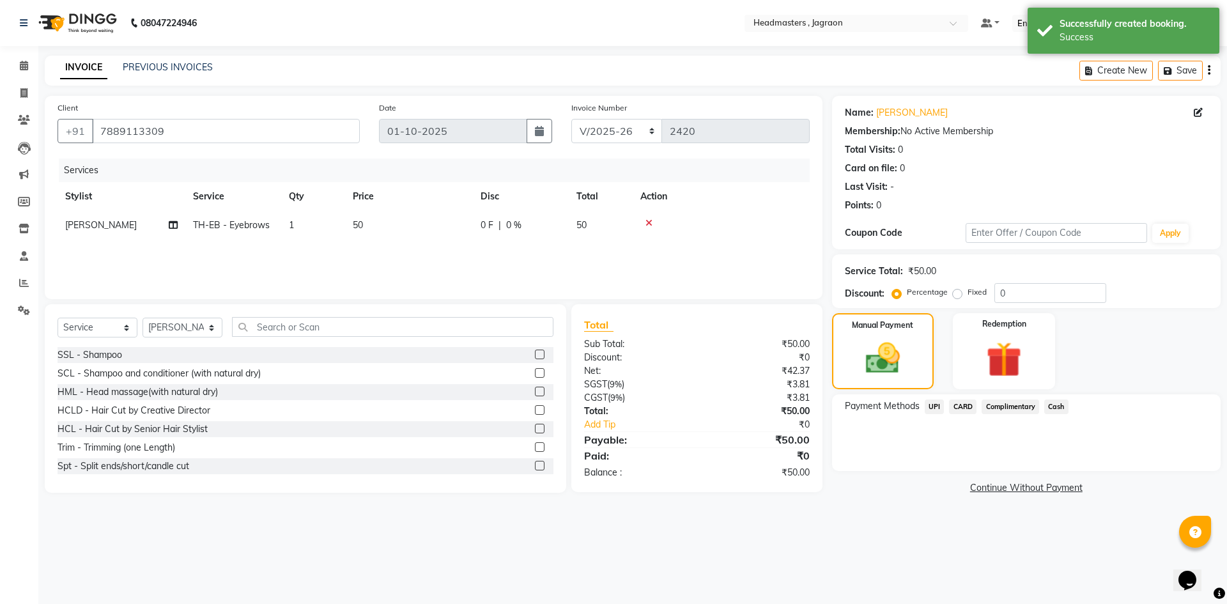
click at [1059, 403] on span "Cash" at bounding box center [1056, 406] width 24 height 15
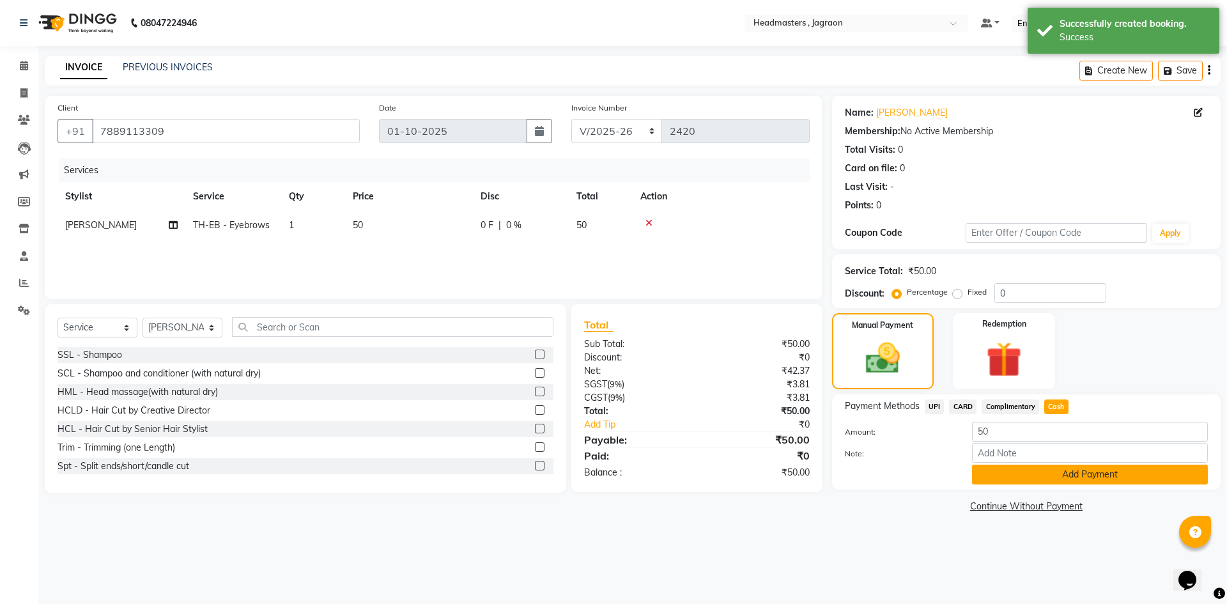
click at [1080, 475] on button "Add Payment" at bounding box center [1090, 475] width 236 height 20
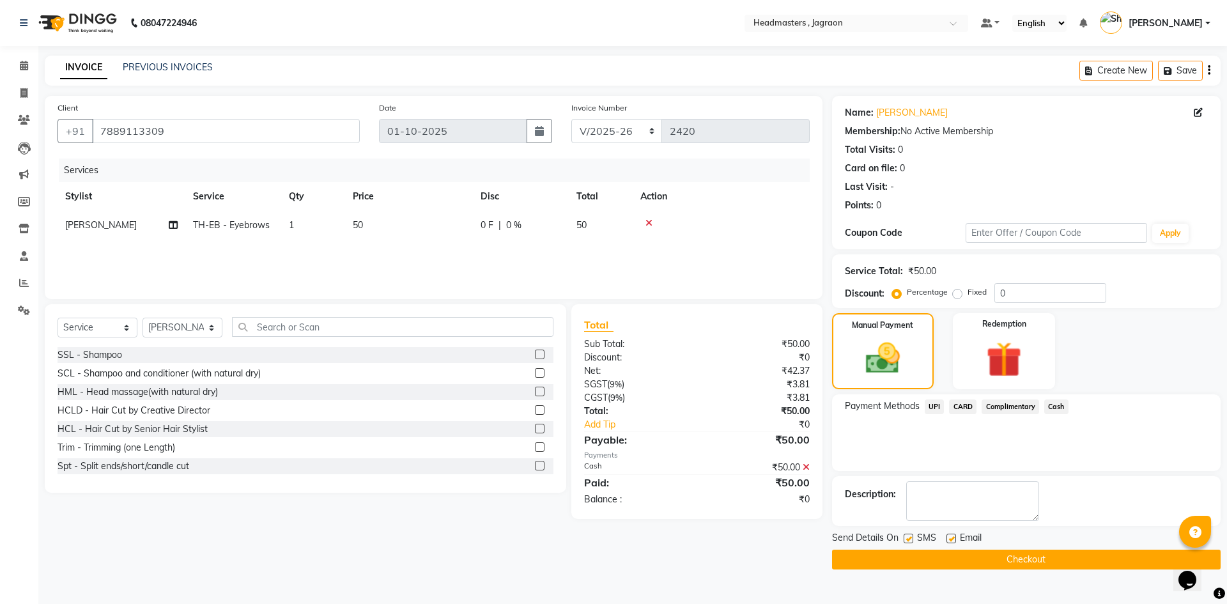
click at [949, 558] on button "Checkout" at bounding box center [1026, 559] width 388 height 20
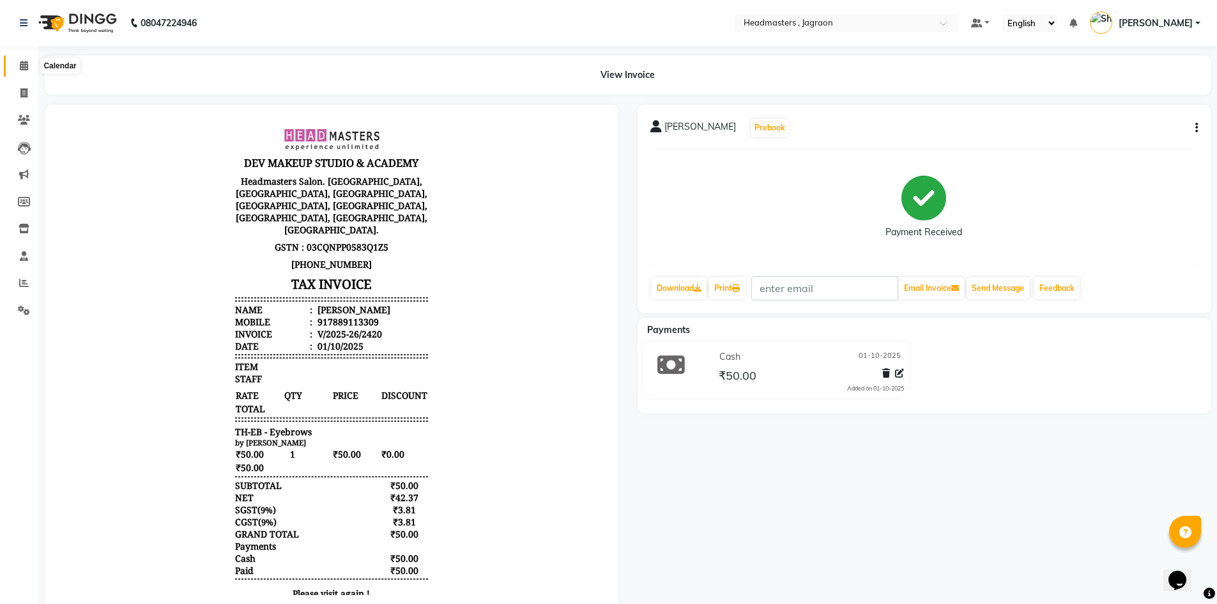
click at [26, 64] on icon at bounding box center [24, 66] width 8 height 10
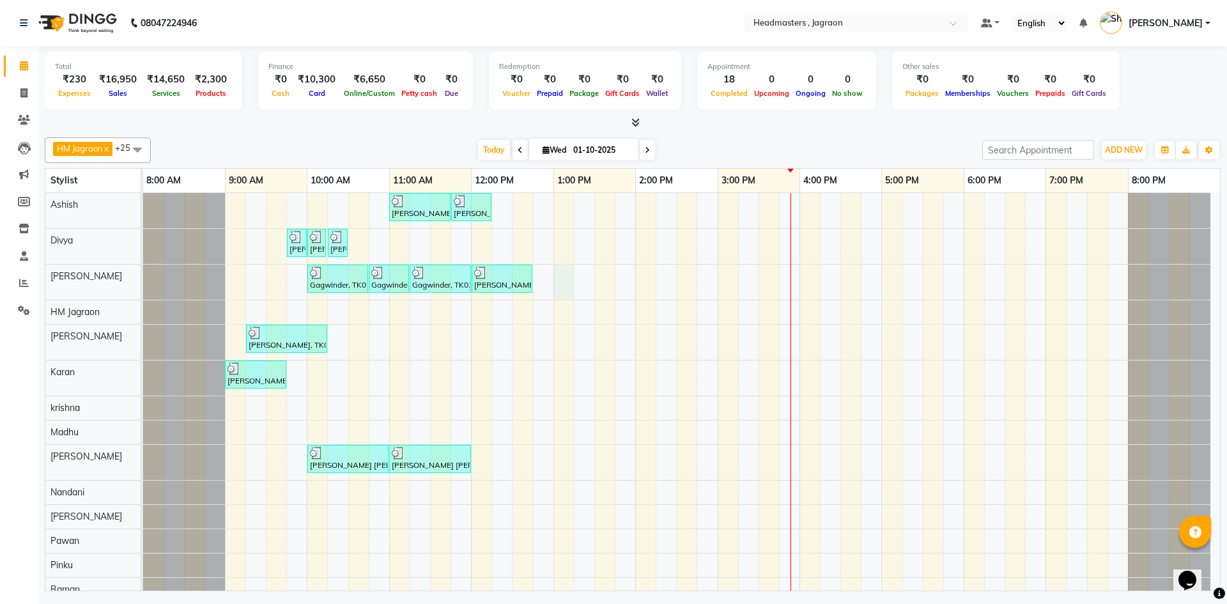
click at [562, 270] on div "[PERSON_NAME], TK08, 11:00 AM-11:45 AM, HCGD - Hair Cut by Creative Director [P…" at bounding box center [681, 536] width 1077 height 686
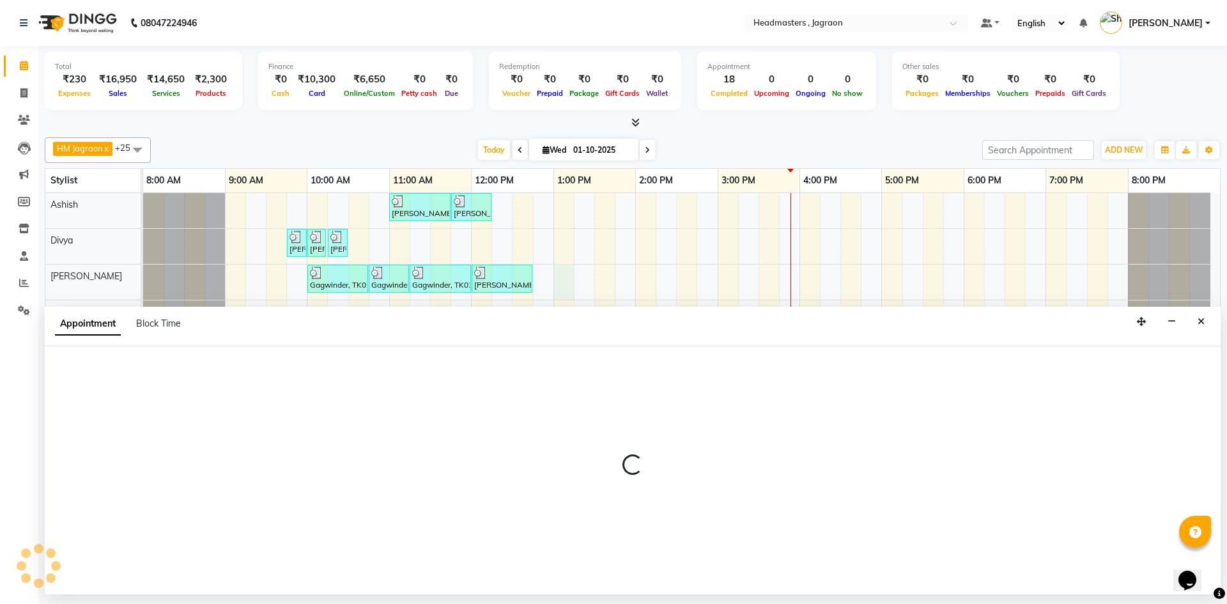
select select "54705"
select select "780"
select select "tentative"
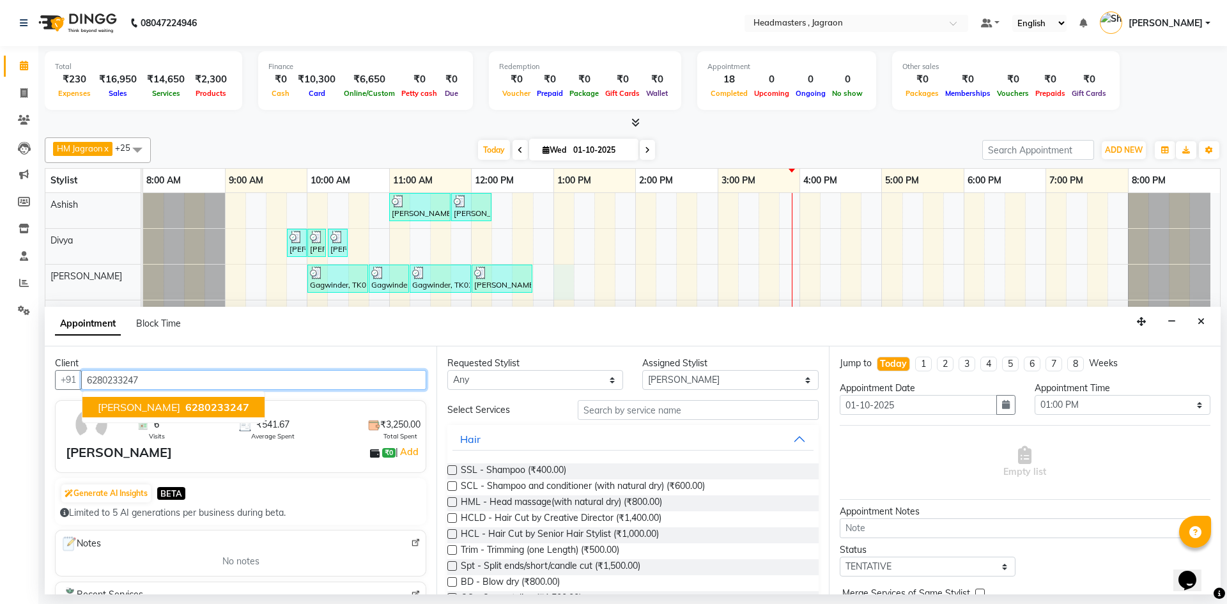
click at [180, 407] on span "[PERSON_NAME]" at bounding box center [139, 407] width 82 height 13
type input "6280233247"
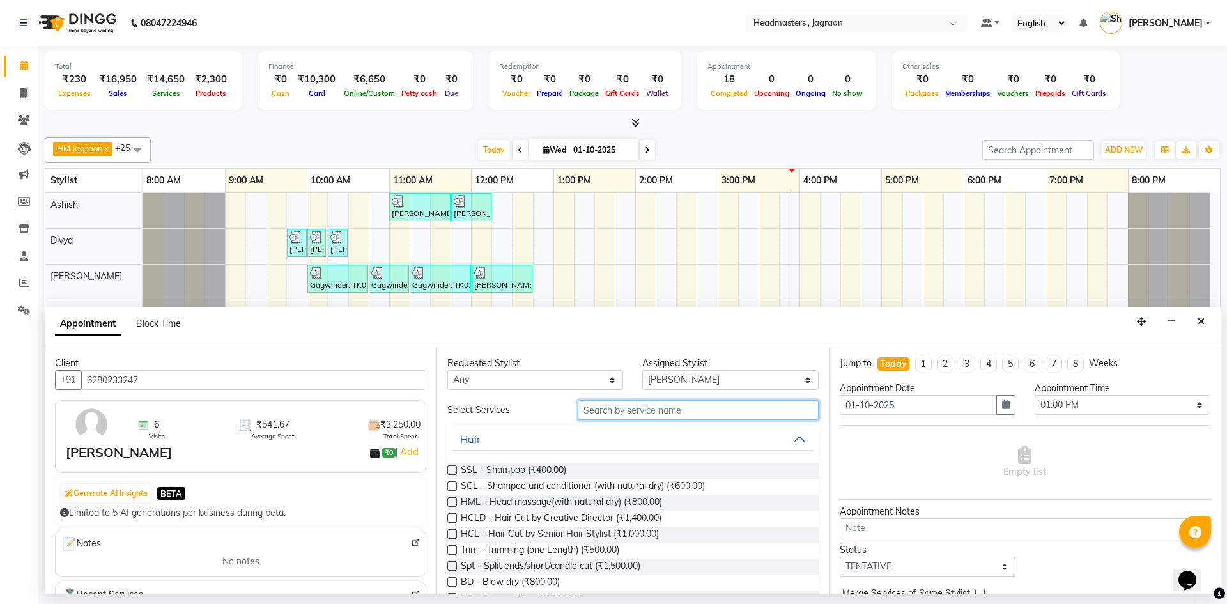
click at [618, 414] on input "text" at bounding box center [698, 410] width 241 height 20
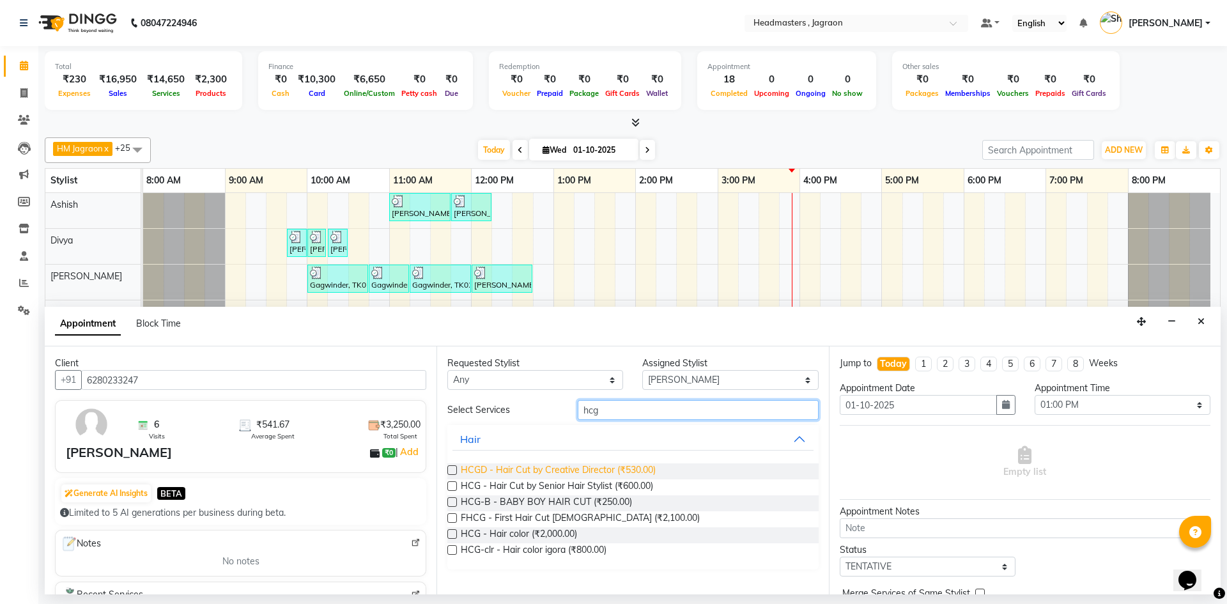
type input "hcg"
click at [620, 465] on span "HCGD - Hair Cut by Creative Director (₹530.00)" at bounding box center [558, 471] width 195 height 16
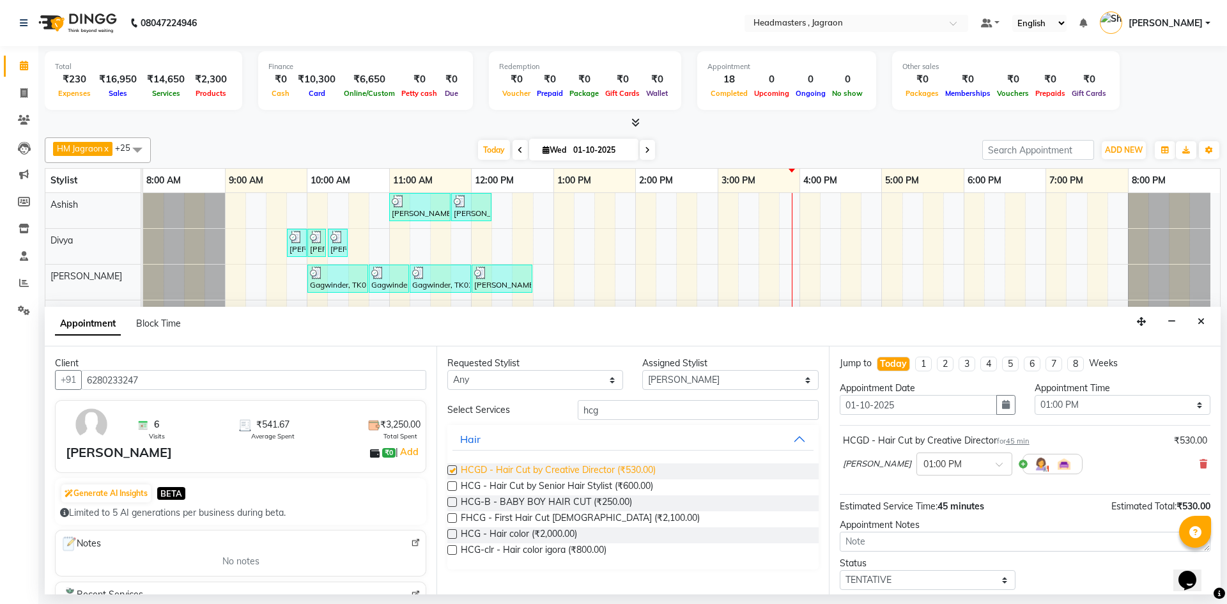
checkbox input "false"
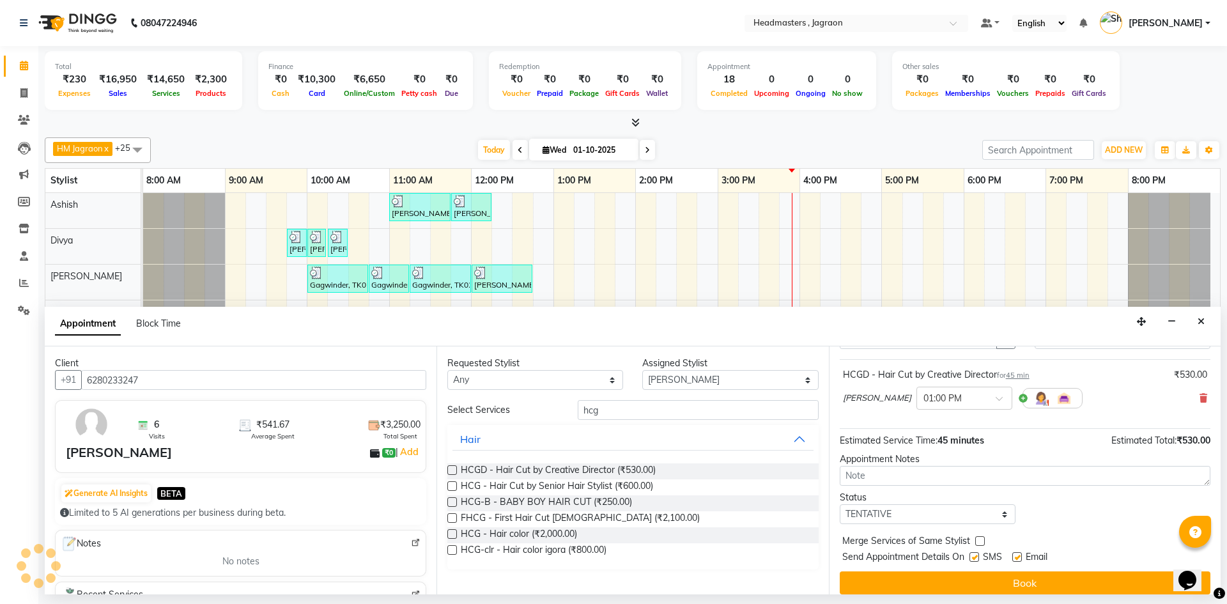
scroll to position [76, 0]
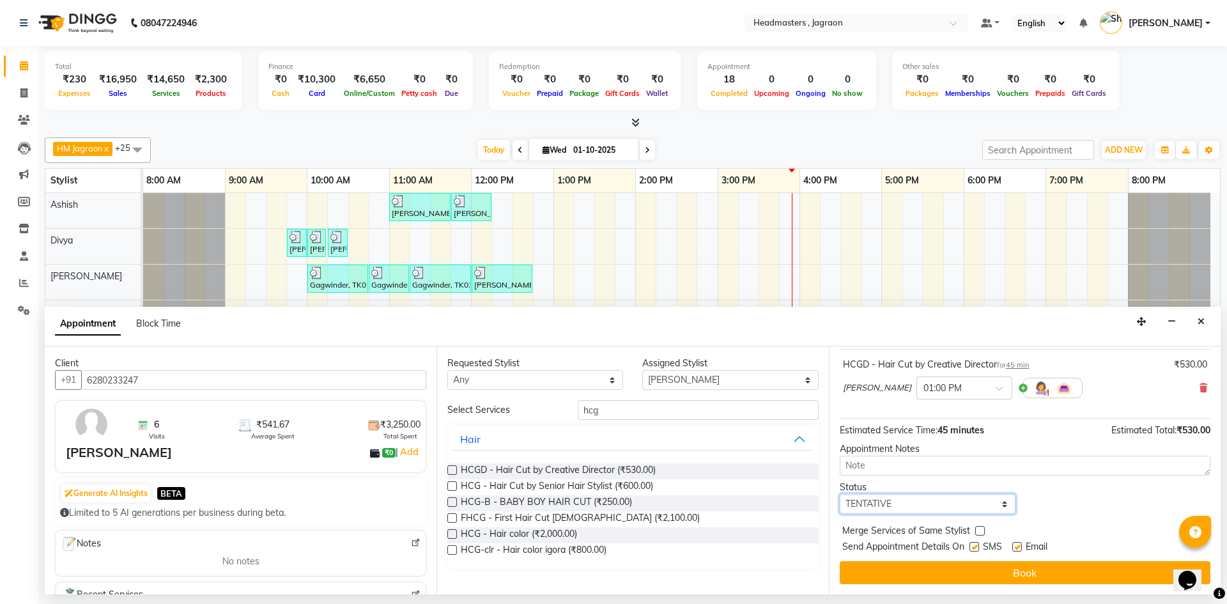
click at [952, 499] on select "Select TENTATIVE CONFIRM CHECK-IN UPCOMING" at bounding box center [928, 504] width 176 height 20
select select "confirm booking"
click at [840, 494] on select "Select TENTATIVE CONFIRM CHECK-IN UPCOMING" at bounding box center [928, 504] width 176 height 20
click at [972, 549] on label at bounding box center [974, 547] width 10 height 10
click at [972, 549] on input "checkbox" at bounding box center [973, 548] width 8 height 8
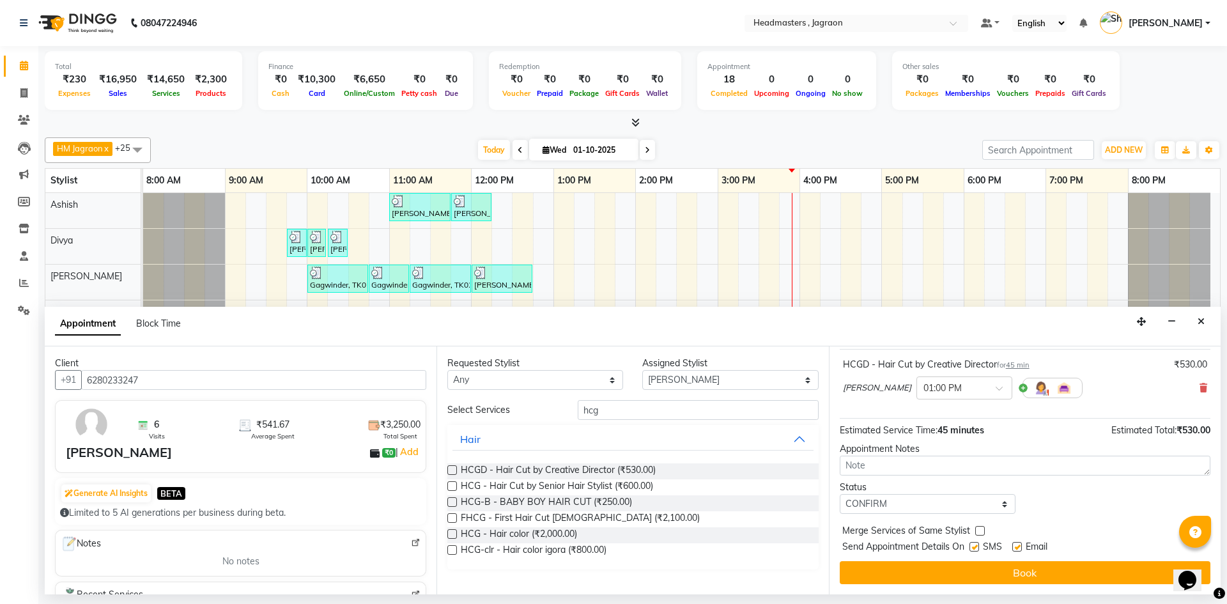
checkbox input "false"
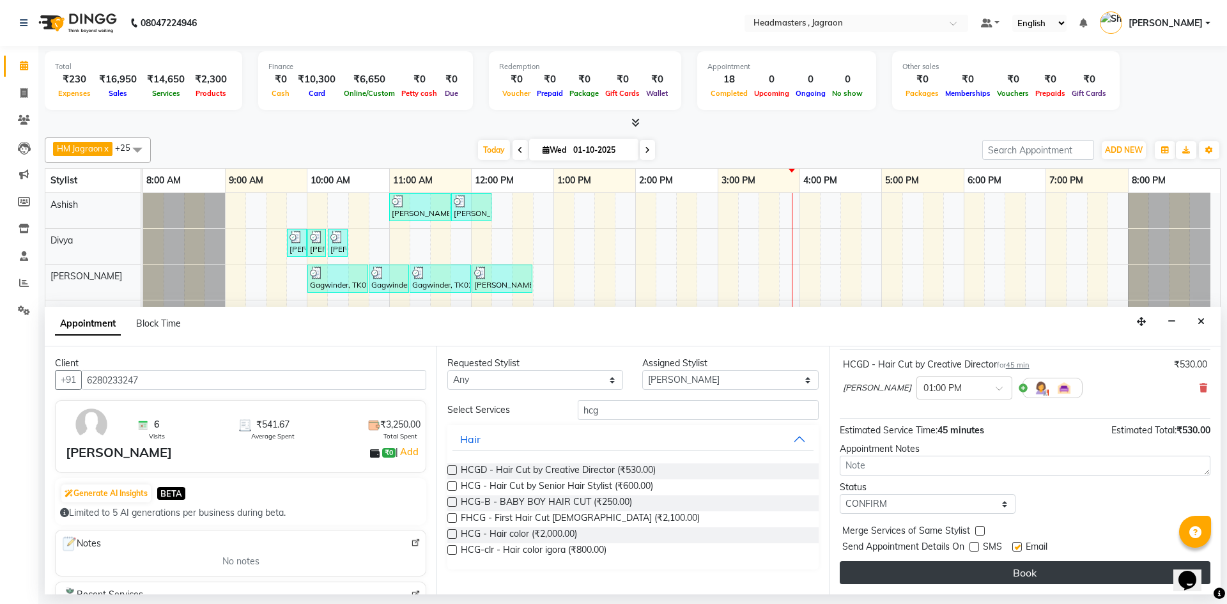
click at [965, 572] on button "Book" at bounding box center [1025, 572] width 371 height 23
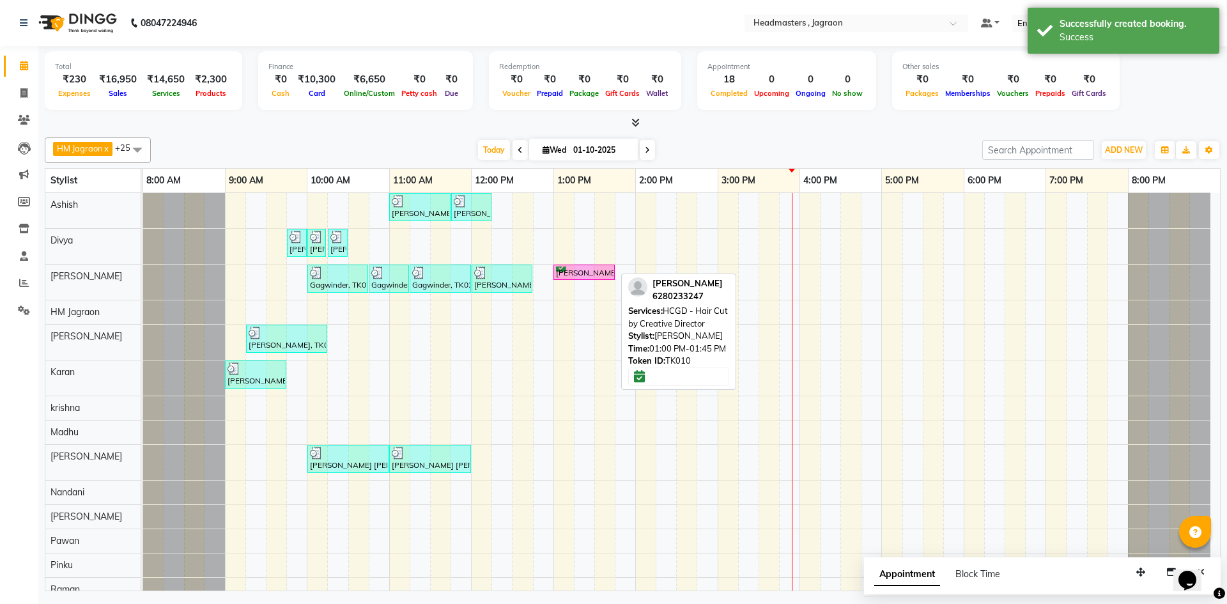
click at [588, 274] on div "[PERSON_NAME], TK10, 01:00 PM-01:45 PM, HCGD - Hair Cut by Creative Director" at bounding box center [584, 272] width 59 height 12
select select "6"
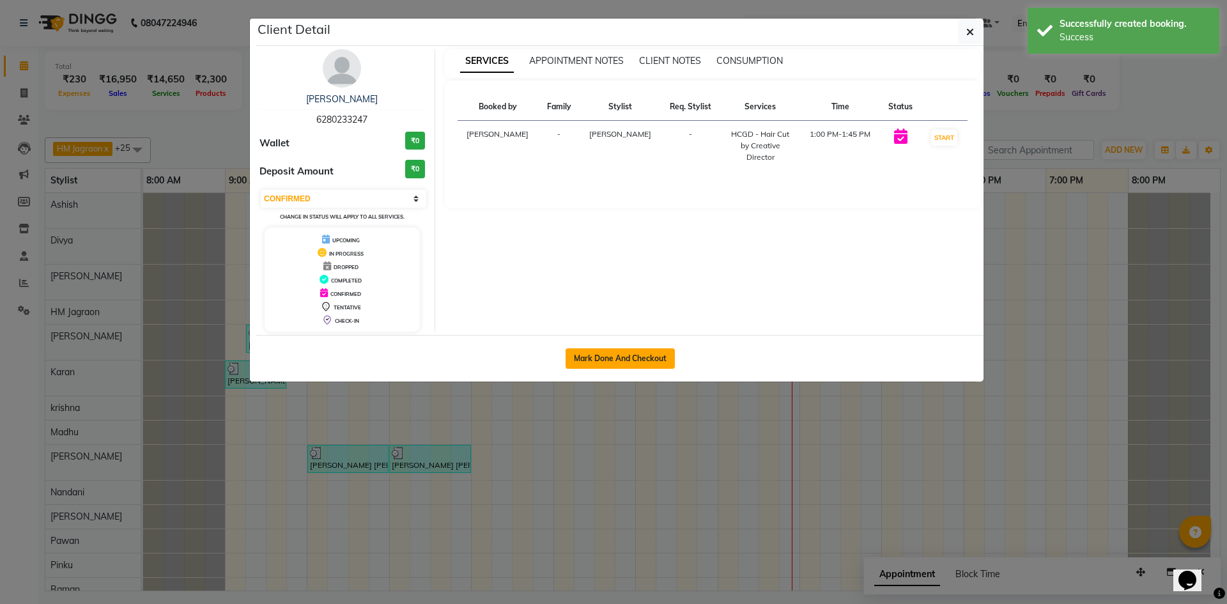
click at [650, 351] on button "Mark Done And Checkout" at bounding box center [619, 358] width 109 height 20
select select "6935"
select select "service"
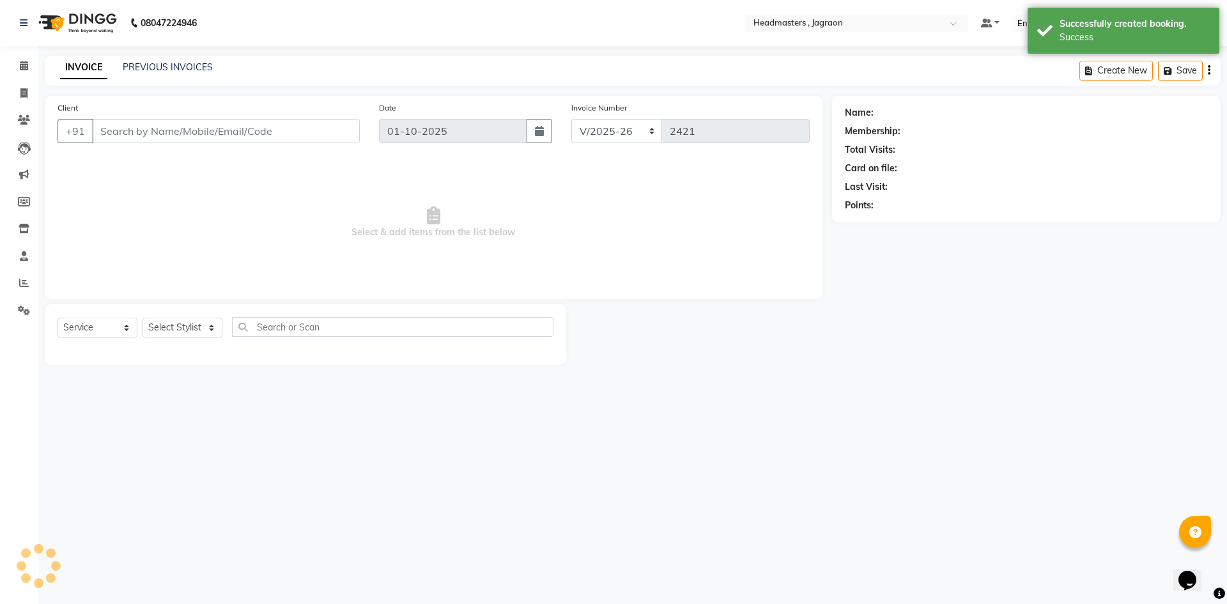
type input "6280233247"
select select "54705"
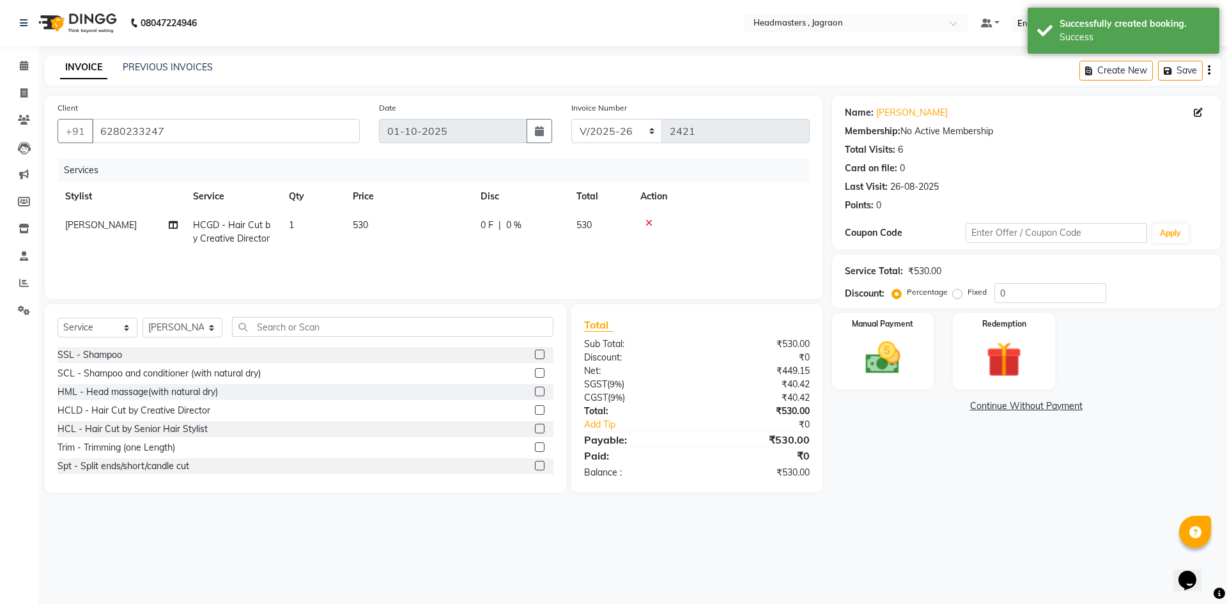
click at [497, 221] on div "0 F | 0 %" at bounding box center [520, 225] width 81 height 13
select select "54705"
click at [557, 229] on input "0" at bounding box center [560, 229] width 38 height 20
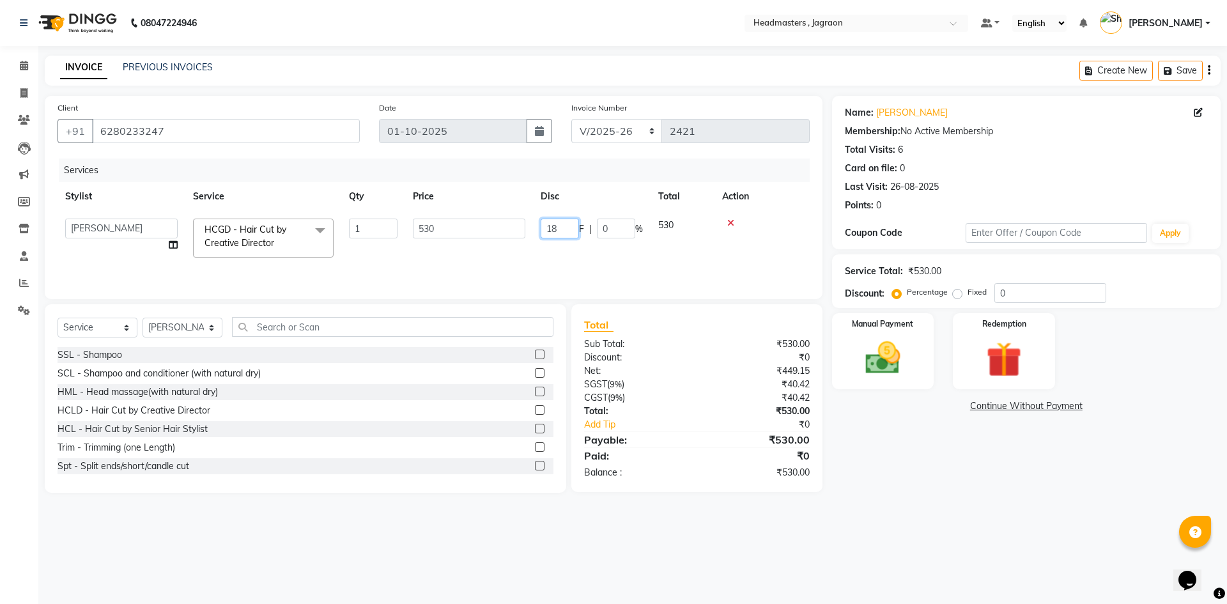
type input "180"
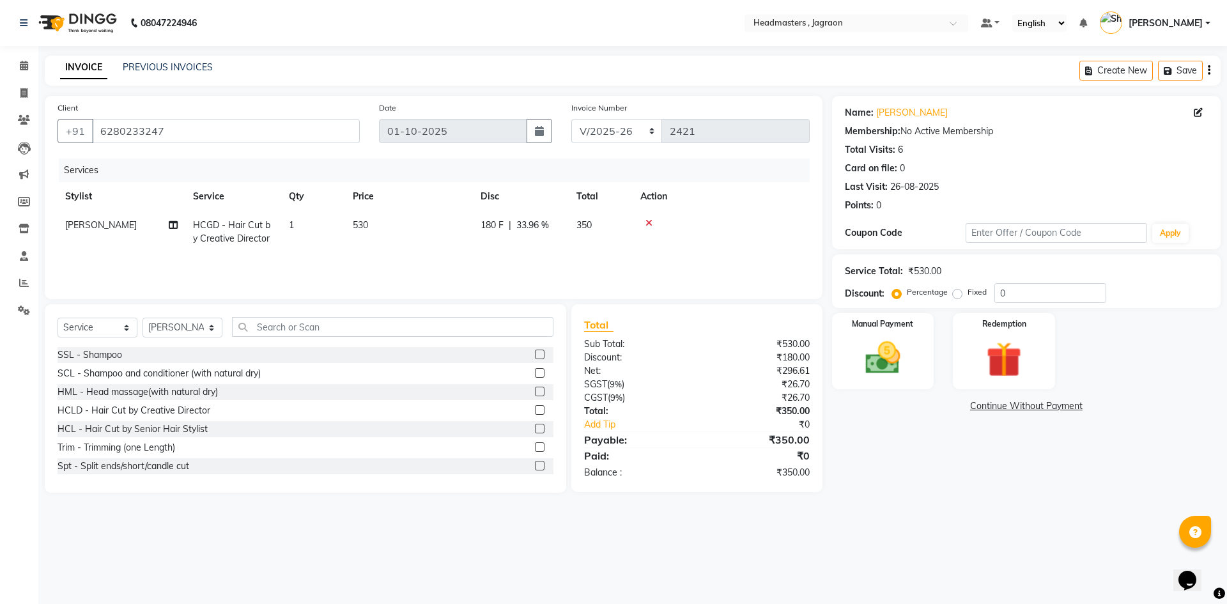
click at [553, 248] on td "180 F | 33.96 %" at bounding box center [521, 232] width 96 height 42
select select "54705"
click at [878, 358] on img at bounding box center [882, 358] width 59 height 42
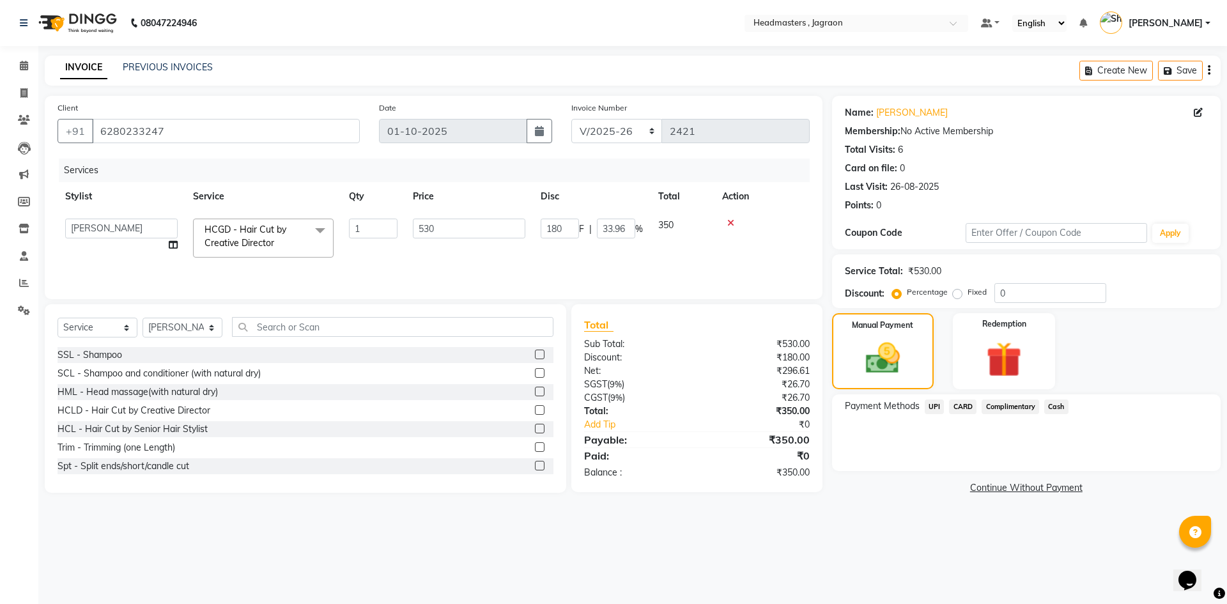
click at [969, 406] on span "CARD" at bounding box center [962, 406] width 27 height 15
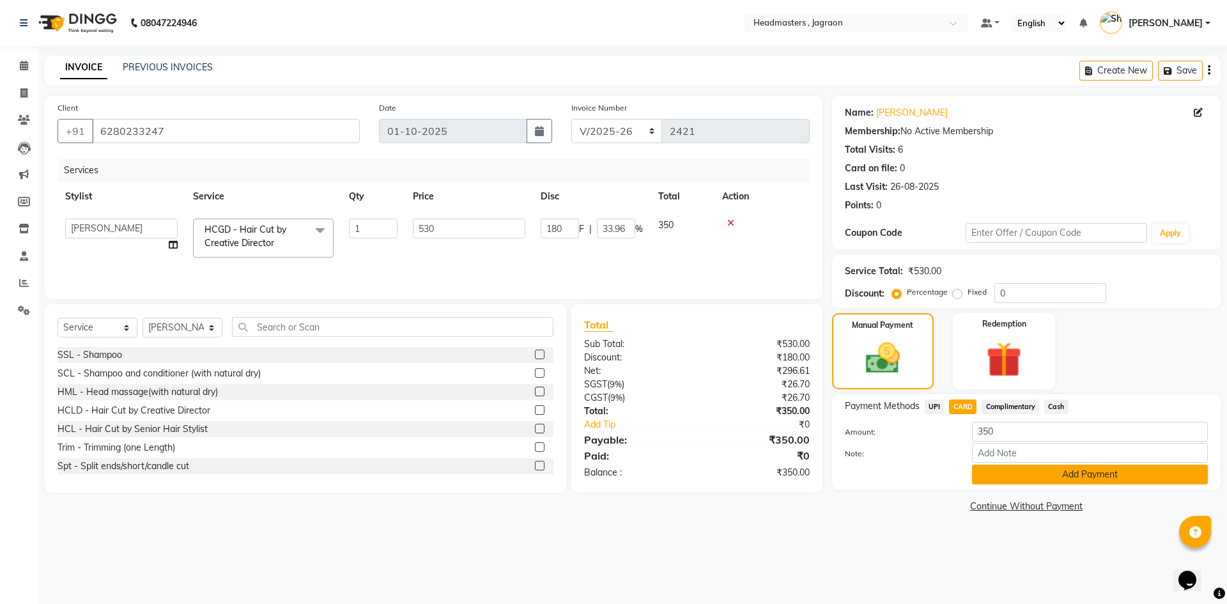
click at [1081, 475] on button "Add Payment" at bounding box center [1090, 475] width 236 height 20
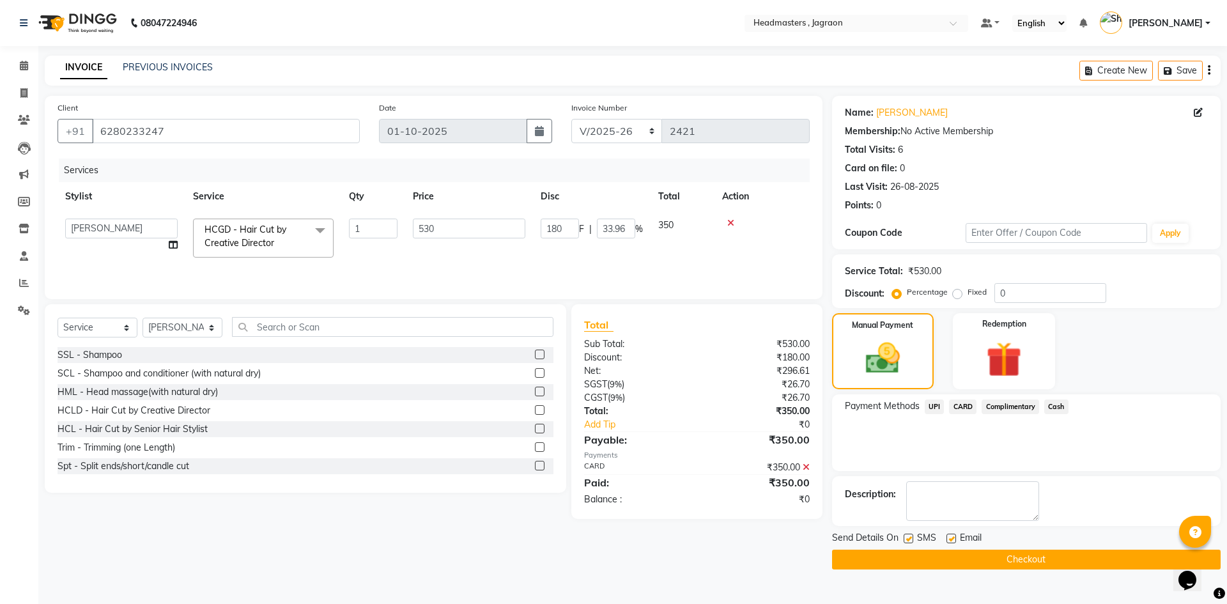
click at [1026, 560] on button "Checkout" at bounding box center [1026, 559] width 388 height 20
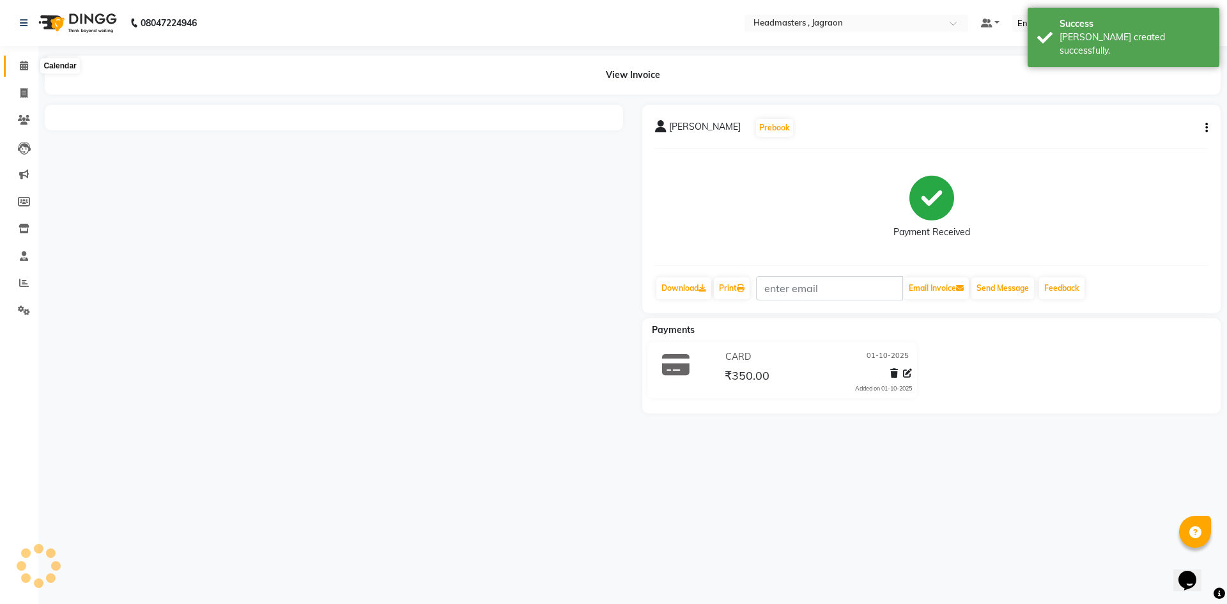
click at [22, 66] on icon at bounding box center [24, 66] width 8 height 10
